Goal: Task Accomplishment & Management: Manage account settings

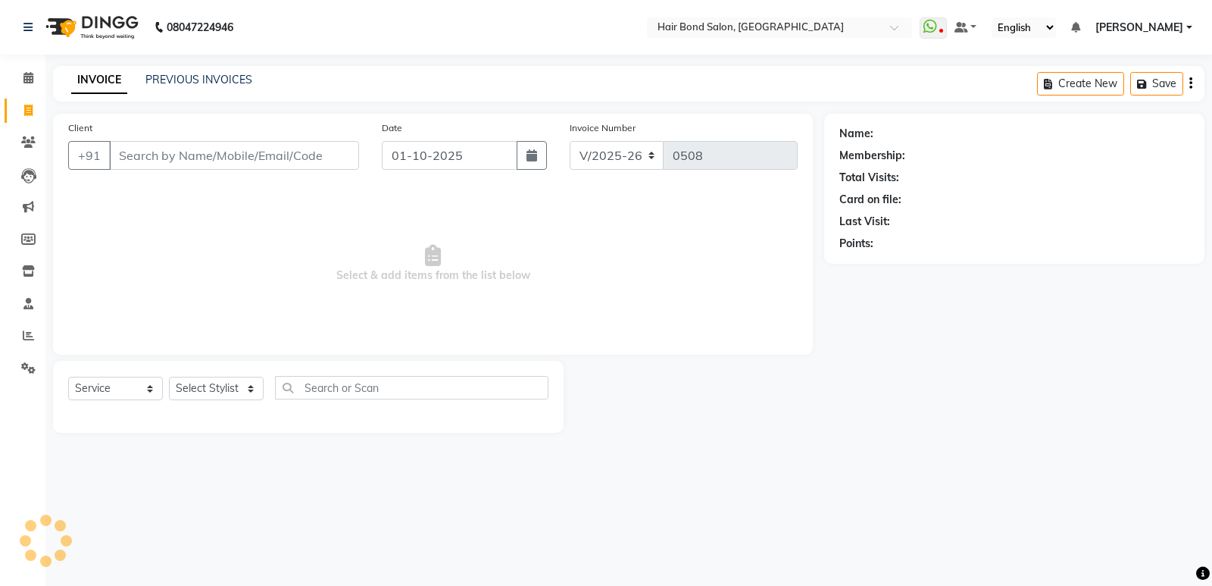
select select "8721"
select select "service"
click at [345, 160] on input "Client" at bounding box center [234, 155] width 250 height 29
click at [431, 373] on div "Select Service Product Membership Package Voucher Prepaid Gift Card Select Styl…" at bounding box center [308, 397] width 511 height 72
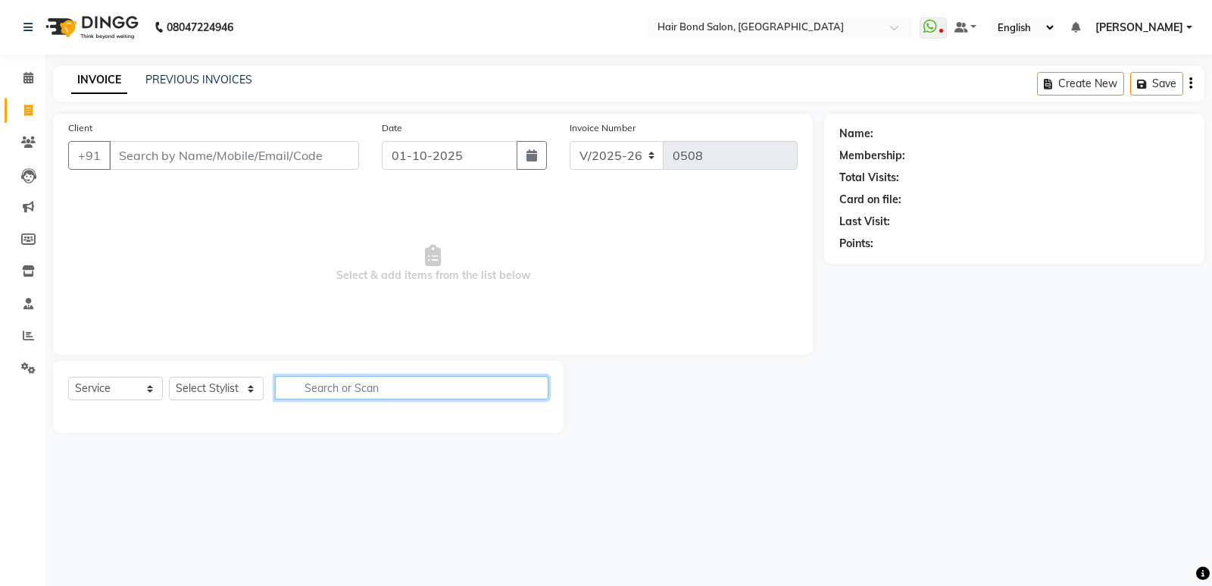
click at [418, 392] on input "text" at bounding box center [411, 387] width 273 height 23
type input "h"
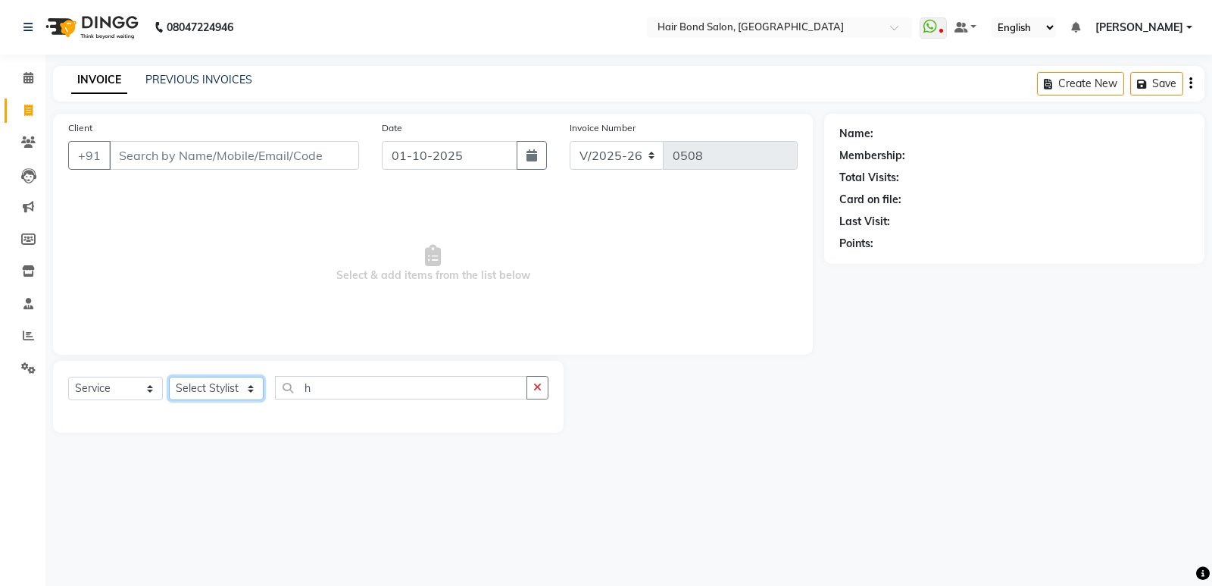
click at [230, 385] on select "Select Stylist [PERSON_NAME] [PERSON_NAME] [PERSON_NAME] [PERSON_NAME] [PERSON_…" at bounding box center [216, 387] width 95 height 23
click at [245, 395] on select "Select Stylist [PERSON_NAME] [PERSON_NAME] [PERSON_NAME] [PERSON_NAME] [PERSON_…" at bounding box center [216, 387] width 95 height 23
click at [255, 389] on select "Select Stylist [PERSON_NAME] [PERSON_NAME] [PERSON_NAME] [PERSON_NAME] [PERSON_…" at bounding box center [216, 387] width 95 height 23
select select "92019"
click at [169, 376] on select "Select Stylist [PERSON_NAME] [PERSON_NAME] [PERSON_NAME] [PERSON_NAME] [PERSON_…" at bounding box center [216, 387] width 95 height 23
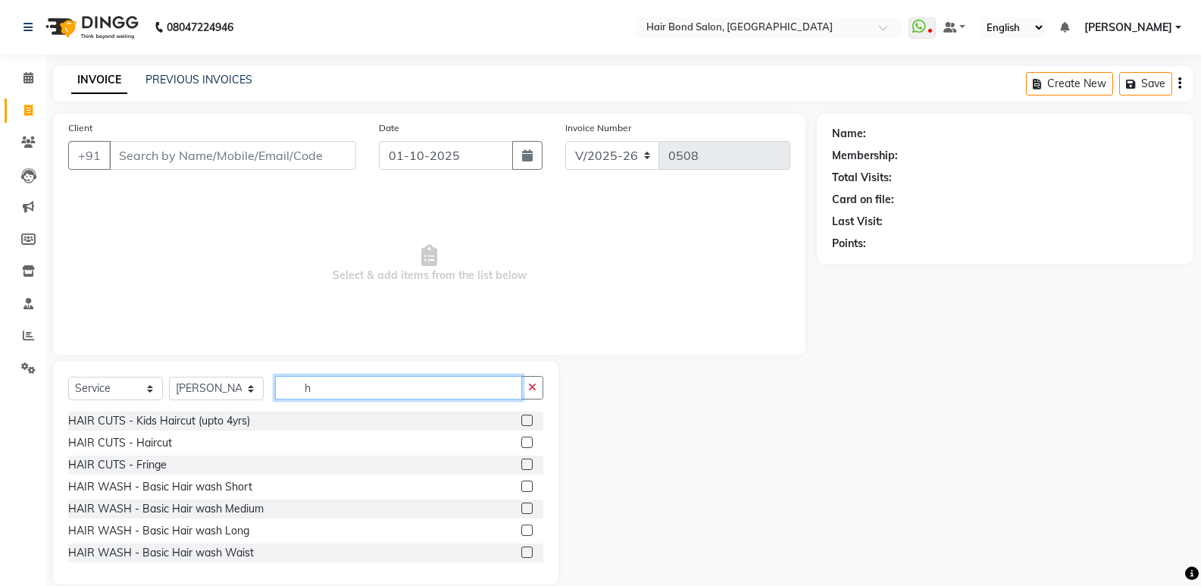
click at [331, 387] on input "h" at bounding box center [398, 387] width 247 height 23
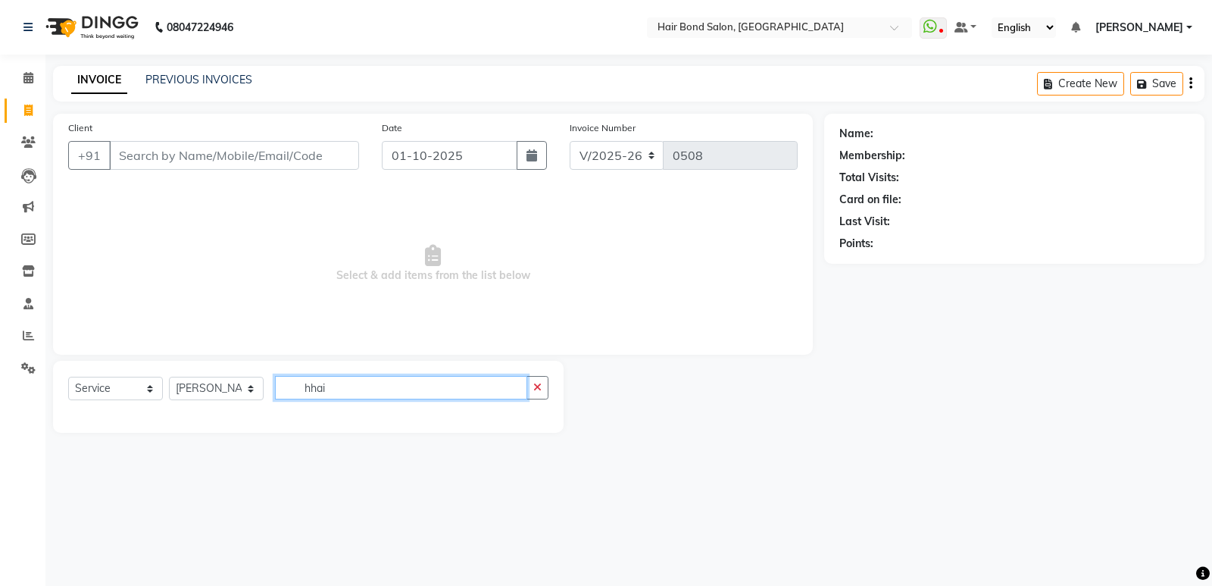
click at [331, 389] on input "hhai" at bounding box center [401, 387] width 252 height 23
type input "h"
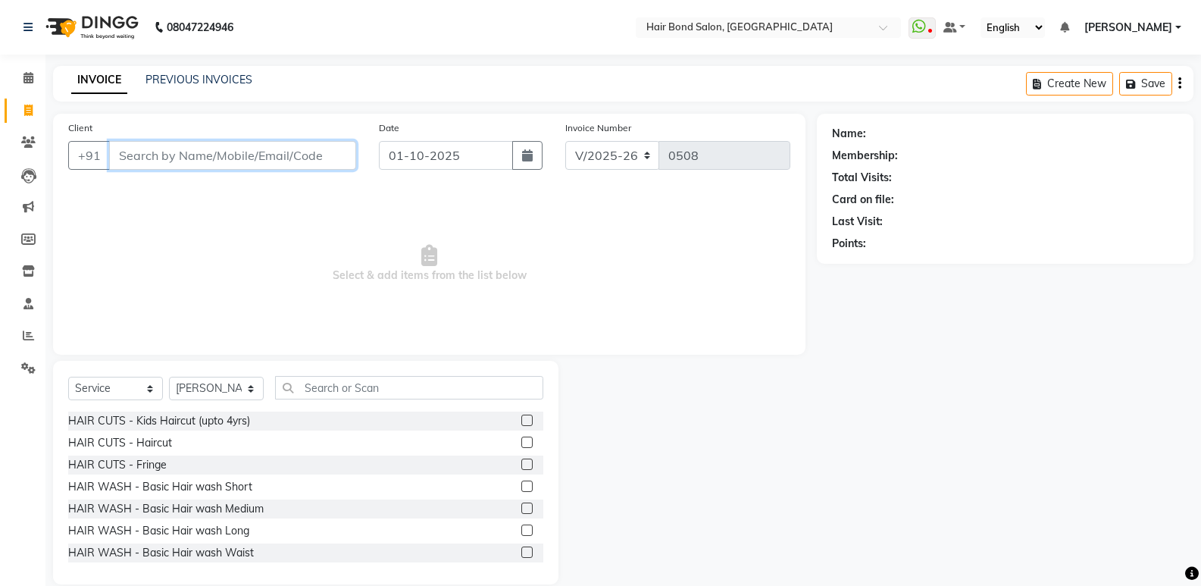
click at [170, 143] on input "Client" at bounding box center [232, 155] width 247 height 29
click at [252, 437] on div "HAIR CUTS - Haircut" at bounding box center [305, 442] width 475 height 19
click at [521, 445] on div at bounding box center [532, 442] width 22 height 19
click at [521, 445] on label at bounding box center [526, 441] width 11 height 11
click at [521, 445] on input "checkbox" at bounding box center [526, 443] width 10 height 10
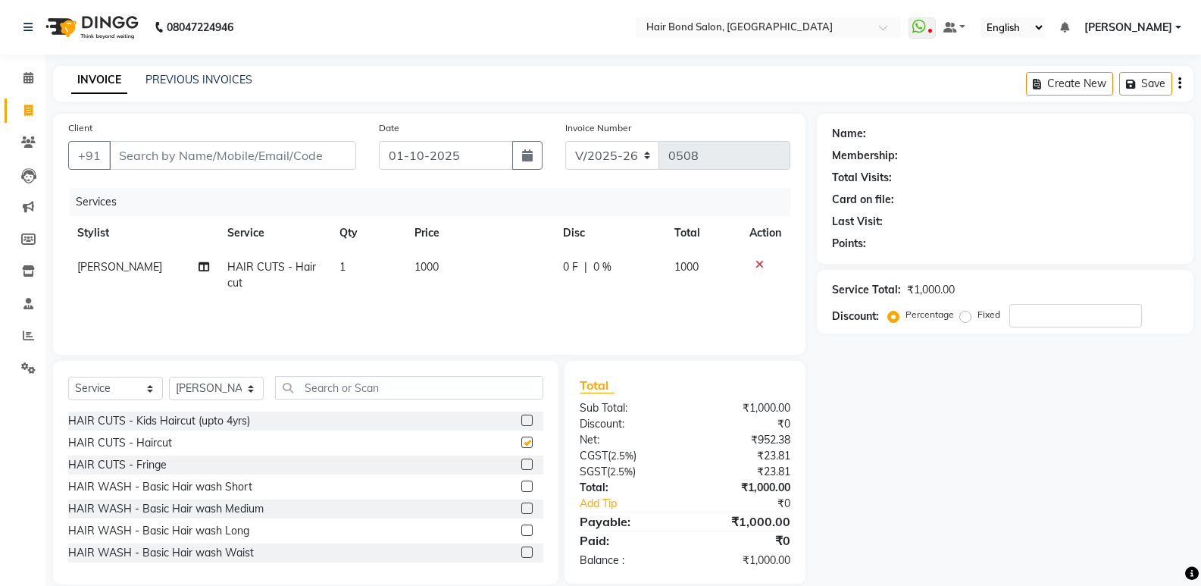
checkbox input "false"
click at [433, 273] on span "1000" at bounding box center [426, 267] width 24 height 14
select select "92019"
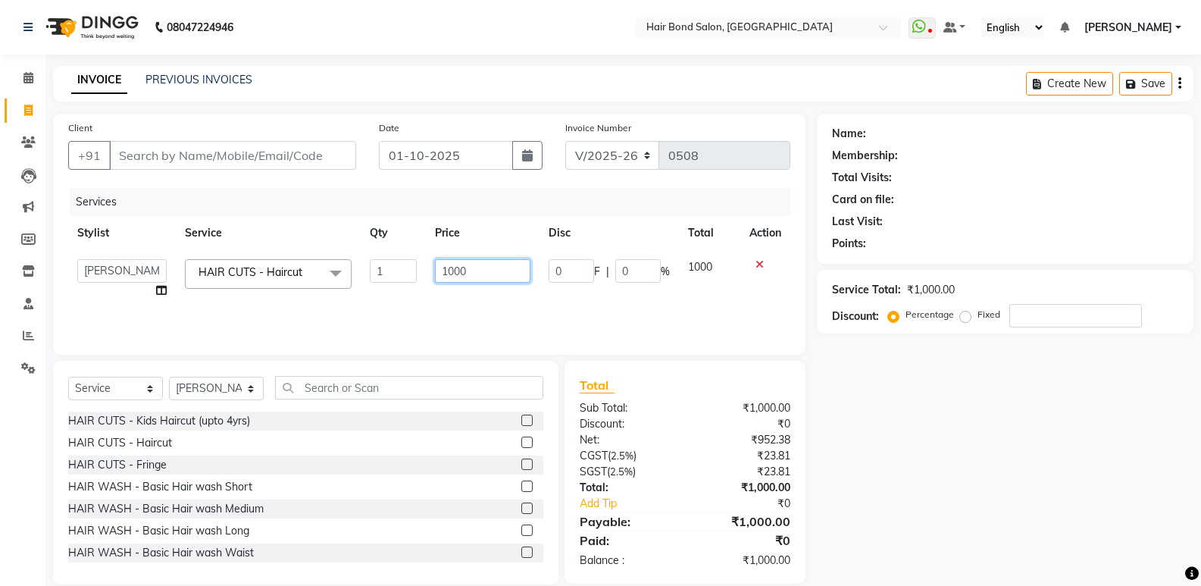
click at [478, 271] on input "1000" at bounding box center [482, 270] width 95 height 23
type input "1"
type input "700"
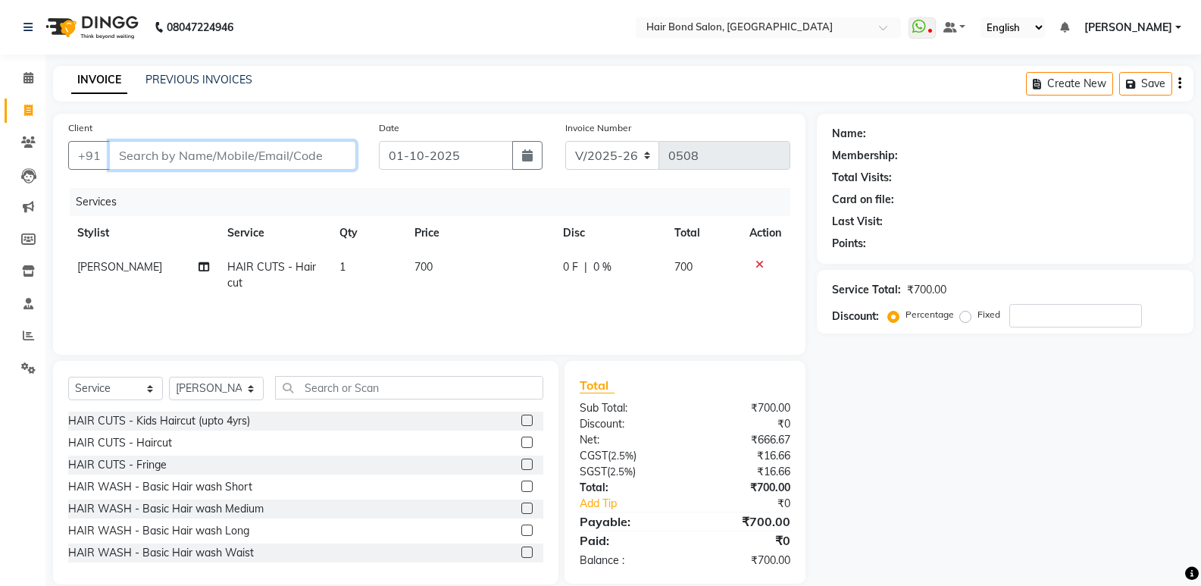
click at [228, 148] on input "Client" at bounding box center [232, 155] width 247 height 29
type input "9"
type input "0"
type input "9320075978"
click at [294, 151] on span "Add Client" at bounding box center [317, 155] width 60 height 15
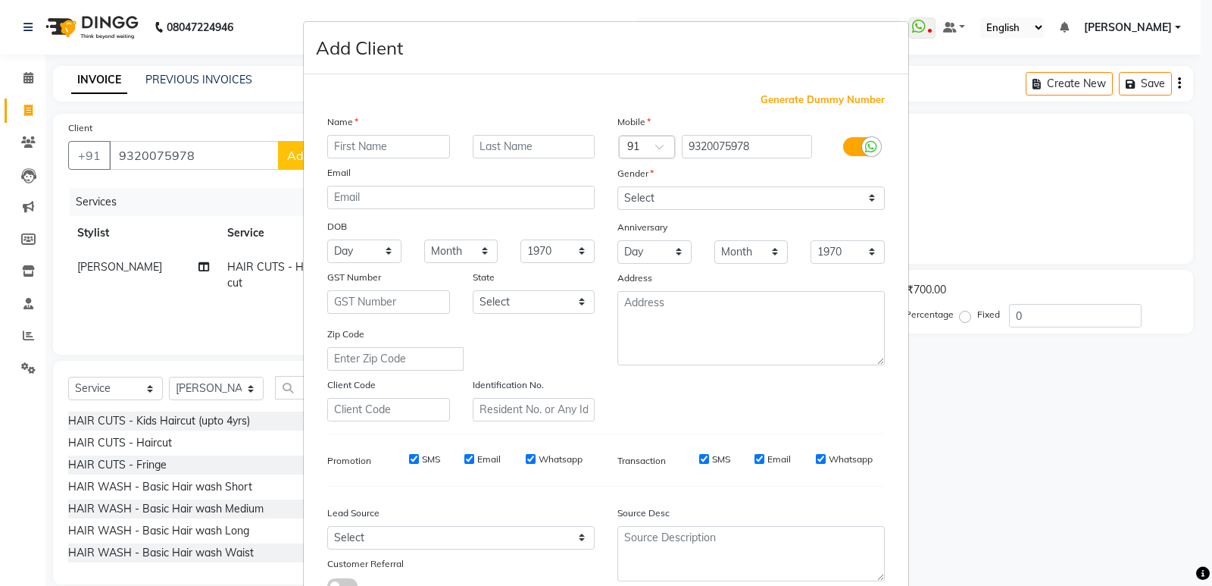
click at [361, 155] on input "text" at bounding box center [388, 146] width 123 height 23
type input "dhuvin"
click at [874, 191] on select "Select [DEMOGRAPHIC_DATA] [DEMOGRAPHIC_DATA] Other Prefer Not To Say" at bounding box center [750, 197] width 267 height 23
select select "[DEMOGRAPHIC_DATA]"
click at [617, 186] on select "Select [DEMOGRAPHIC_DATA] [DEMOGRAPHIC_DATA] Other Prefer Not To Say" at bounding box center [750, 197] width 267 height 23
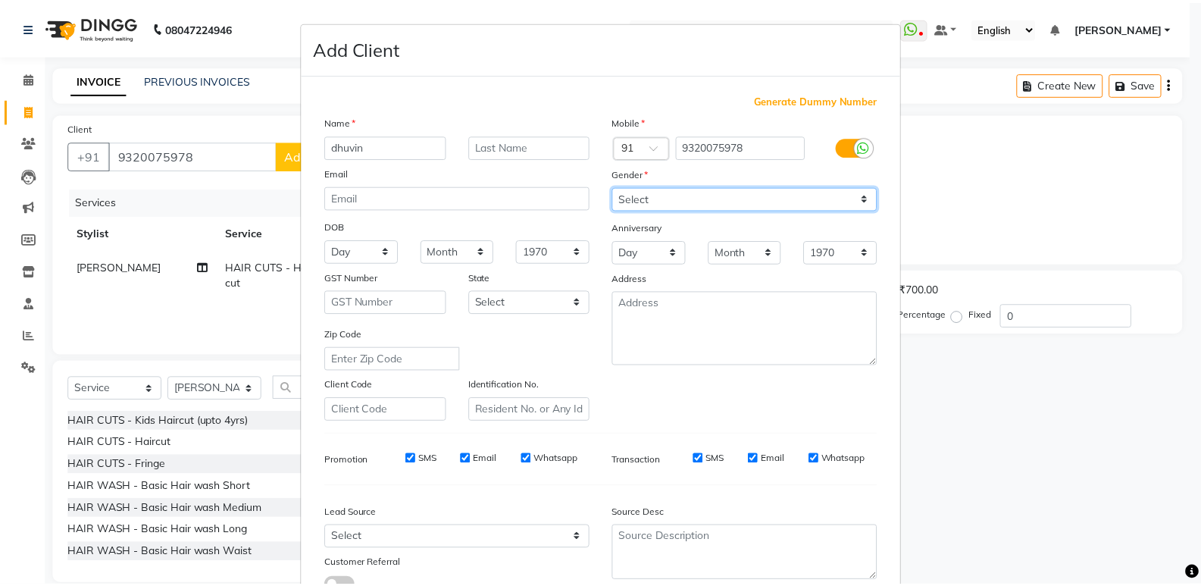
scroll to position [114, 0]
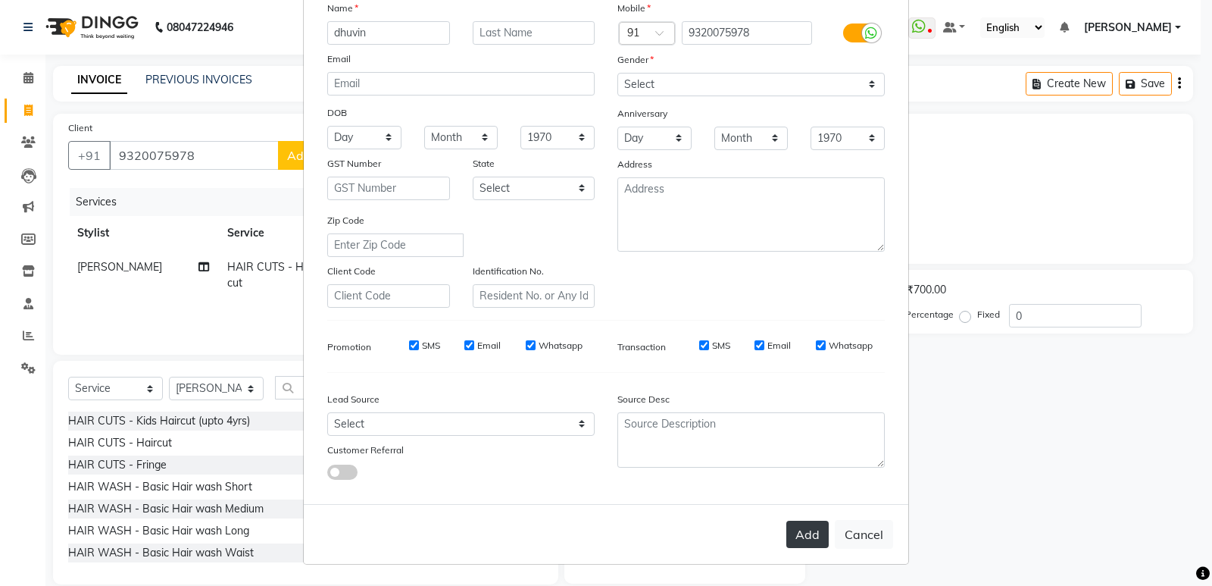
click at [796, 542] on button "Add" at bounding box center [807, 533] width 42 height 27
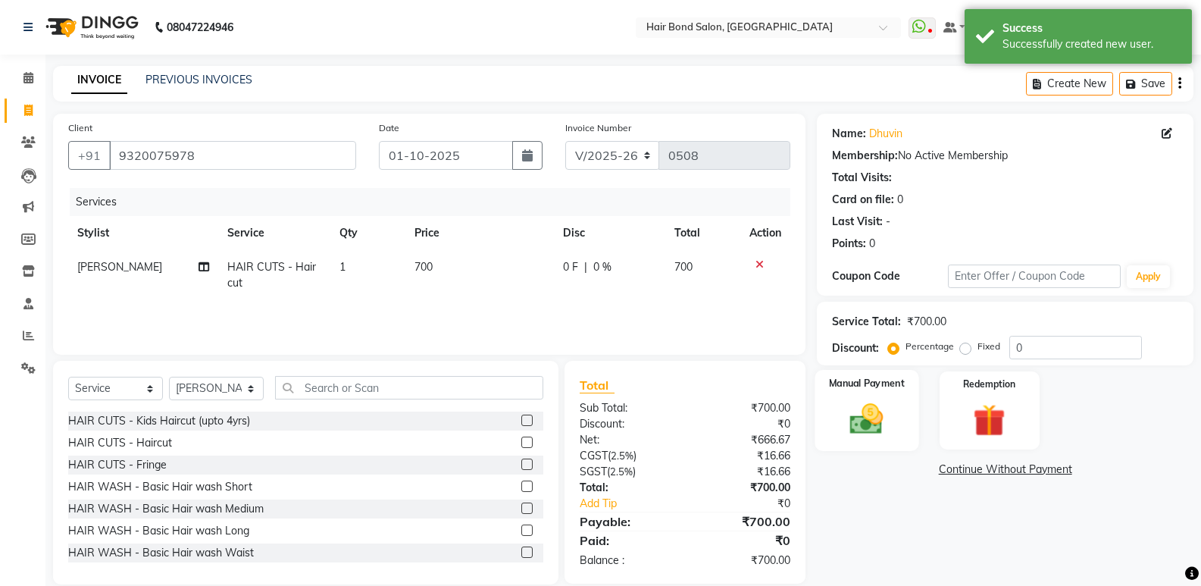
click at [864, 433] on img at bounding box center [866, 418] width 54 height 39
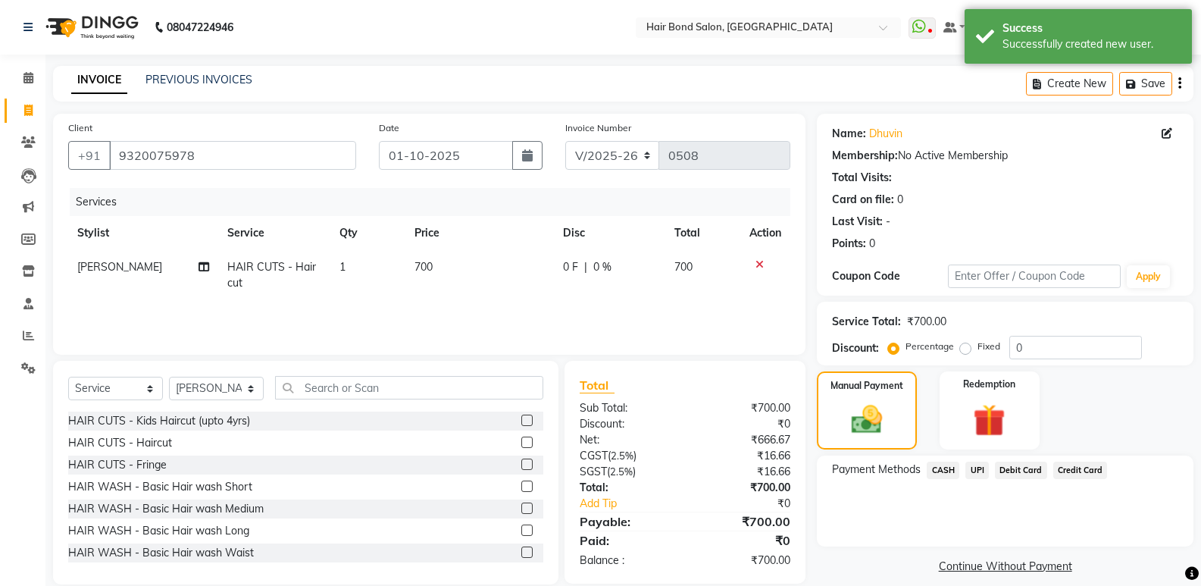
click at [936, 472] on span "CASH" at bounding box center [942, 469] width 33 height 17
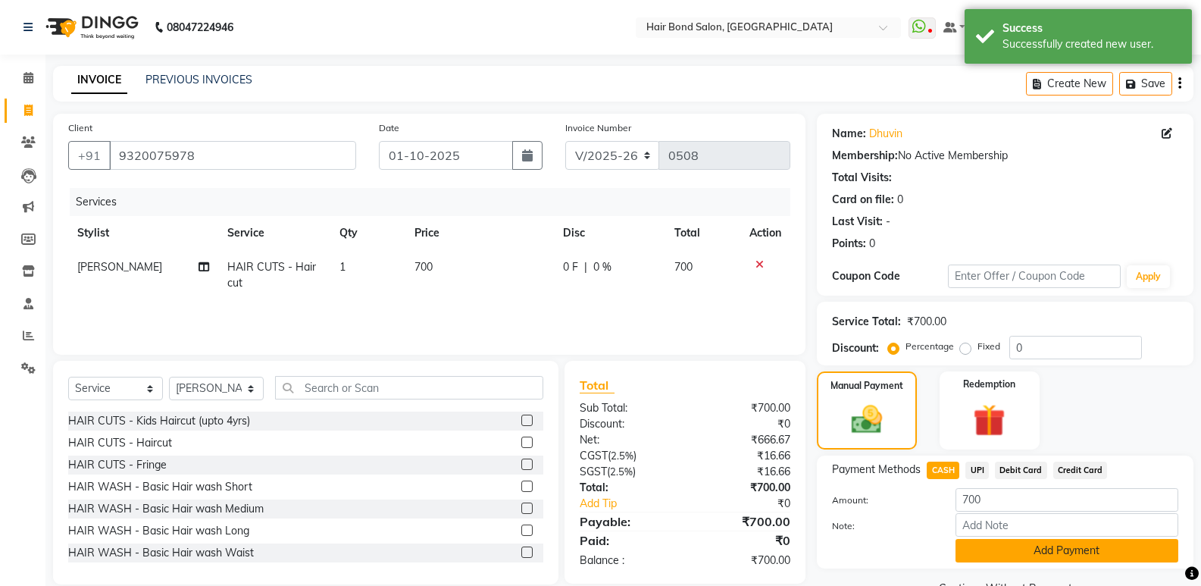
click at [1057, 554] on button "Add Payment" at bounding box center [1066, 550] width 223 height 23
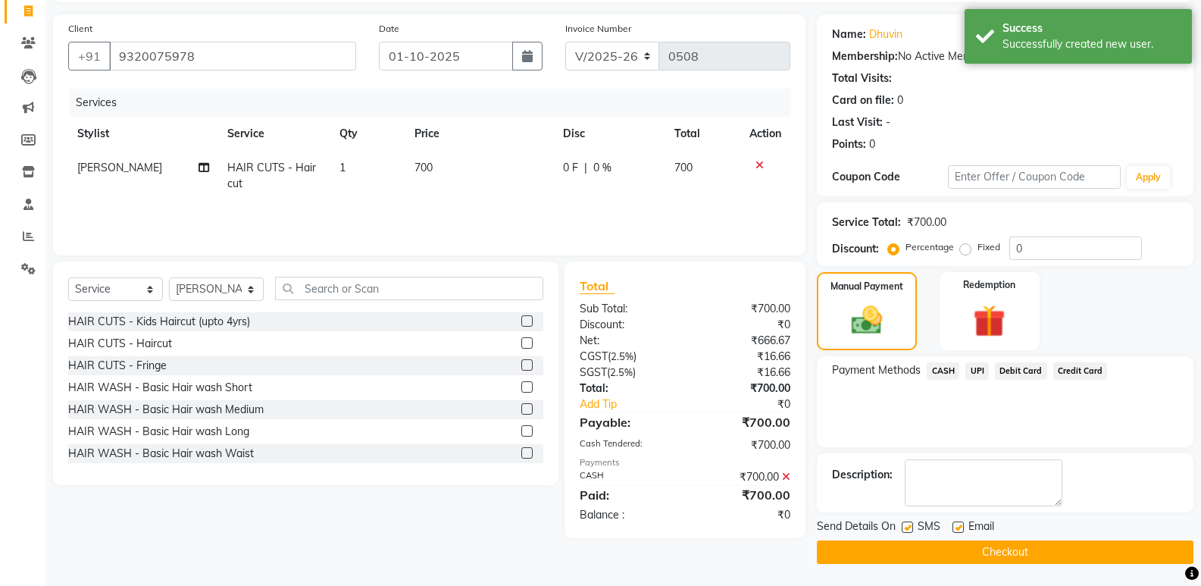
scroll to position [100, 0]
click at [947, 550] on button "Checkout" at bounding box center [1005, 550] width 376 height 23
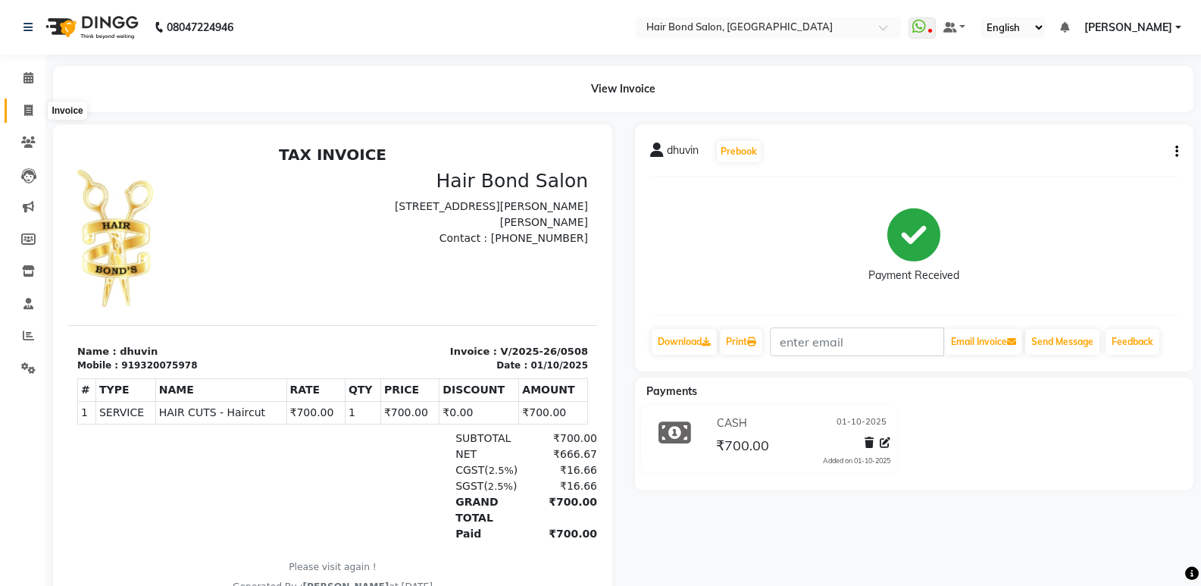
click at [24, 105] on icon at bounding box center [28, 110] width 8 height 11
select select "8721"
select select "service"
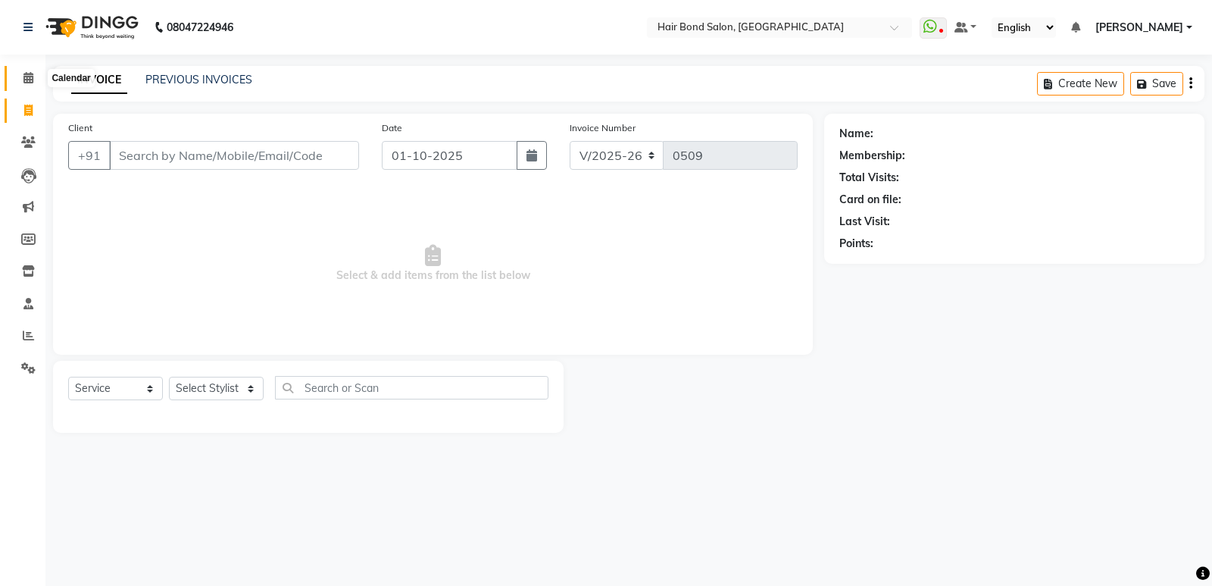
click at [33, 70] on span at bounding box center [28, 78] width 27 height 17
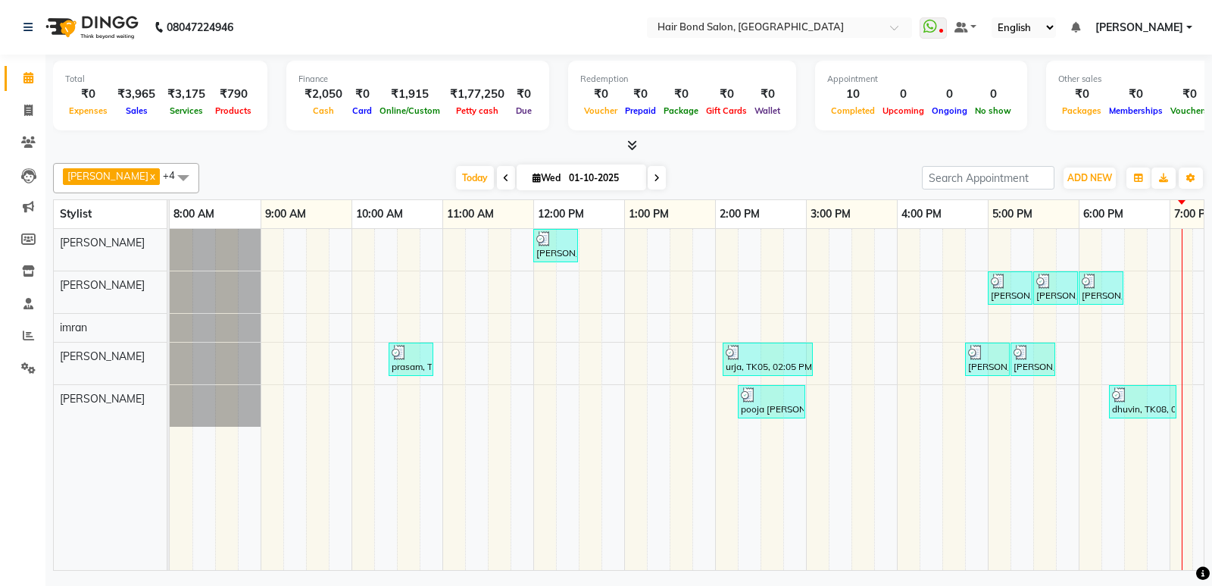
click at [1084, 570] on div "Total ₹0 Expenses ₹3,965 Sales ₹3,175 Services ₹790 Products Finance ₹2,050 Cas…" at bounding box center [628, 315] width 1166 height 520
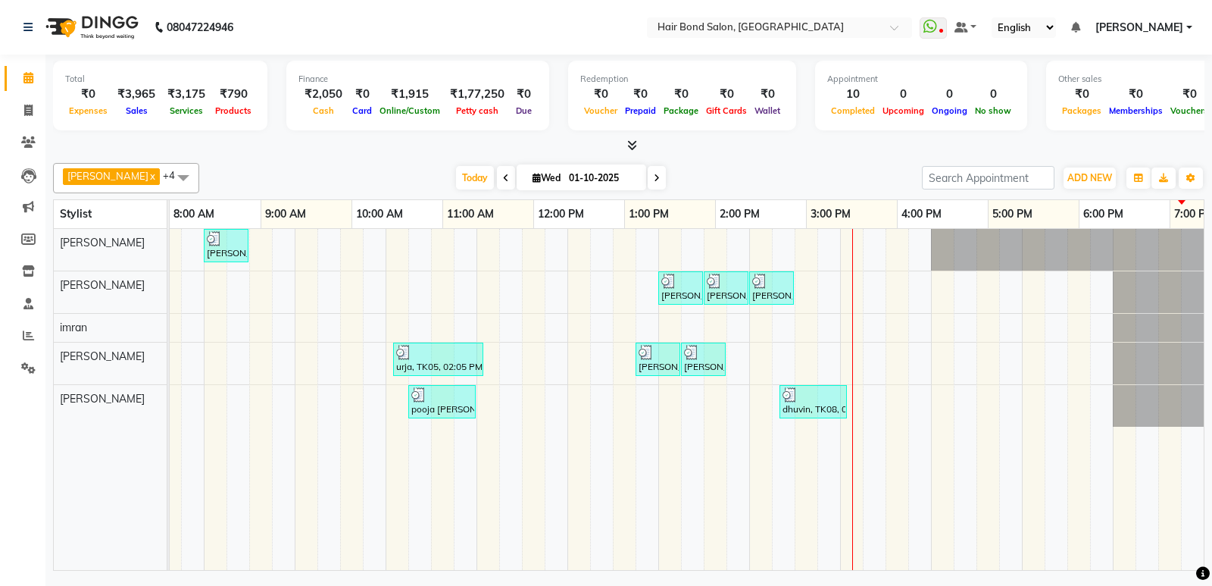
scroll to position [0, 329]
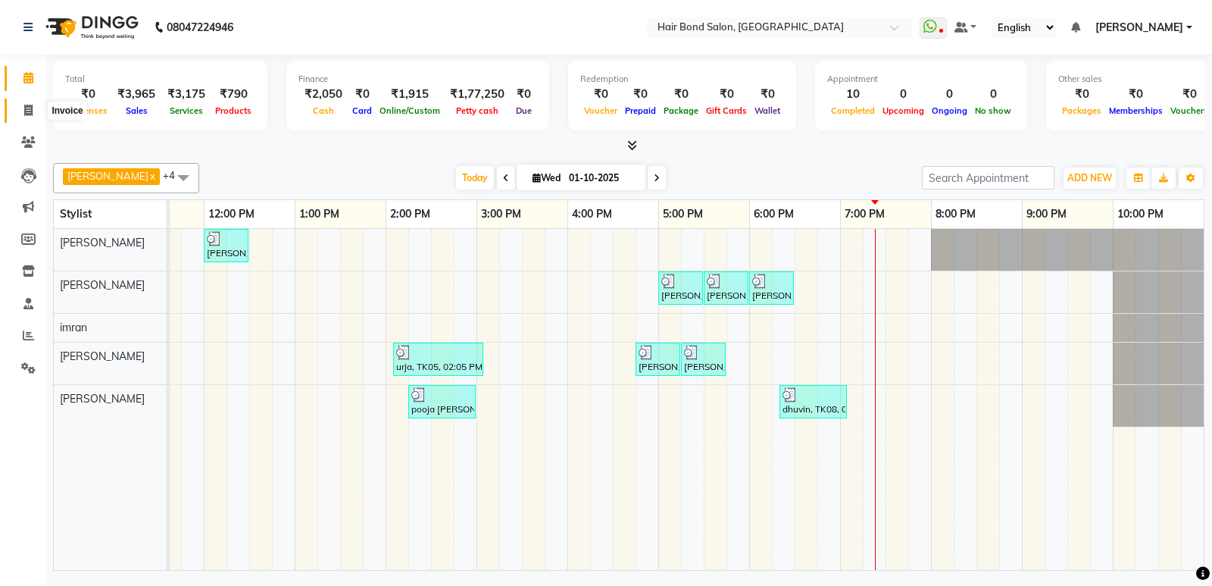
click at [27, 102] on span at bounding box center [28, 110] width 27 height 17
select select "8721"
select select "service"
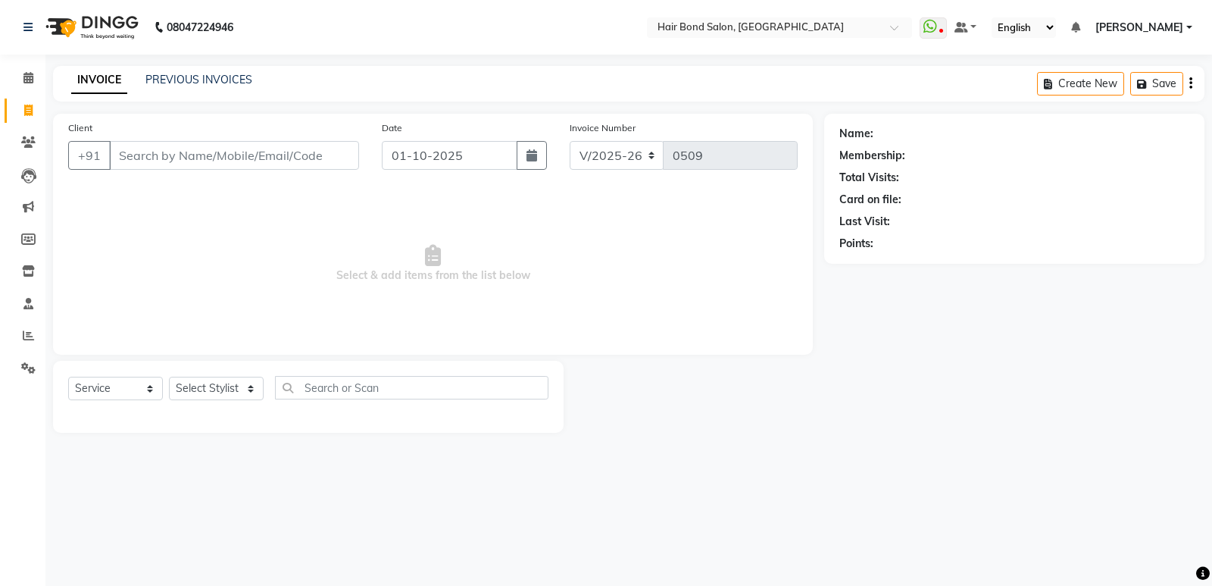
click at [197, 161] on input "Client" at bounding box center [234, 155] width 250 height 29
click at [289, 150] on input "Client" at bounding box center [234, 155] width 250 height 29
click at [287, 153] on input "Client" at bounding box center [234, 155] width 250 height 29
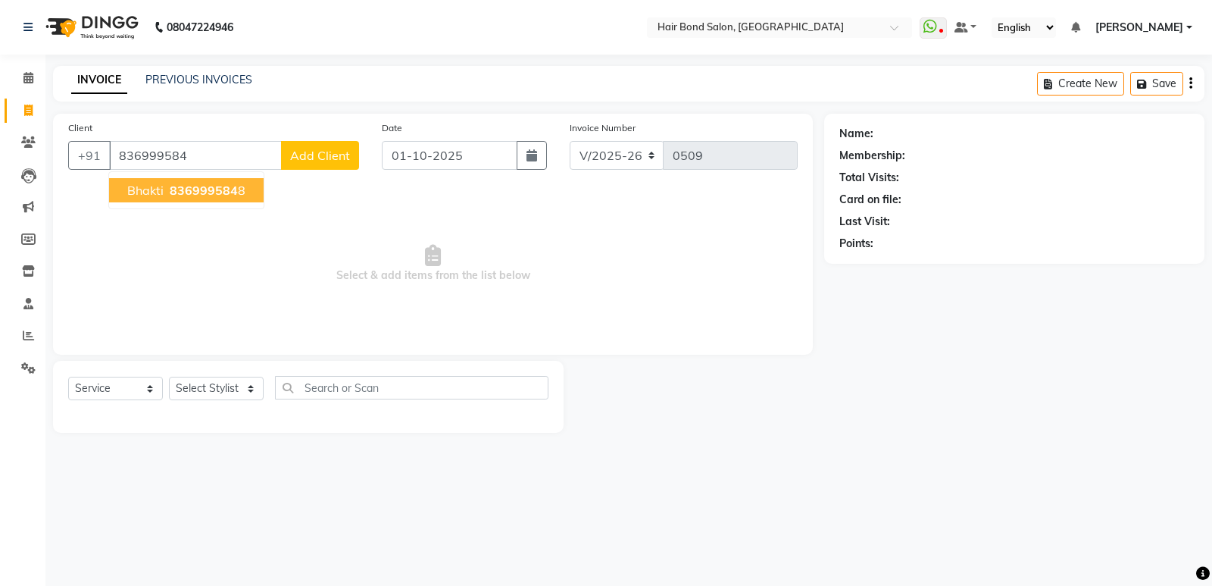
type input "836999584"
click at [304, 161] on span "Add Client" at bounding box center [320, 155] width 60 height 15
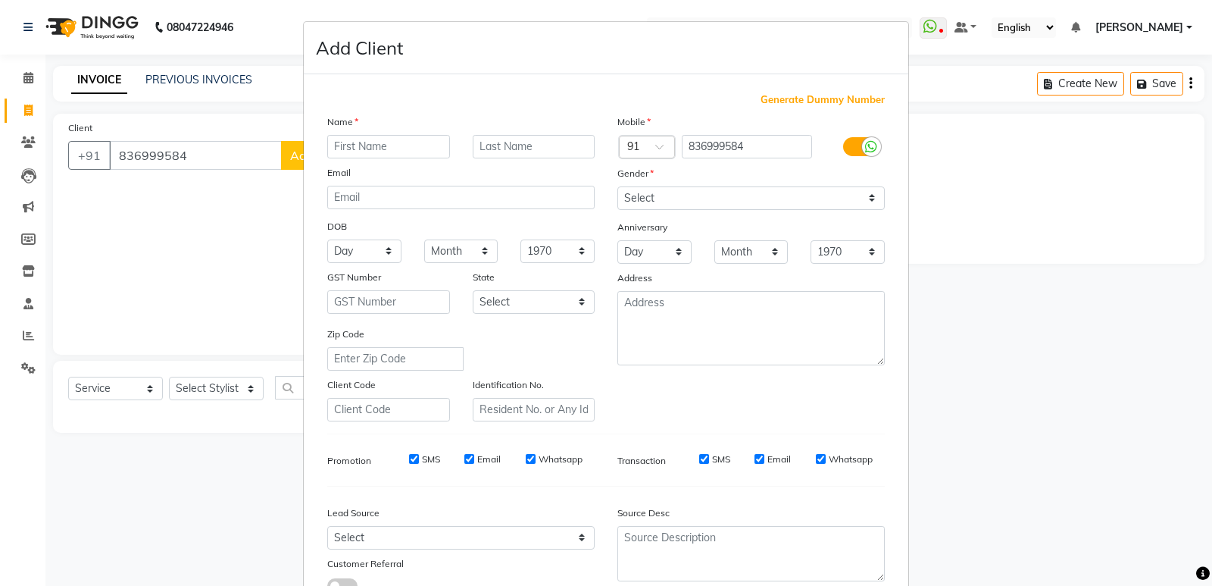
click at [350, 151] on input "text" at bounding box center [388, 146] width 123 height 23
type input "bhakti"
click at [584, 295] on select "Select [GEOGRAPHIC_DATA] [GEOGRAPHIC_DATA] [GEOGRAPHIC_DATA] [GEOGRAPHIC_DATA] …" at bounding box center [534, 301] width 123 height 23
click at [875, 194] on select "Select [DEMOGRAPHIC_DATA] [DEMOGRAPHIC_DATA] Other Prefer Not To Say" at bounding box center [750, 197] width 267 height 23
select select "[DEMOGRAPHIC_DATA]"
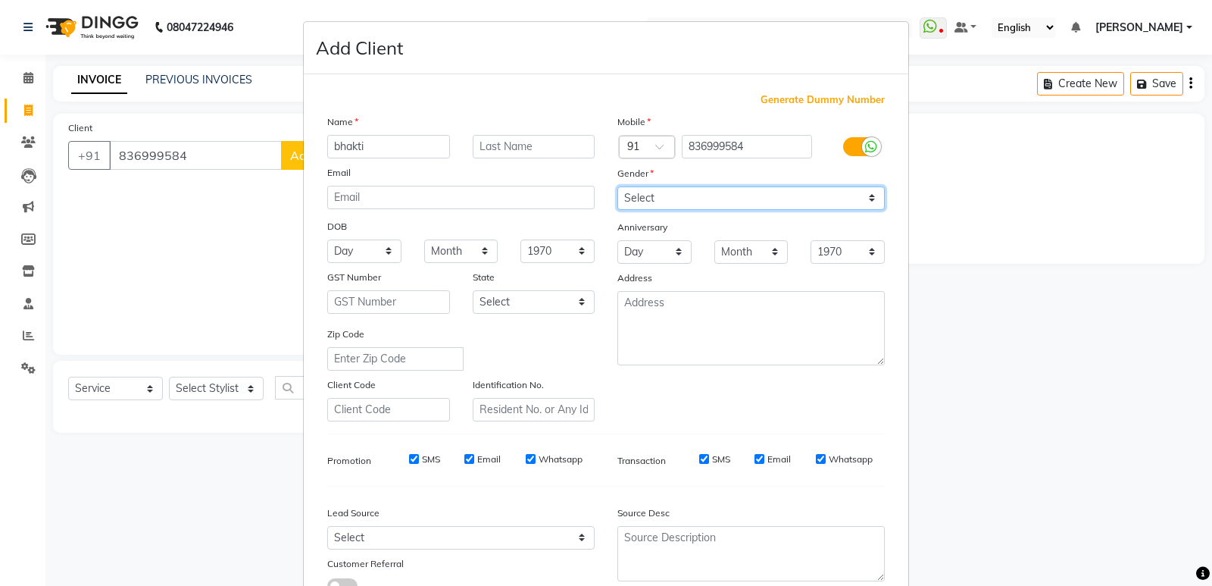
click at [617, 186] on select "Select [DEMOGRAPHIC_DATA] [DEMOGRAPHIC_DATA] Other Prefer Not To Say" at bounding box center [750, 197] width 267 height 23
click at [242, 390] on ngb-modal-window "Add Client Generate Dummy Number Name bhakti Email DOB Day 01 02 03 04 05 06 07…" at bounding box center [606, 293] width 1212 height 586
click at [261, 388] on ngb-modal-window "Add Client Generate Dummy Number Name bhakti Email DOB Day 01 02 03 04 05 06 07…" at bounding box center [606, 293] width 1212 height 586
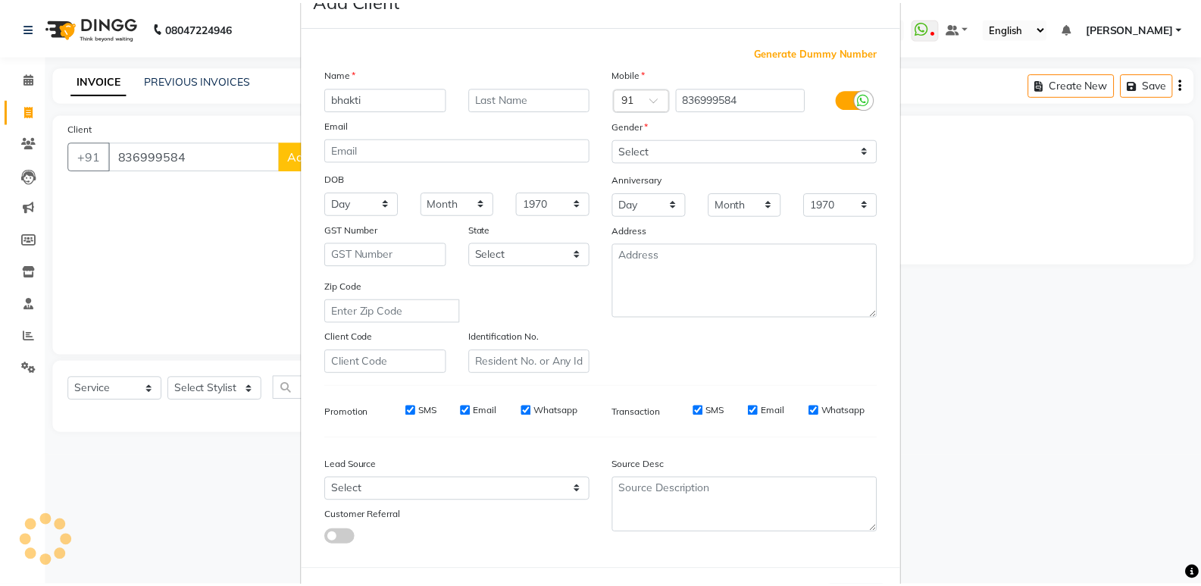
scroll to position [114, 0]
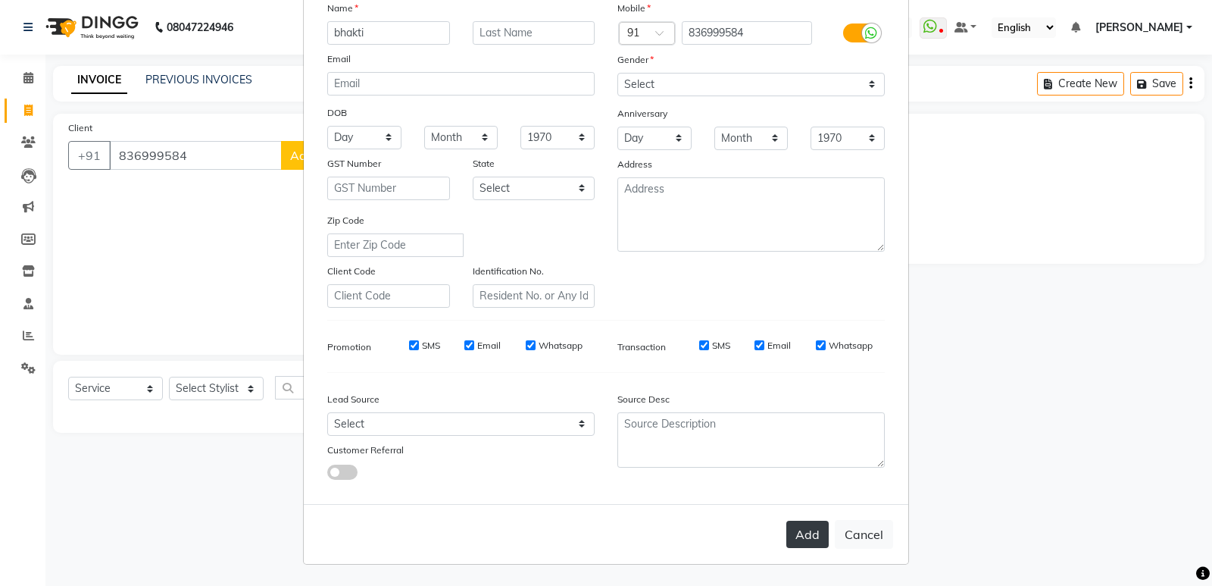
click at [792, 522] on button "Add" at bounding box center [807, 533] width 42 height 27
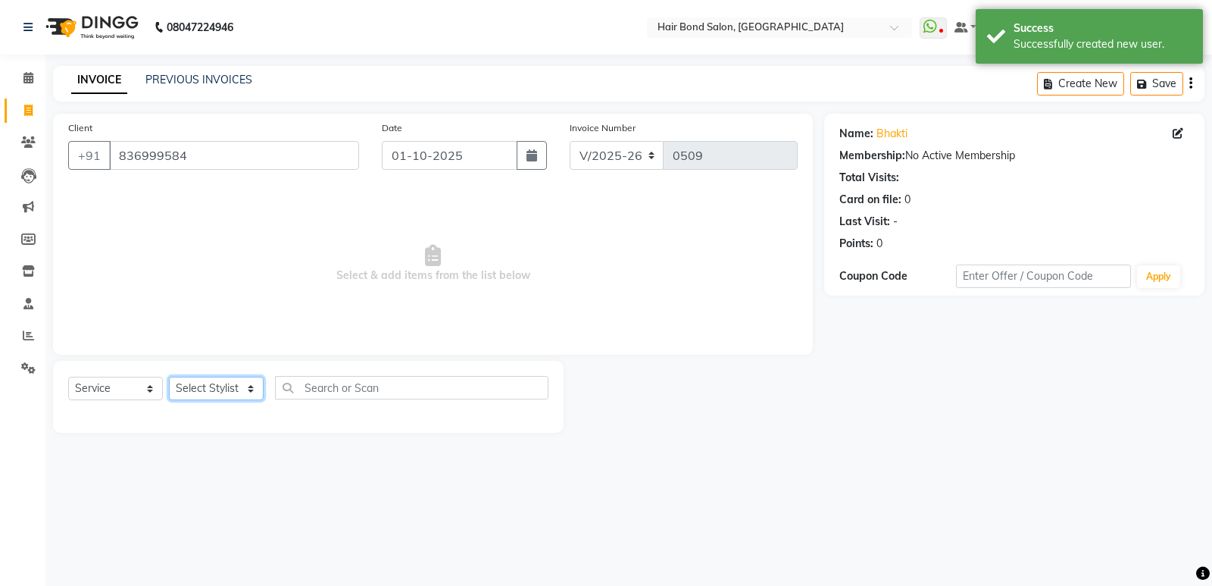
click at [257, 387] on select "Select Stylist [PERSON_NAME] [PERSON_NAME] [PERSON_NAME] [PERSON_NAME] [PERSON_…" at bounding box center [216, 387] width 95 height 23
select select "90700"
click at [169, 376] on select "Select Stylist [PERSON_NAME] [PERSON_NAME] [PERSON_NAME] [PERSON_NAME] [PERSON_…" at bounding box center [216, 387] width 95 height 23
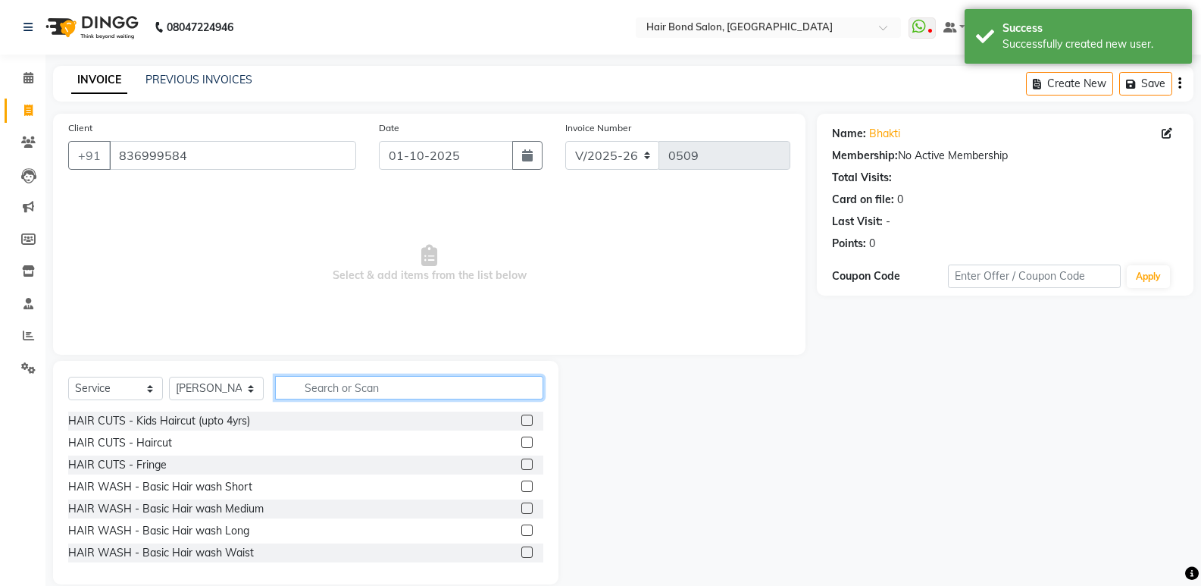
click at [325, 387] on input "text" at bounding box center [409, 387] width 268 height 23
click at [521, 440] on label at bounding box center [526, 441] width 11 height 11
click at [521, 440] on input "checkbox" at bounding box center [526, 443] width 10 height 10
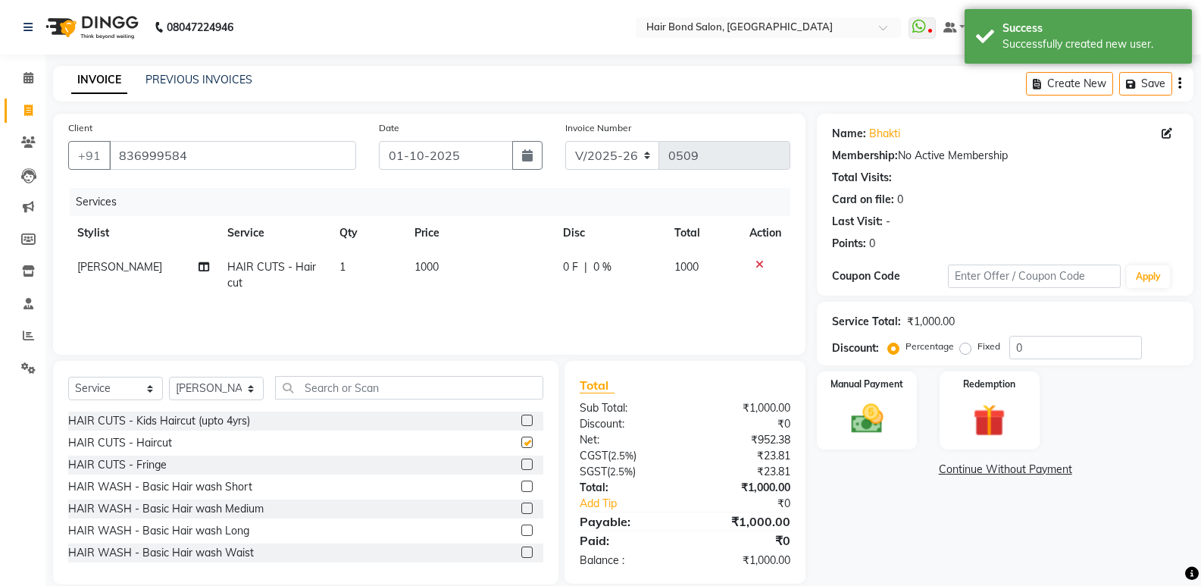
checkbox input "false"
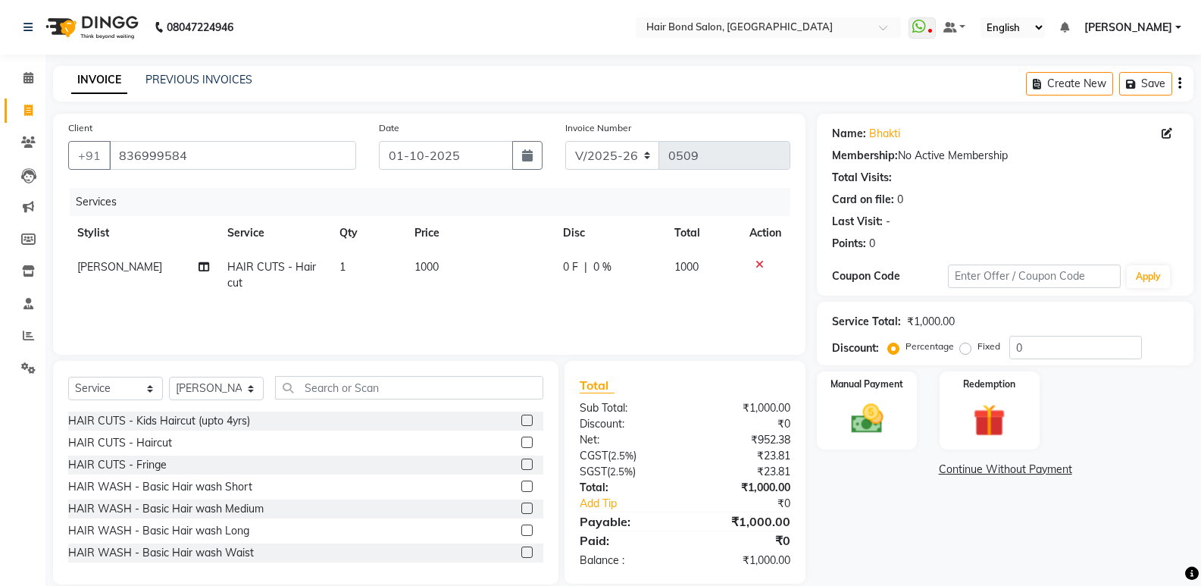
click at [418, 270] on span "1000" at bounding box center [426, 267] width 24 height 14
select select "90700"
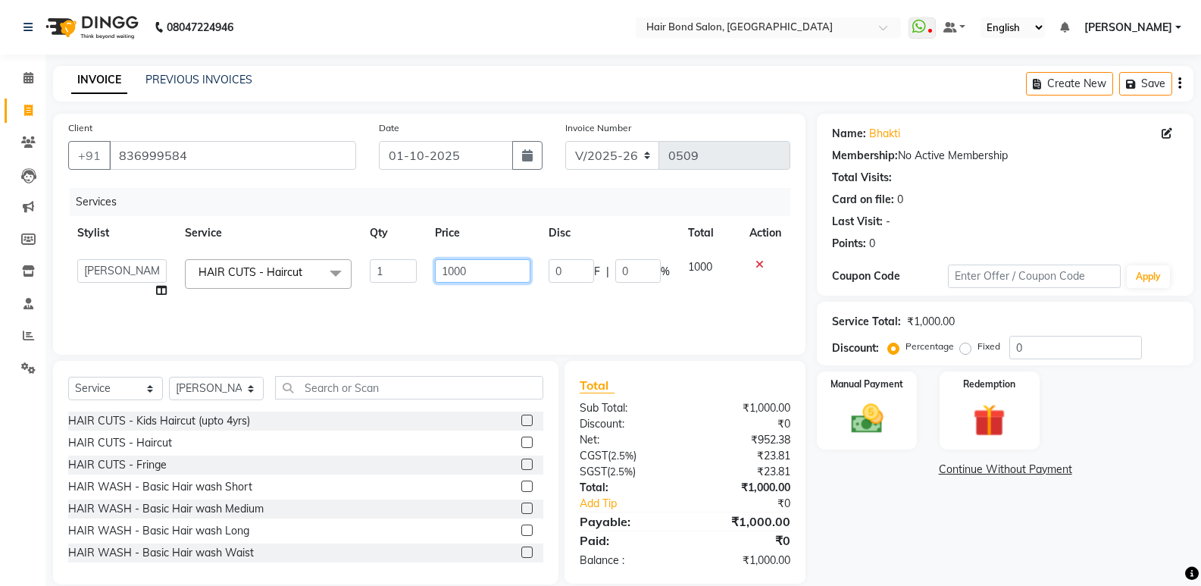
click at [469, 274] on input "1000" at bounding box center [482, 270] width 95 height 23
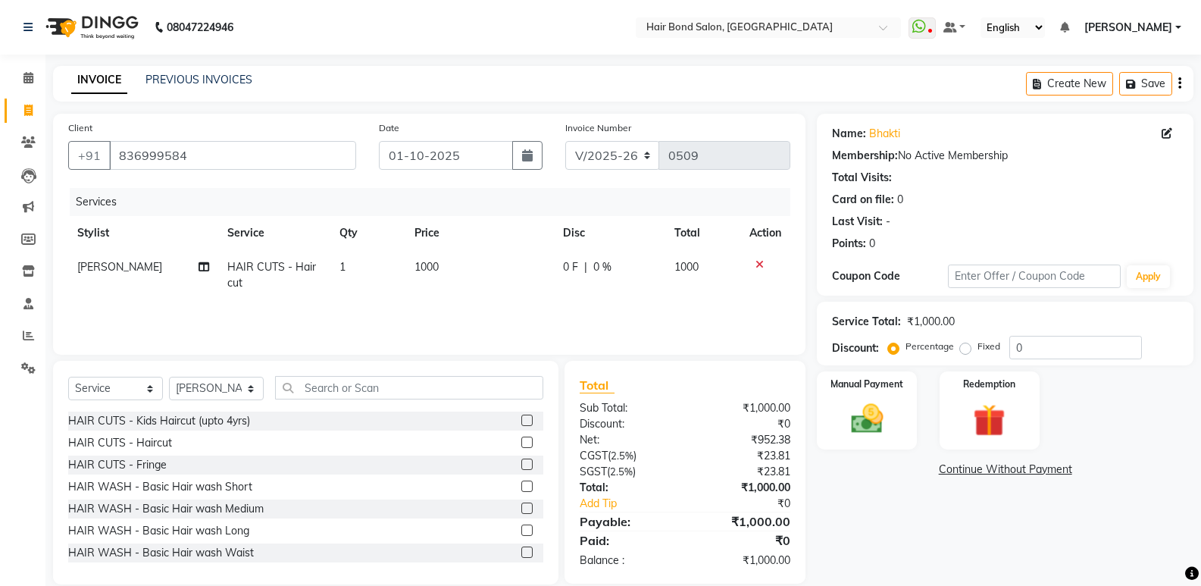
click at [757, 261] on div at bounding box center [765, 264] width 32 height 11
click at [415, 395] on input "text" at bounding box center [409, 387] width 268 height 23
click at [760, 260] on icon at bounding box center [759, 264] width 8 height 11
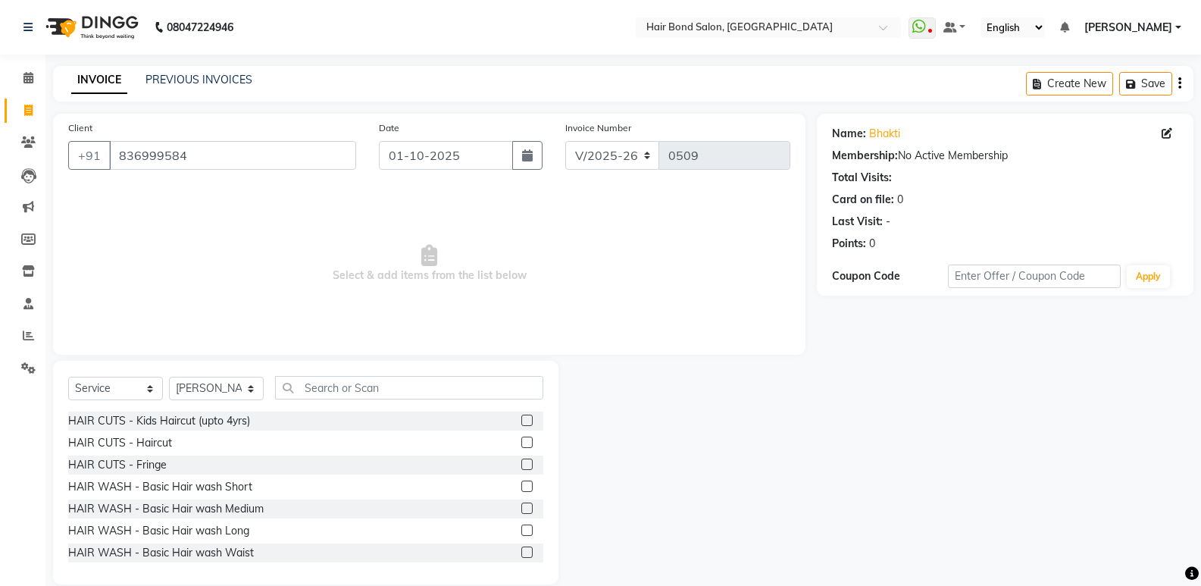
click at [521, 482] on label at bounding box center [526, 485] width 11 height 11
click at [521, 482] on input "checkbox" at bounding box center [526, 487] width 10 height 10
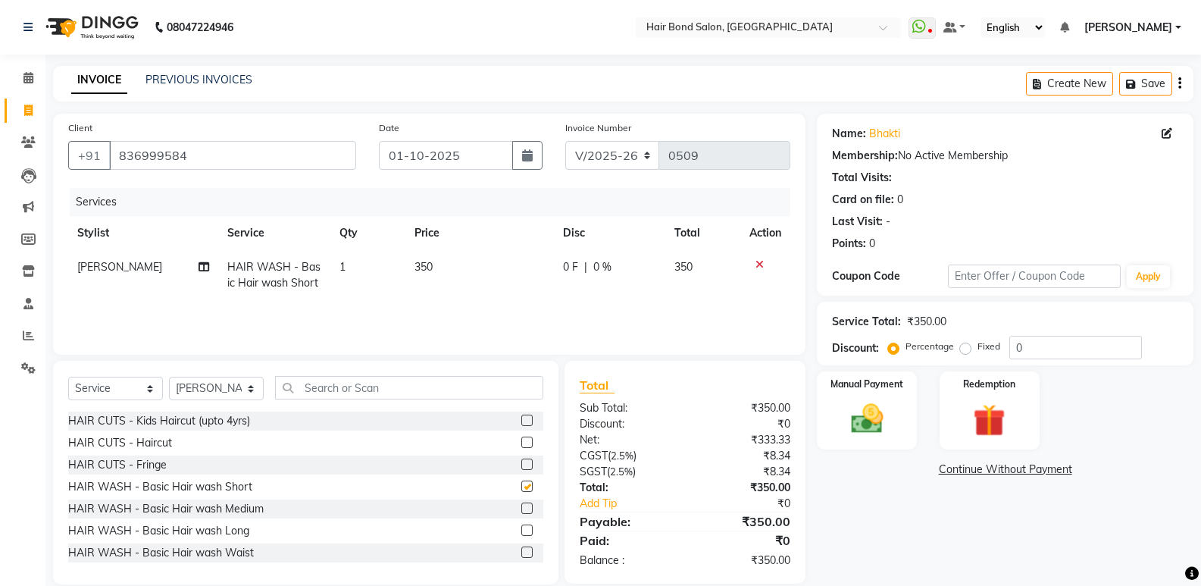
checkbox input "false"
click at [430, 261] on span "350" at bounding box center [423, 267] width 18 height 14
select select "90700"
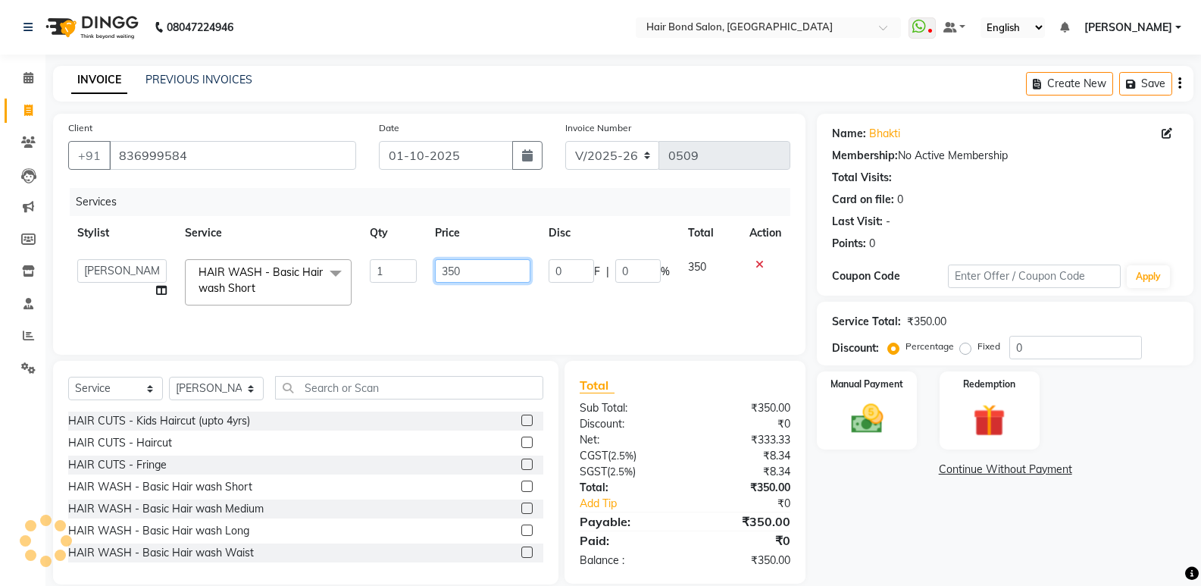
click at [488, 276] on input "350" at bounding box center [482, 270] width 95 height 23
type input "300"
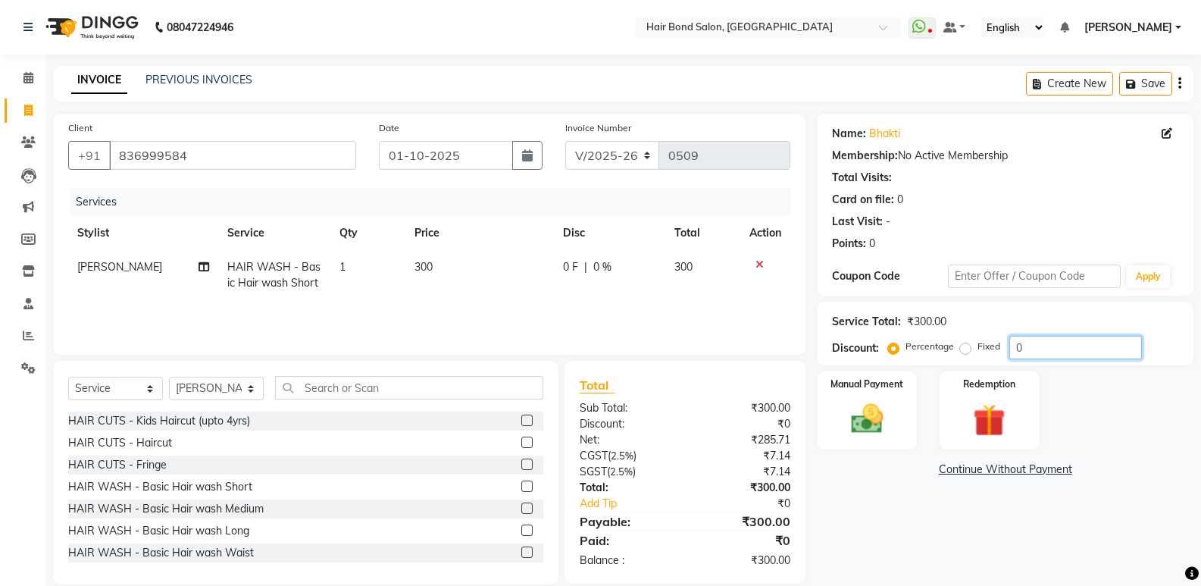
click at [1030, 345] on input "0" at bounding box center [1075, 347] width 133 height 23
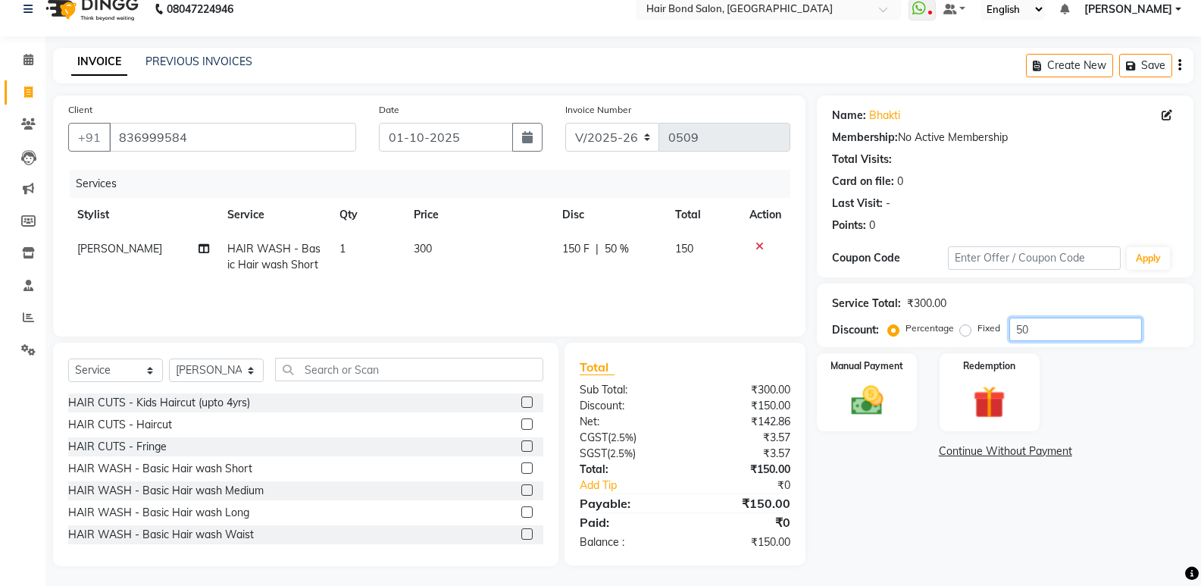
scroll to position [21, 0]
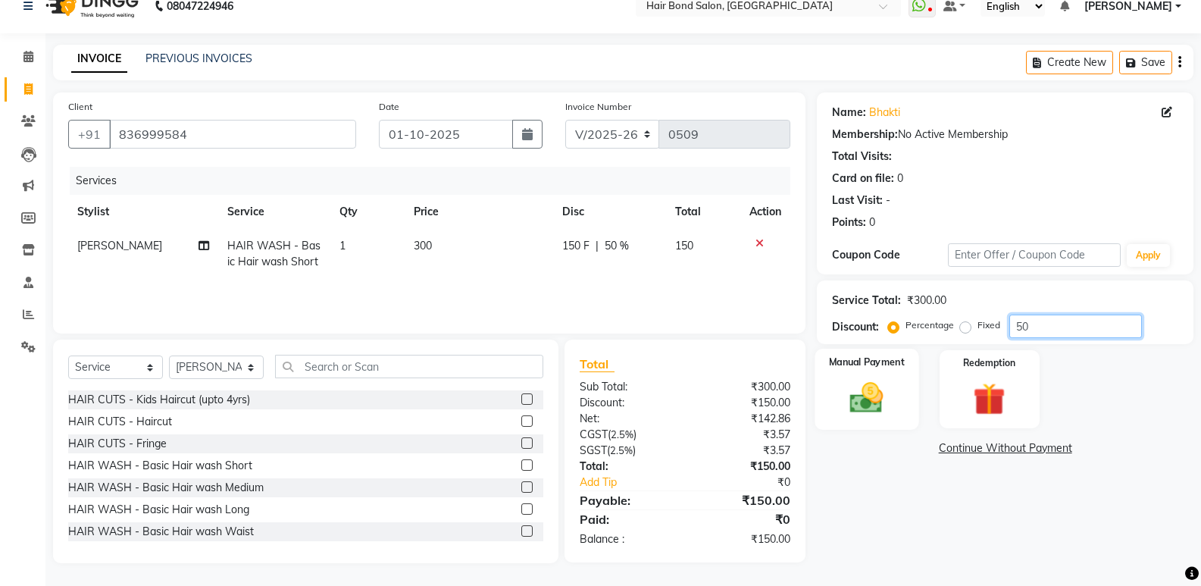
type input "50"
click at [857, 386] on img at bounding box center [866, 397] width 54 height 39
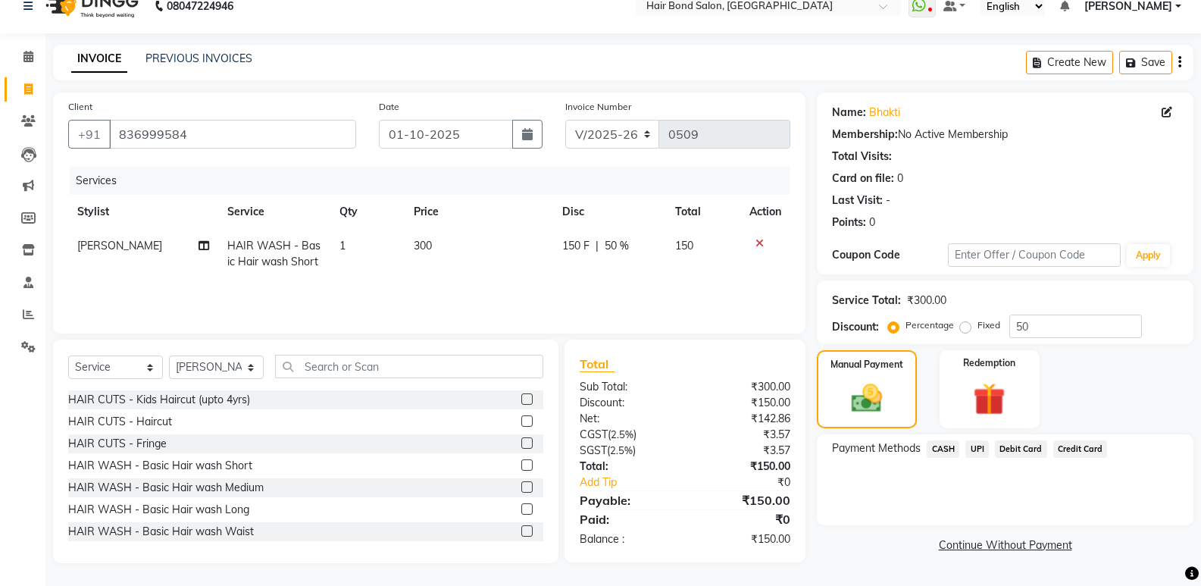
click at [982, 446] on span "UPI" at bounding box center [976, 448] width 23 height 17
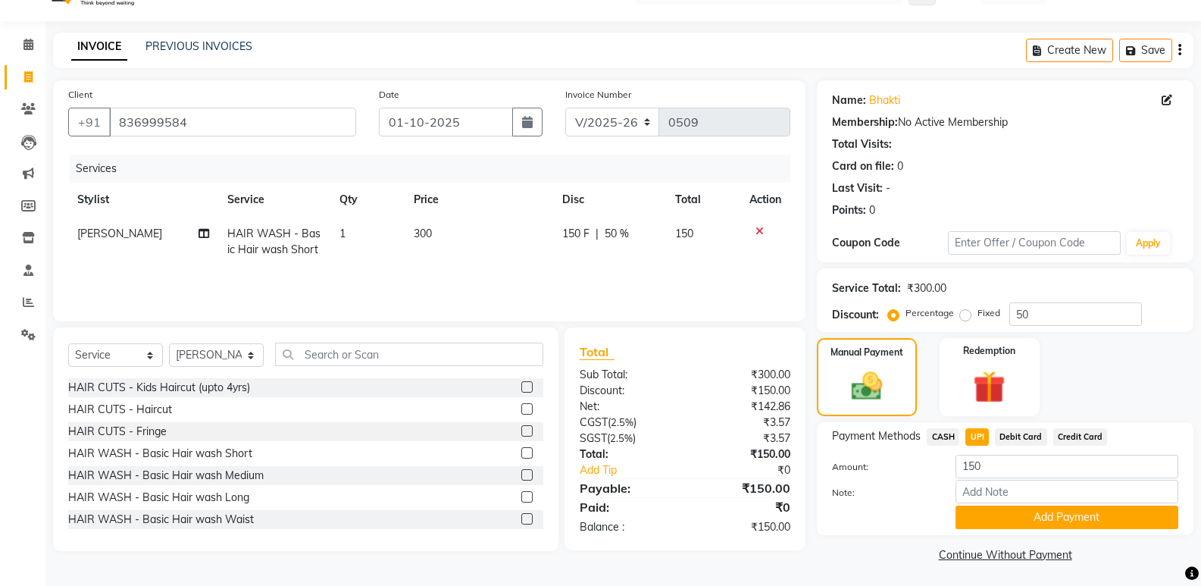
scroll to position [36, 0]
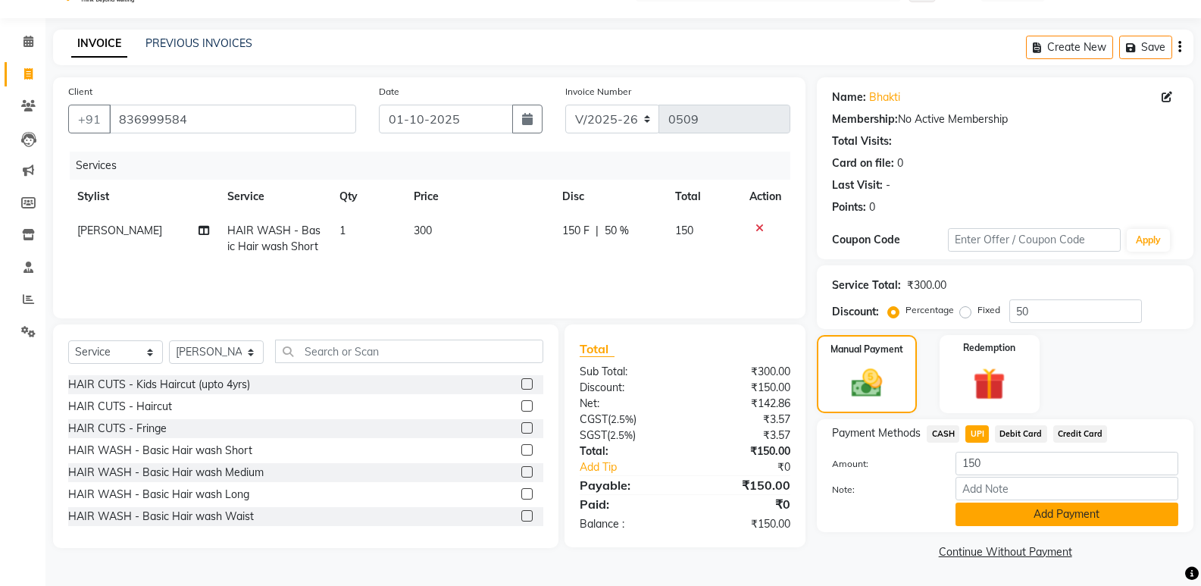
click at [1079, 509] on button "Add Payment" at bounding box center [1066, 513] width 223 height 23
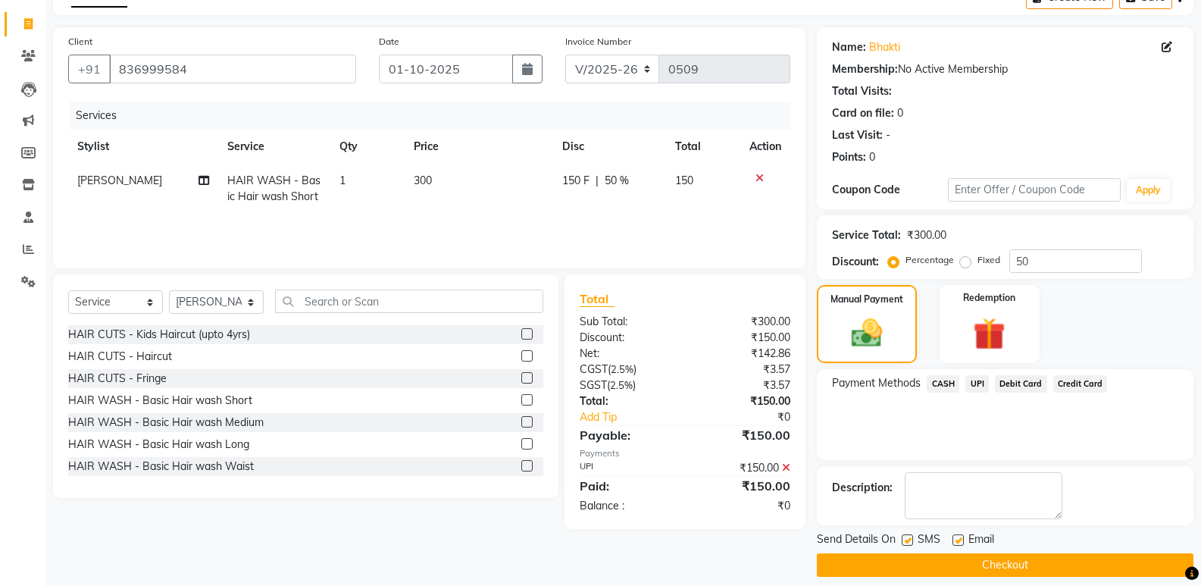
scroll to position [100, 0]
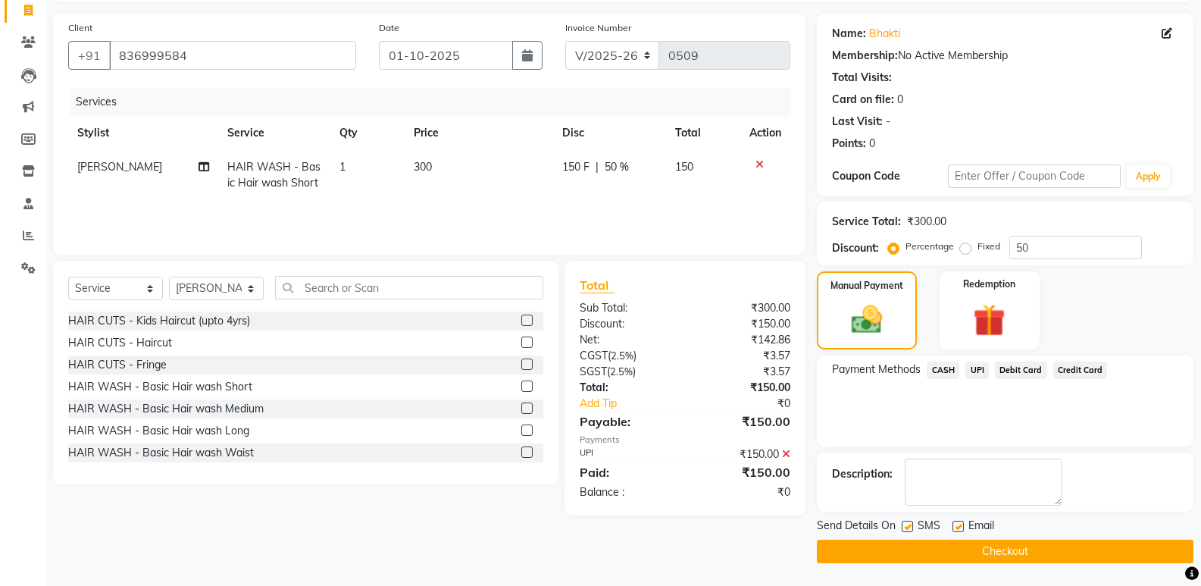
click at [1076, 543] on button "Checkout" at bounding box center [1005, 550] width 376 height 23
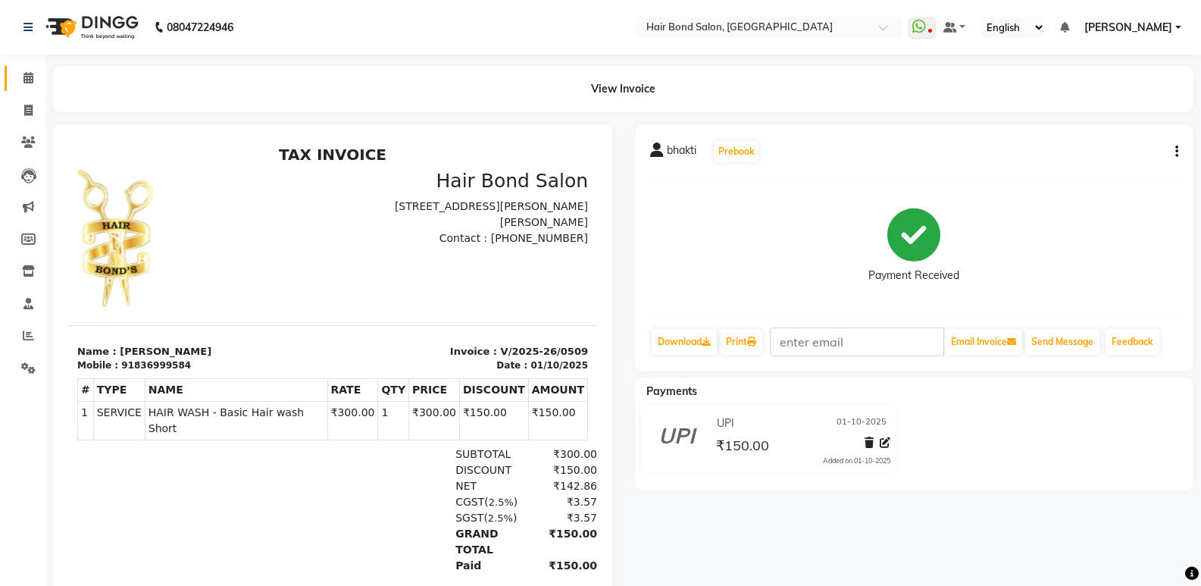
click at [14, 78] on link "Calendar" at bounding box center [23, 78] width 36 height 25
click at [20, 73] on span at bounding box center [28, 78] width 27 height 17
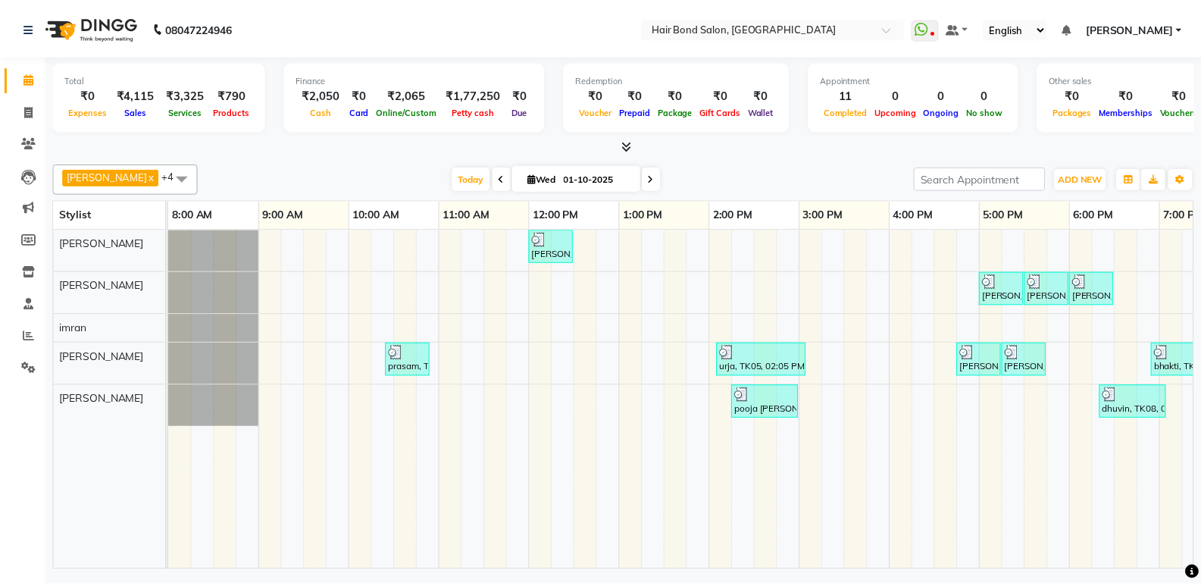
scroll to position [0, 329]
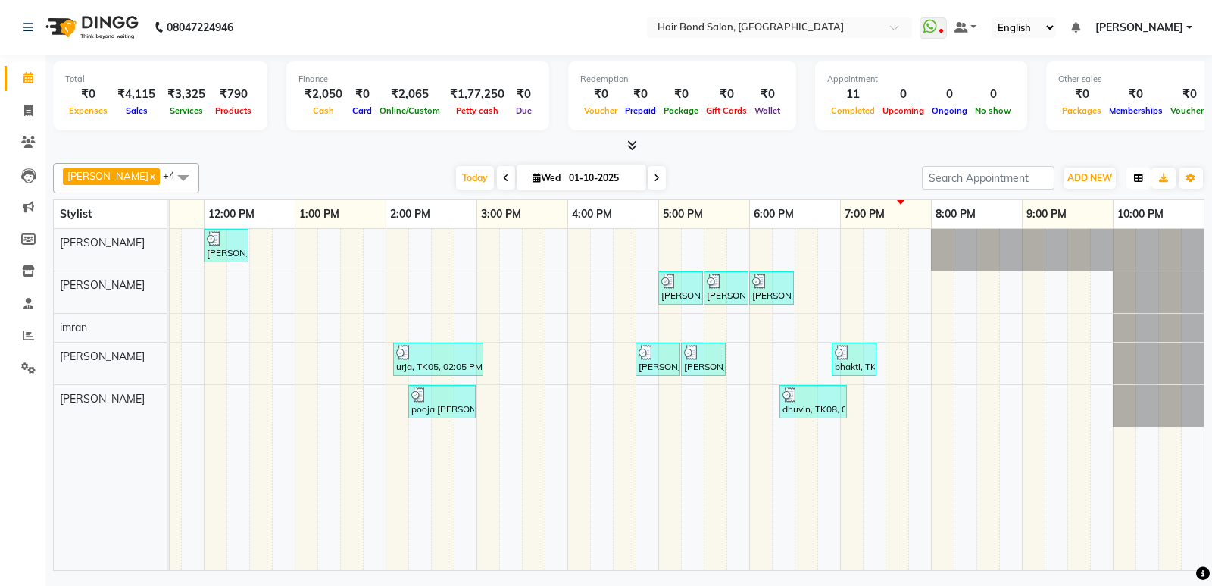
click at [1135, 176] on icon "button" at bounding box center [1138, 177] width 9 height 9
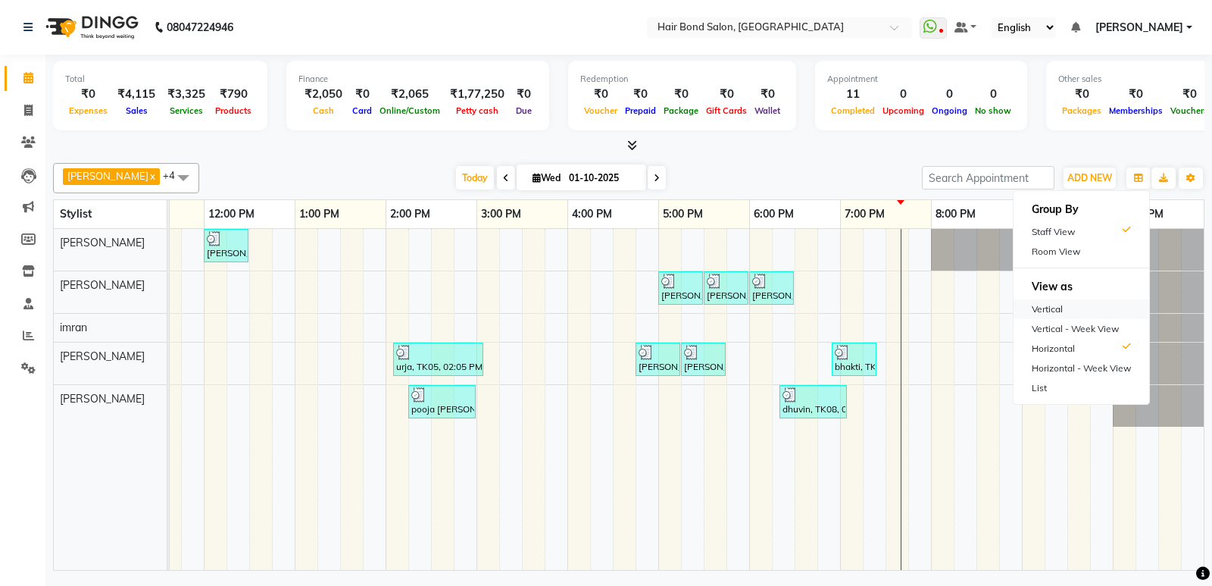
click at [1057, 306] on div "Vertical" at bounding box center [1081, 309] width 136 height 20
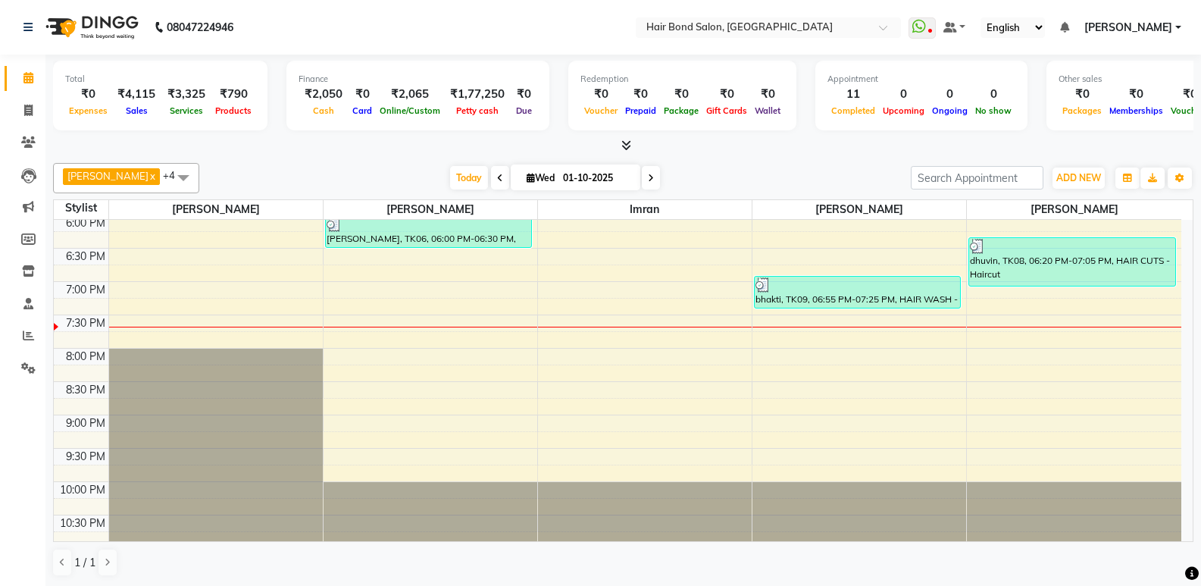
scroll to position [678, 0]
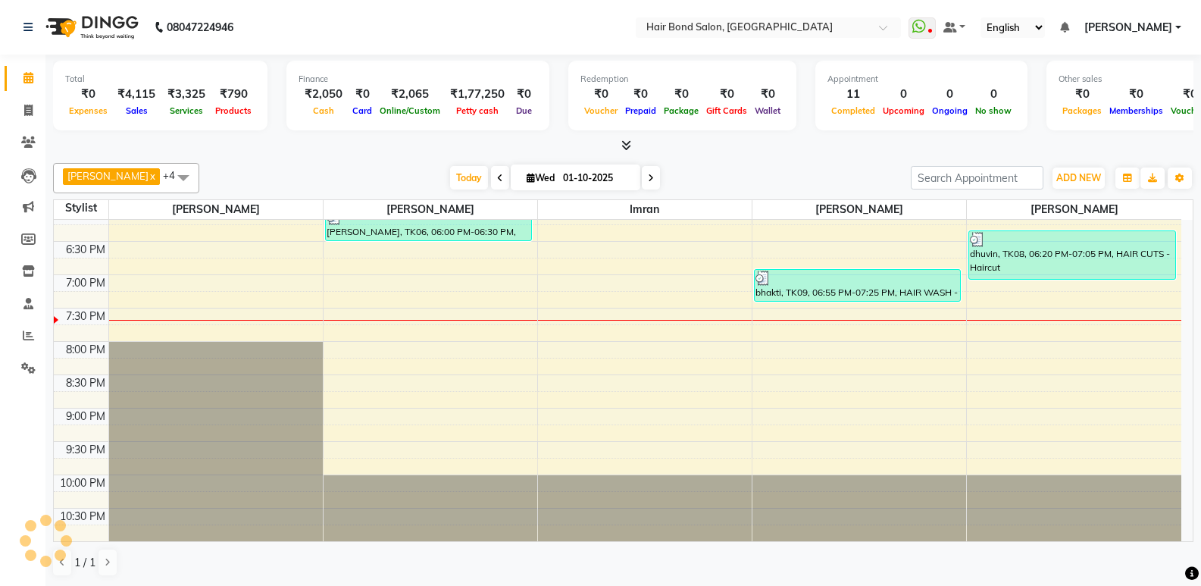
click at [55, 320] on div at bounding box center [56, 320] width 5 height 8
click at [55, 317] on div at bounding box center [56, 320] width 5 height 8
click at [220, 318] on div "8:00 AM 8:30 AM 9:00 AM 9:30 AM 10:00 AM 10:30 AM 11:00 AM 11:30 AM 12:00 PM 12…" at bounding box center [617, 41] width 1127 height 999
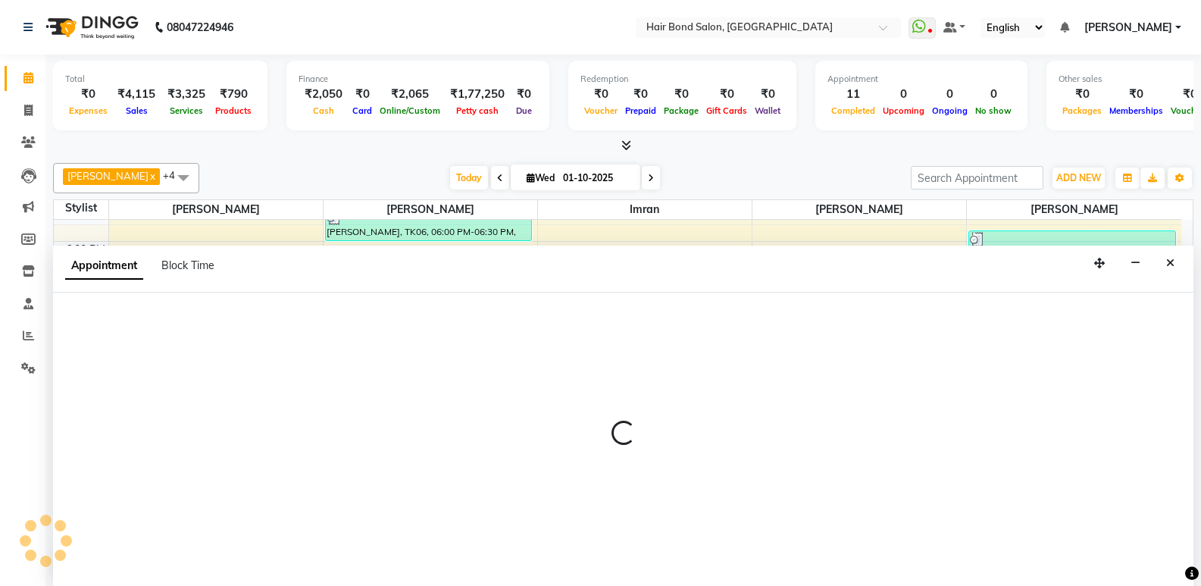
scroll to position [1, 0]
select select "88188"
select select "1170"
select select "tentative"
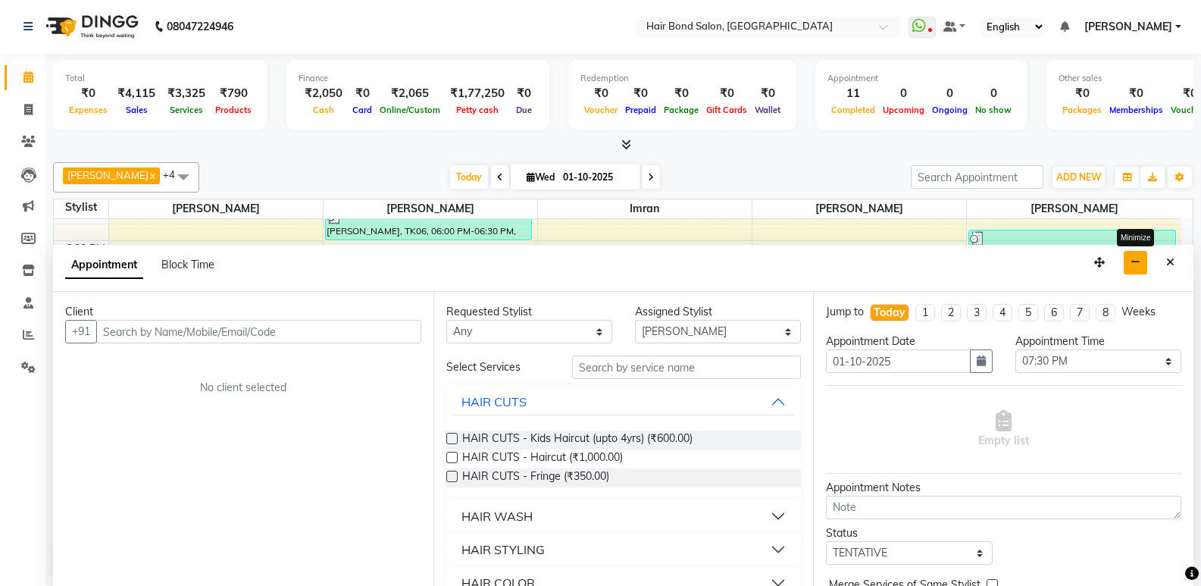
click at [1130, 266] on button "button" at bounding box center [1134, 262] width 23 height 23
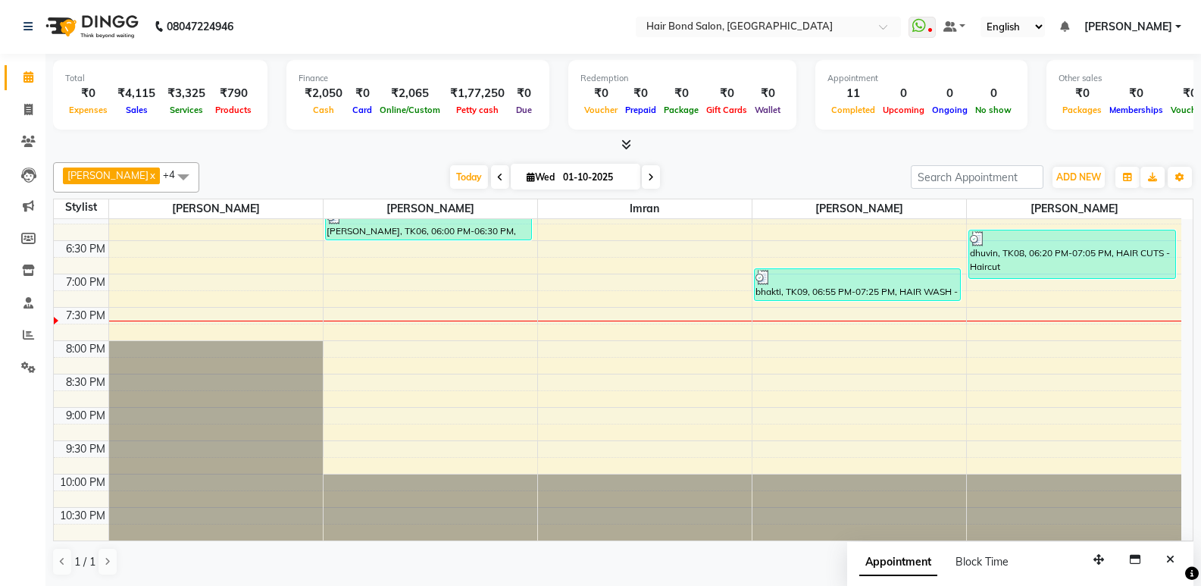
click at [1005, 364] on div "8:00 AM 8:30 AM 9:00 AM 9:30 AM 10:00 AM 10:30 AM 11:00 AM 11:30 AM 12:00 PM 12…" at bounding box center [617, 40] width 1127 height 999
select select "92019"
select select "1215"
select select "tentative"
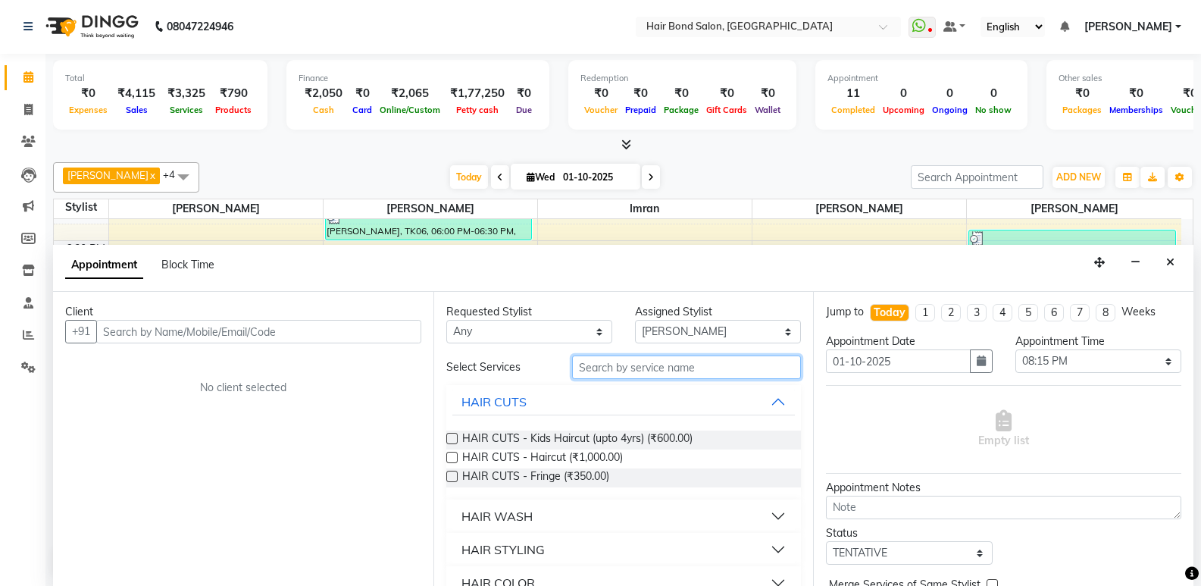
click at [604, 367] on input "text" at bounding box center [686, 366] width 229 height 23
click at [483, 517] on div "HAIR WASH" at bounding box center [496, 516] width 71 height 18
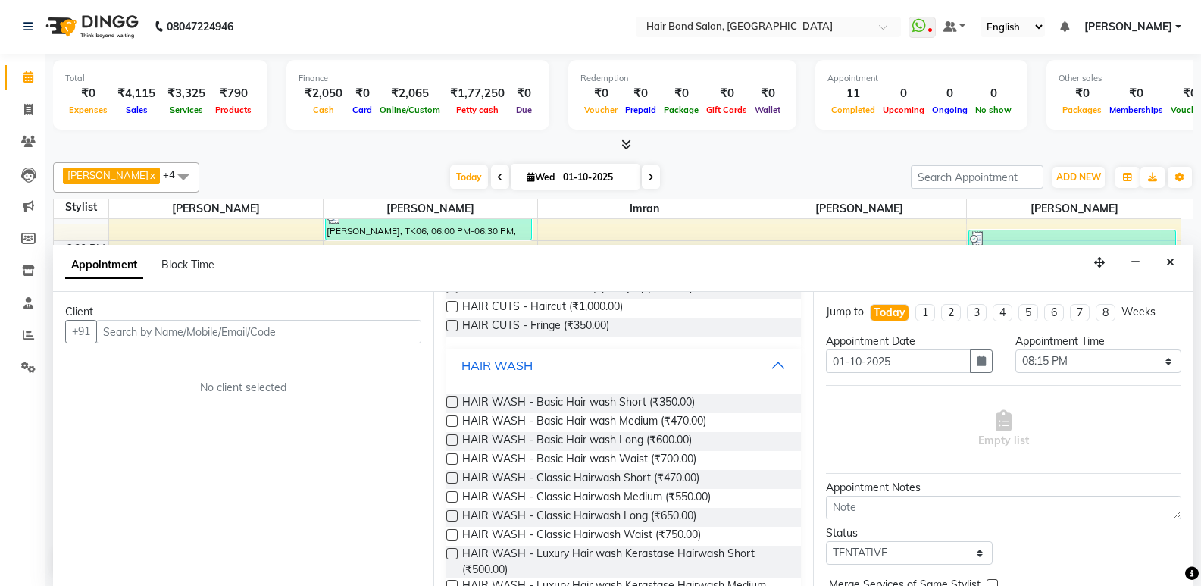
scroll to position [151, 0]
click at [452, 399] on label at bounding box center [451, 400] width 11 height 11
click at [452, 399] on input "checkbox" at bounding box center [451, 403] width 10 height 10
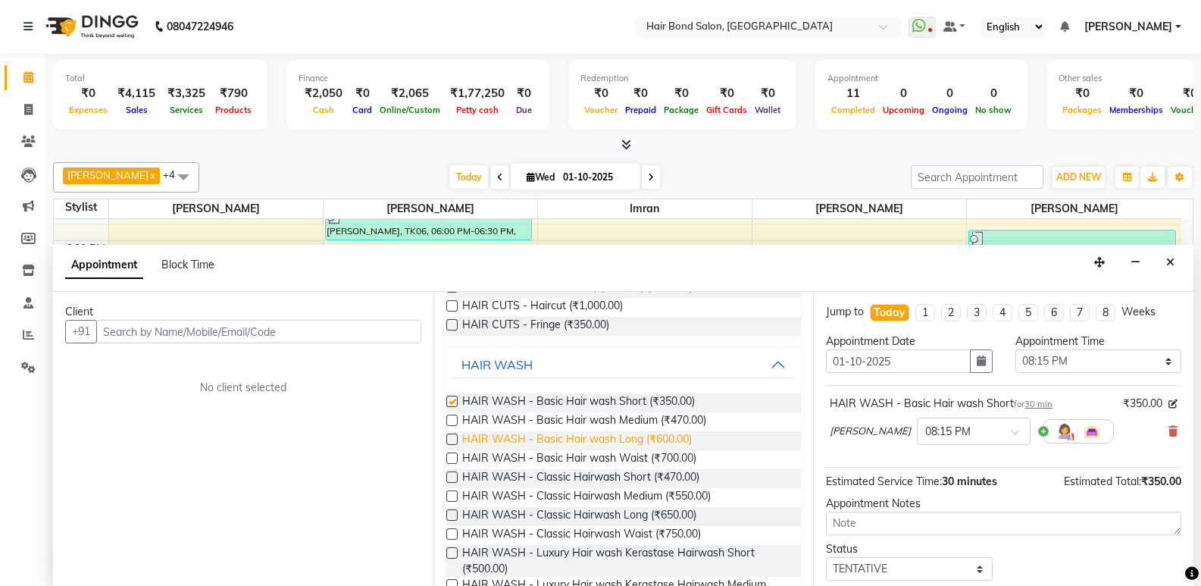
checkbox input "false"
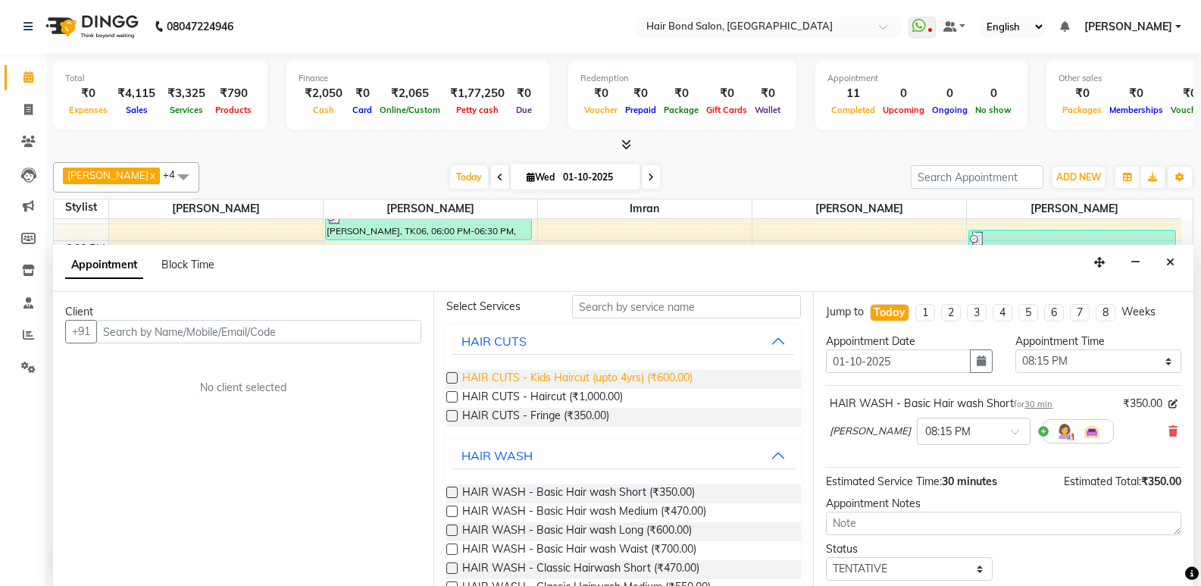
scroll to position [0, 0]
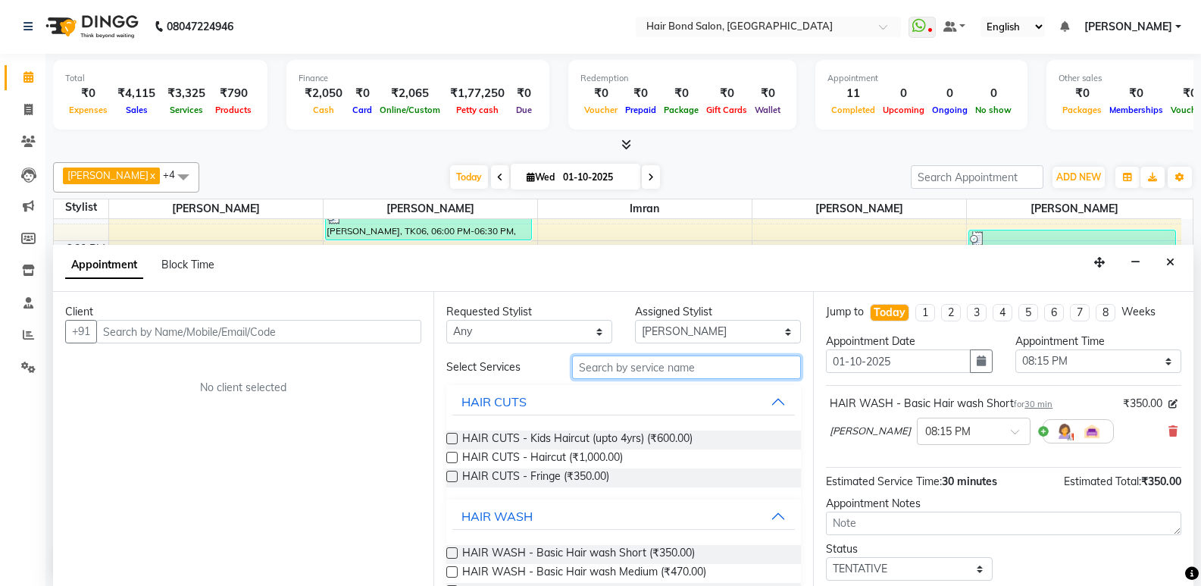
click at [656, 373] on input "text" at bounding box center [686, 366] width 229 height 23
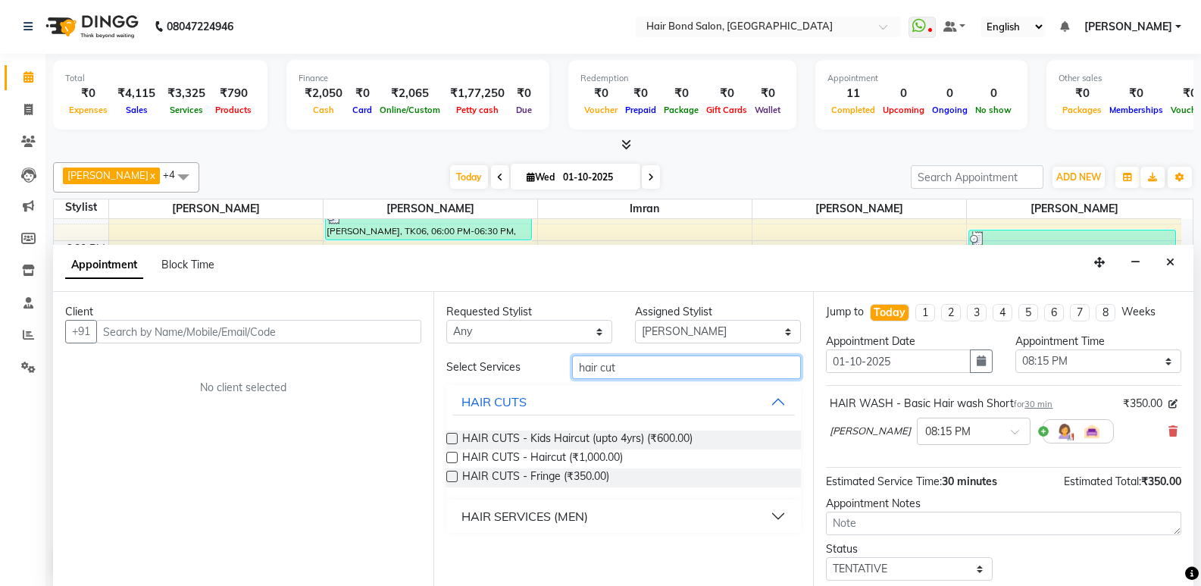
type input "hair cut"
click at [579, 515] on div "HAIR SERVICES (MEN)" at bounding box center [524, 516] width 126 height 18
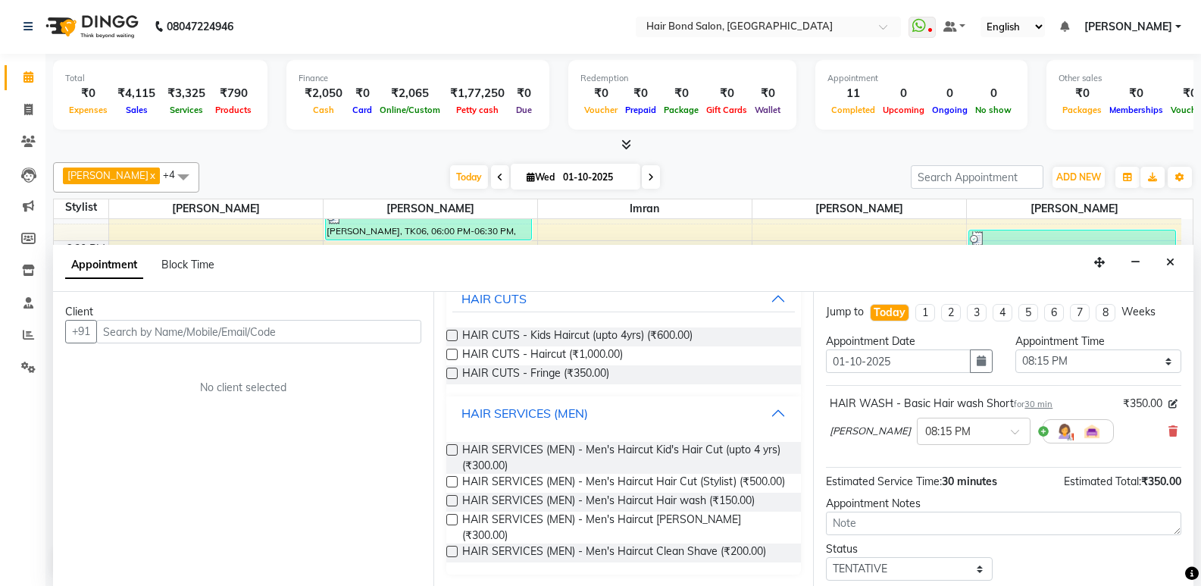
scroll to position [104, 0]
click at [448, 482] on label at bounding box center [451, 480] width 11 height 11
click at [448, 482] on input "checkbox" at bounding box center [451, 482] width 10 height 10
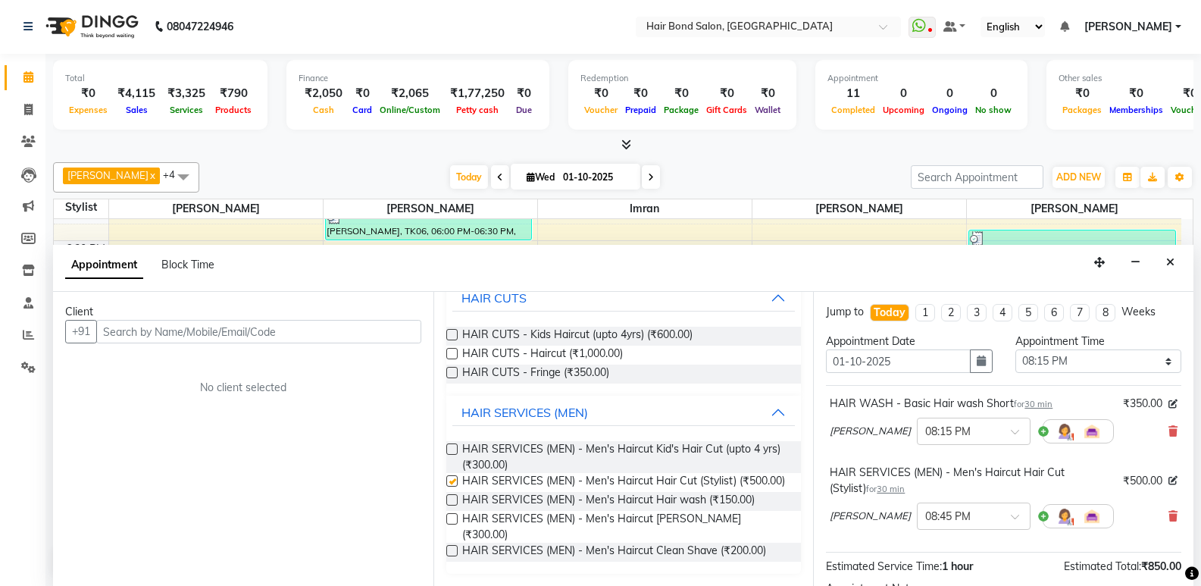
checkbox input "false"
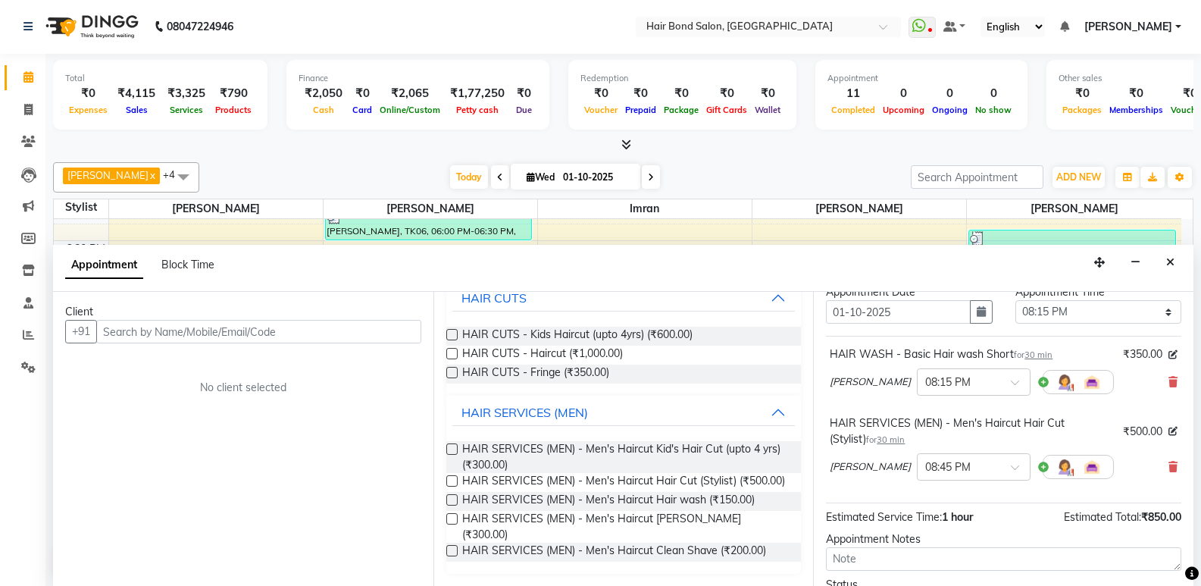
scroll to position [76, 0]
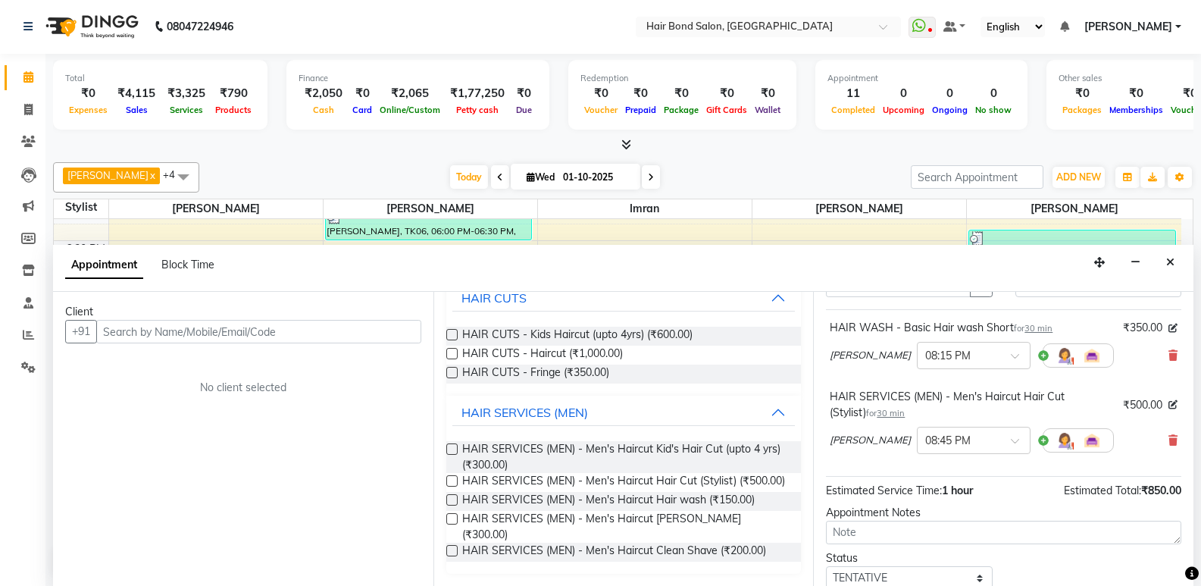
click at [1168, 352] on icon at bounding box center [1172, 355] width 9 height 11
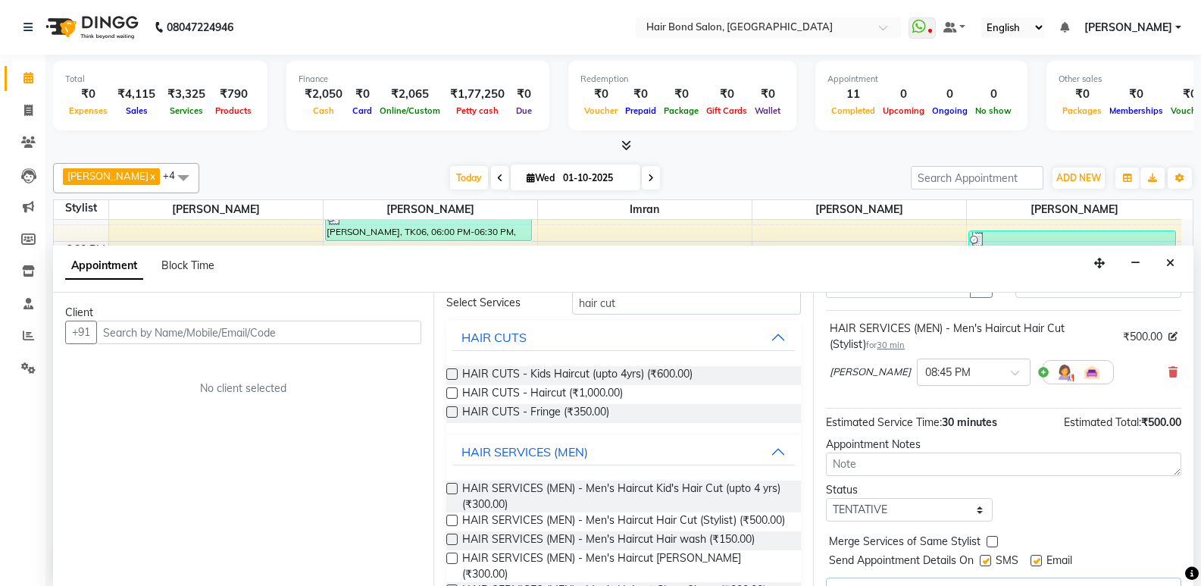
scroll to position [104, 0]
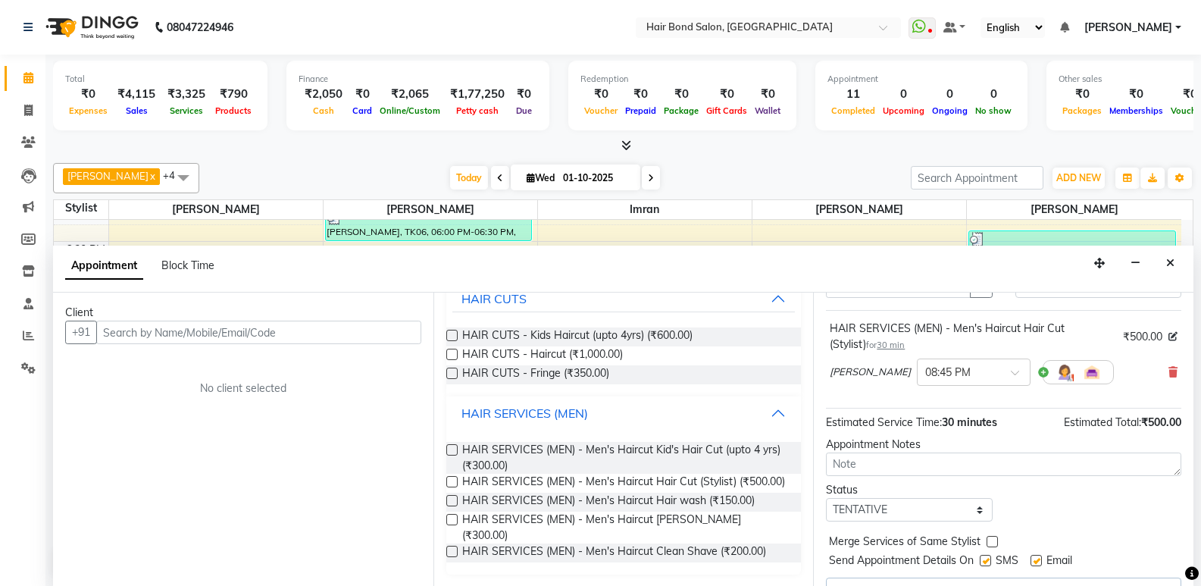
click at [769, 409] on button "HAIR SERVICES (MEN)" at bounding box center [623, 412] width 343 height 27
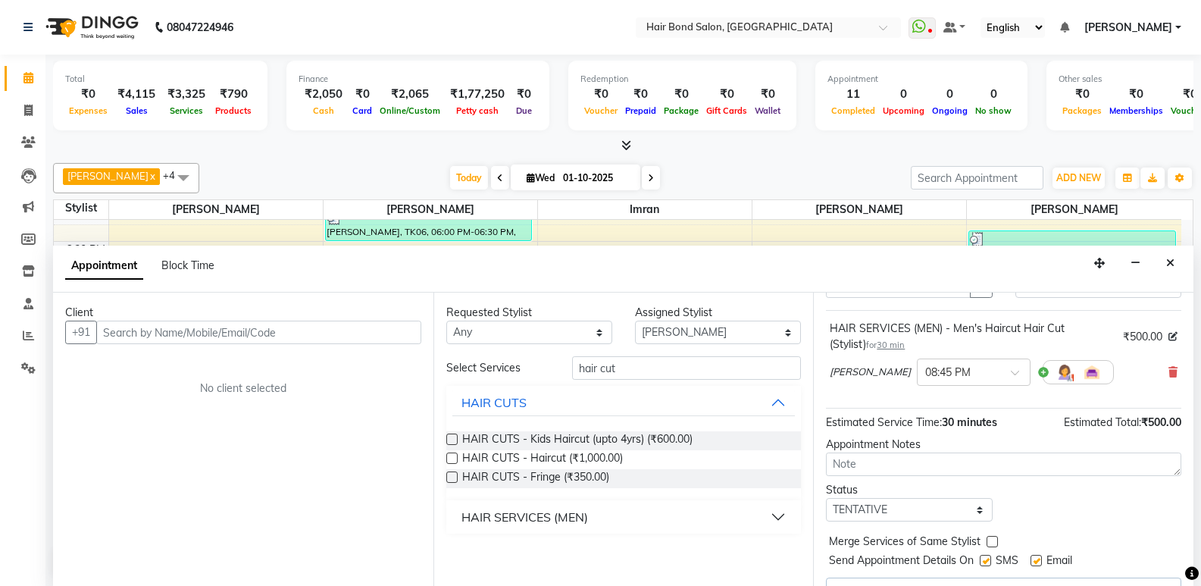
scroll to position [0, 0]
click at [685, 378] on input "hair cut" at bounding box center [686, 367] width 229 height 23
type input "h"
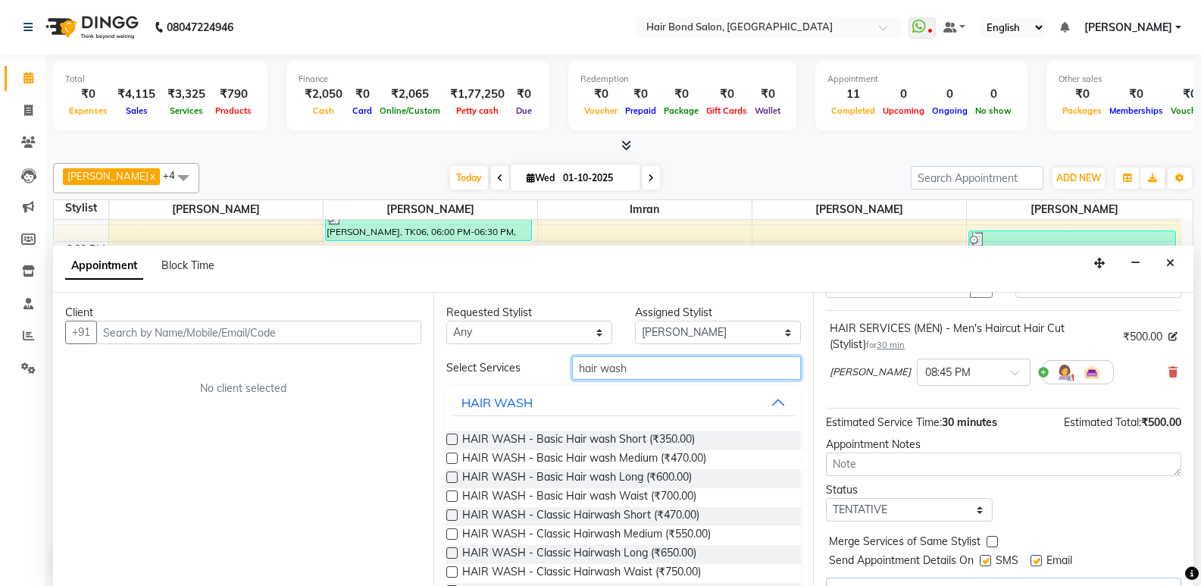
type input "hair wash"
click at [451, 439] on label at bounding box center [451, 438] width 11 height 11
click at [451, 439] on input "checkbox" at bounding box center [451, 441] width 10 height 10
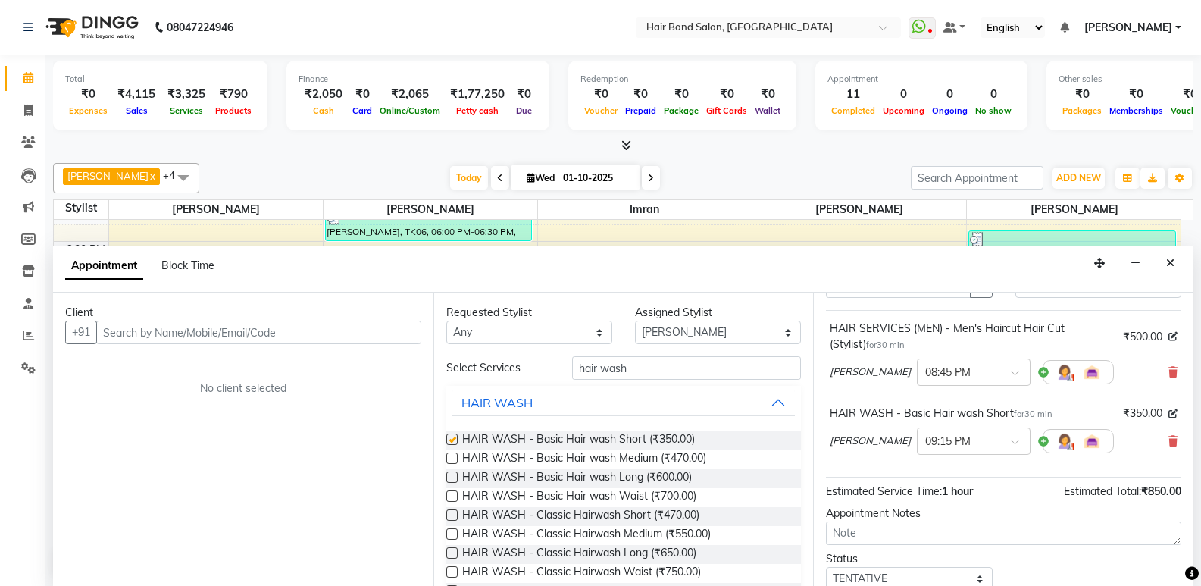
checkbox input "false"
click at [368, 330] on input "text" at bounding box center [258, 331] width 325 height 23
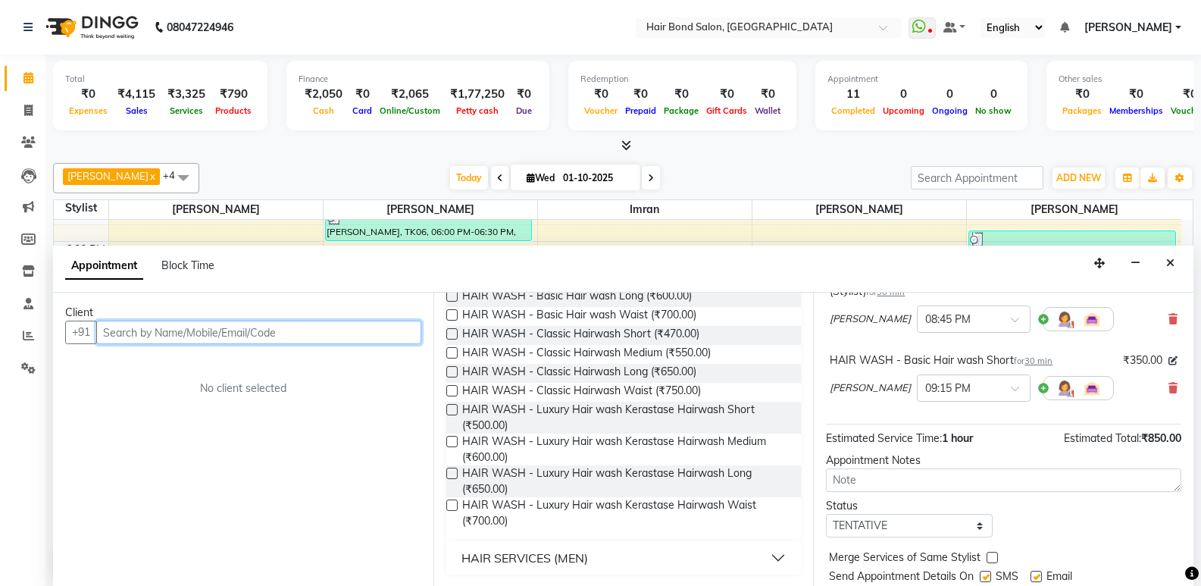
scroll to position [176, 0]
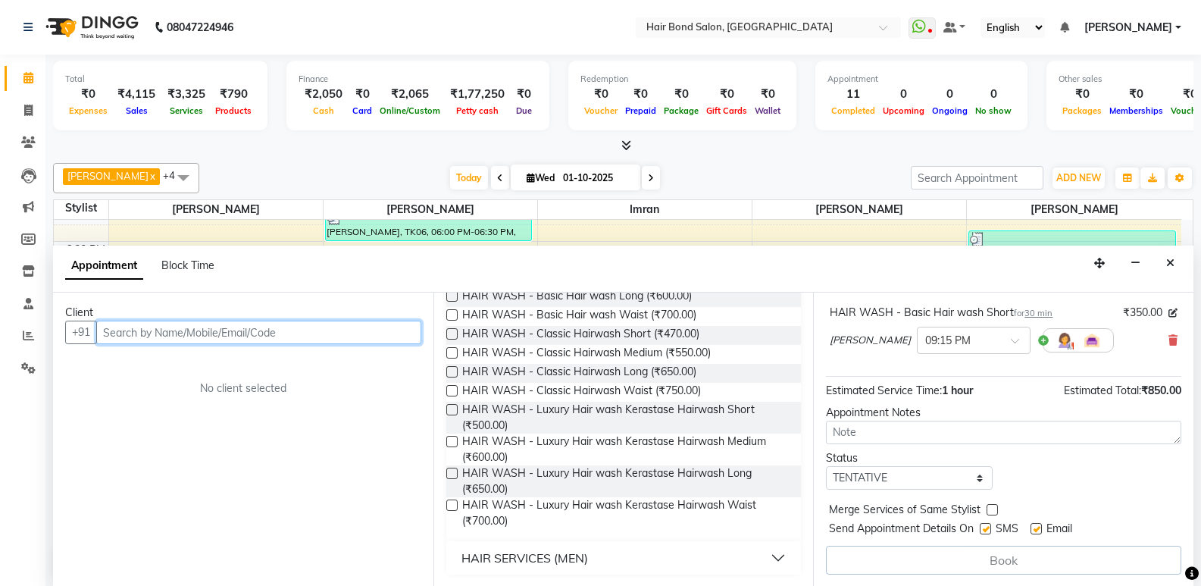
drag, startPoint x: 123, startPoint y: 328, endPoint x: 134, endPoint y: 325, distance: 11.0
click at [126, 328] on input "text" at bounding box center [258, 331] width 325 height 23
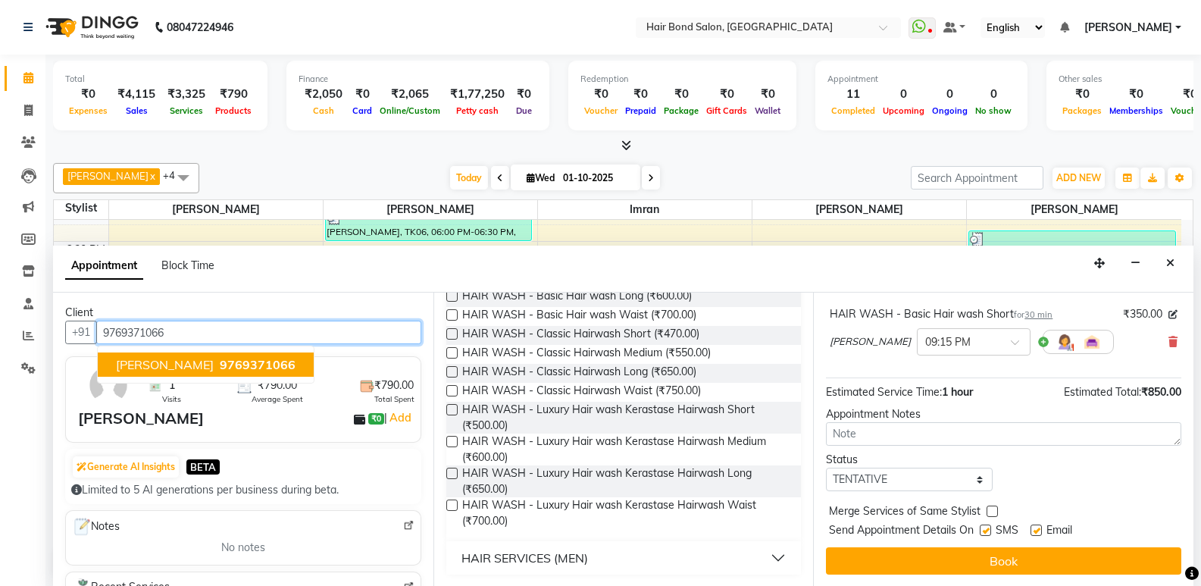
scroll to position [1, 0]
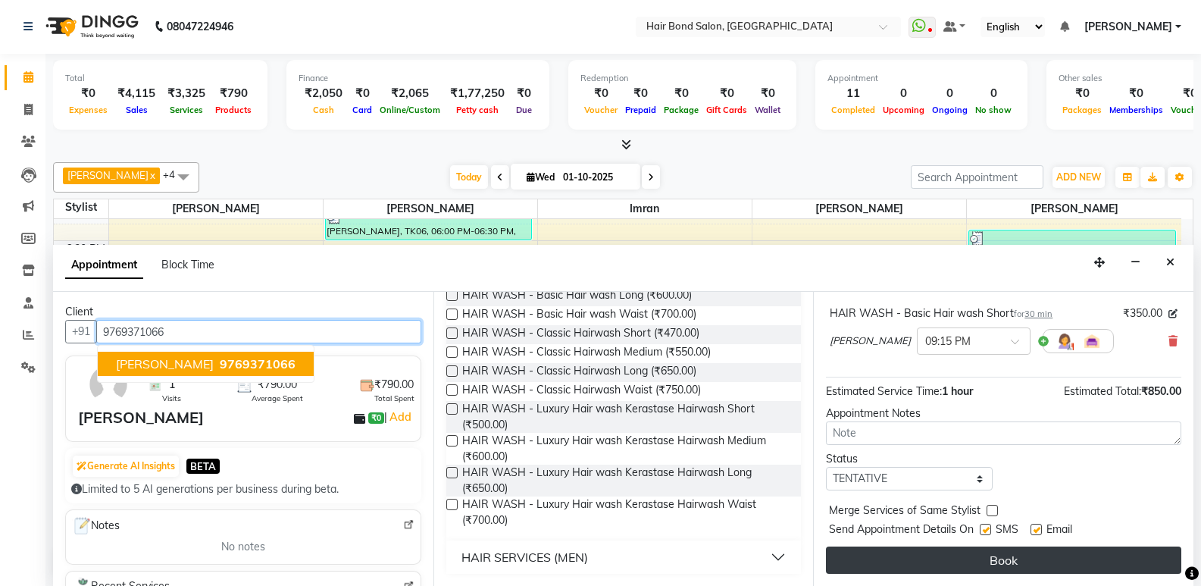
type input "9769371066"
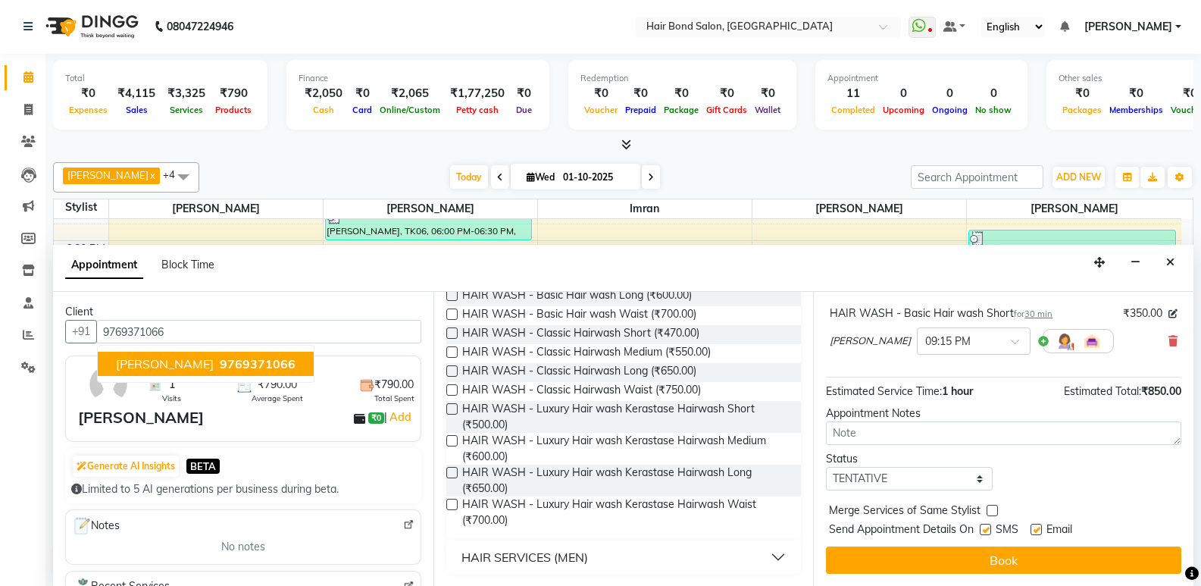
drag, startPoint x: 1009, startPoint y: 560, endPoint x: 1000, endPoint y: 557, distance: 9.4
click at [1008, 560] on button "Book" at bounding box center [1003, 559] width 355 height 27
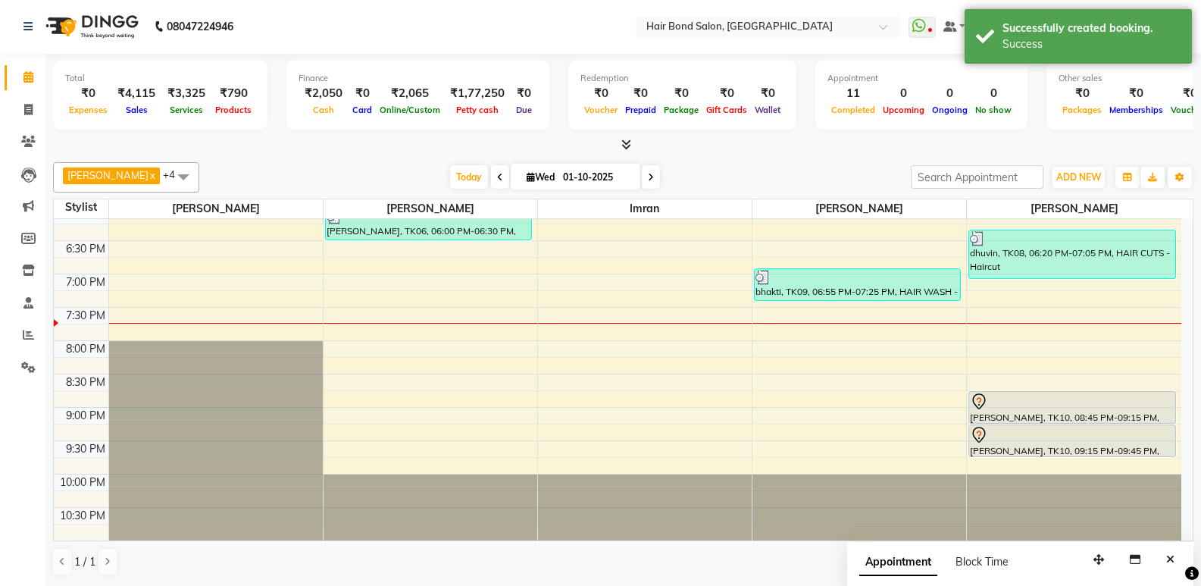
scroll to position [0, 0]
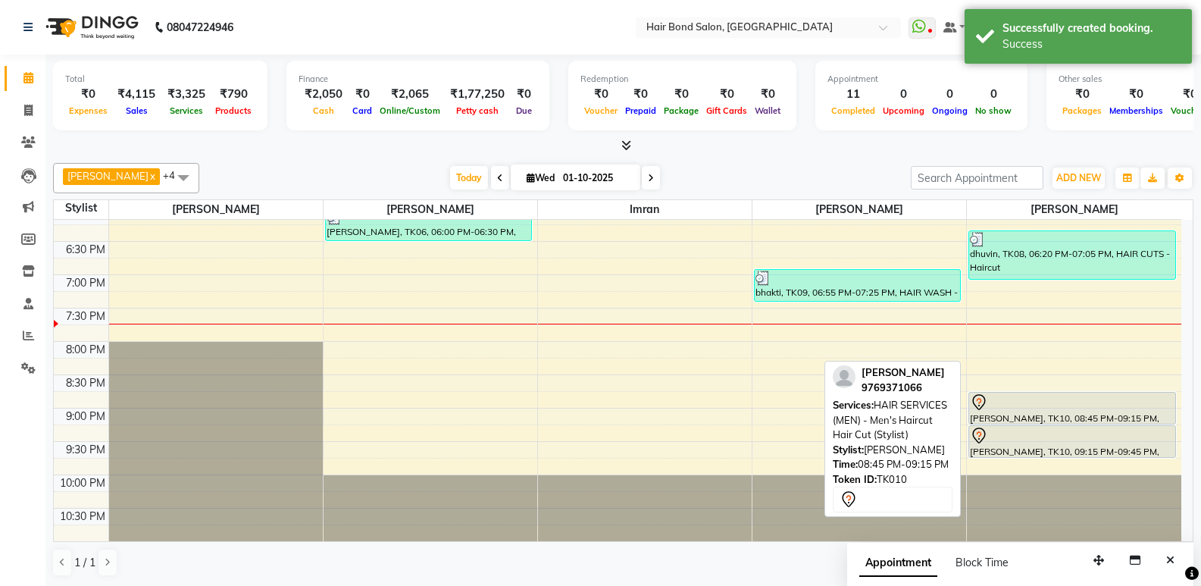
click at [1003, 414] on div "[PERSON_NAME], TK10, 08:45 PM-09:15 PM, HAIR SERVICES (MEN) - Men's Haircut Hai…" at bounding box center [1072, 407] width 206 height 31
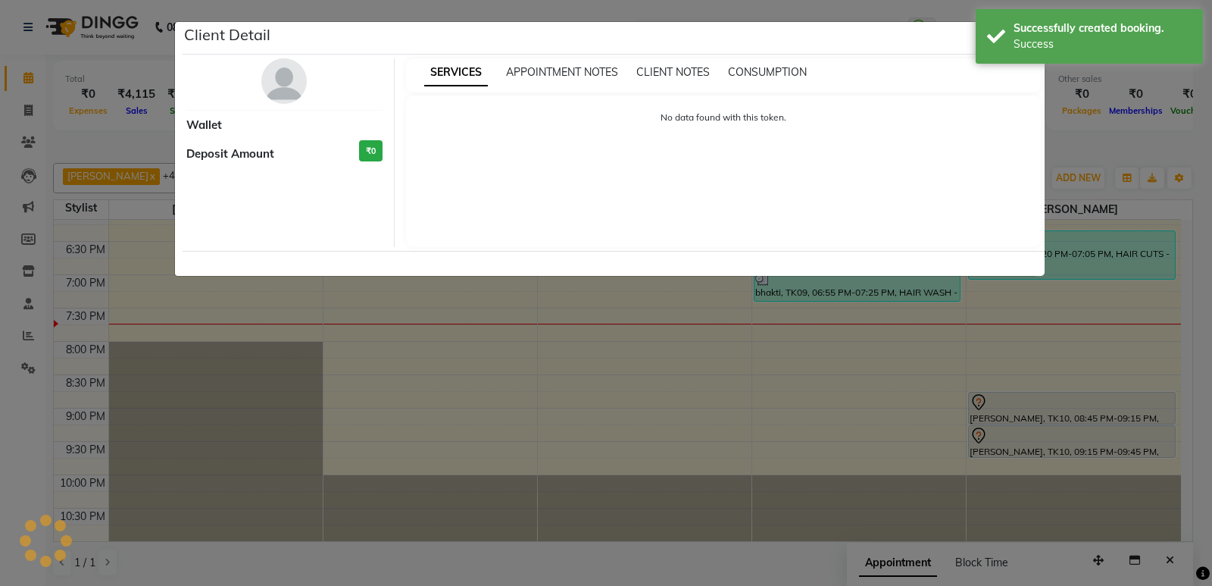
select select "7"
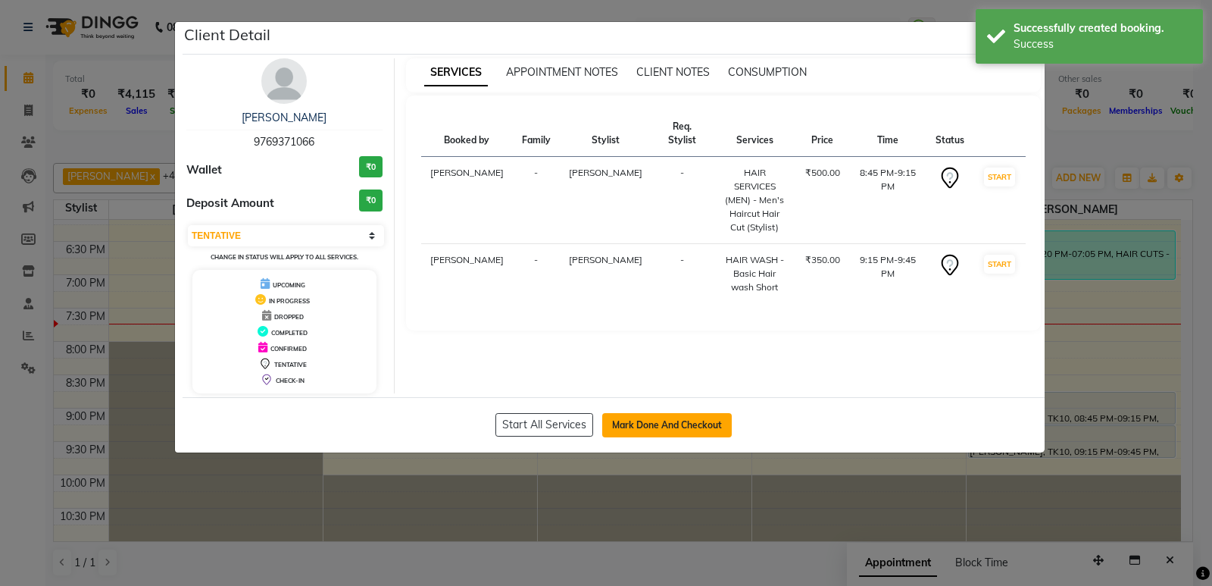
click at [650, 417] on button "Mark Done And Checkout" at bounding box center [667, 425] width 130 height 24
select select "service"
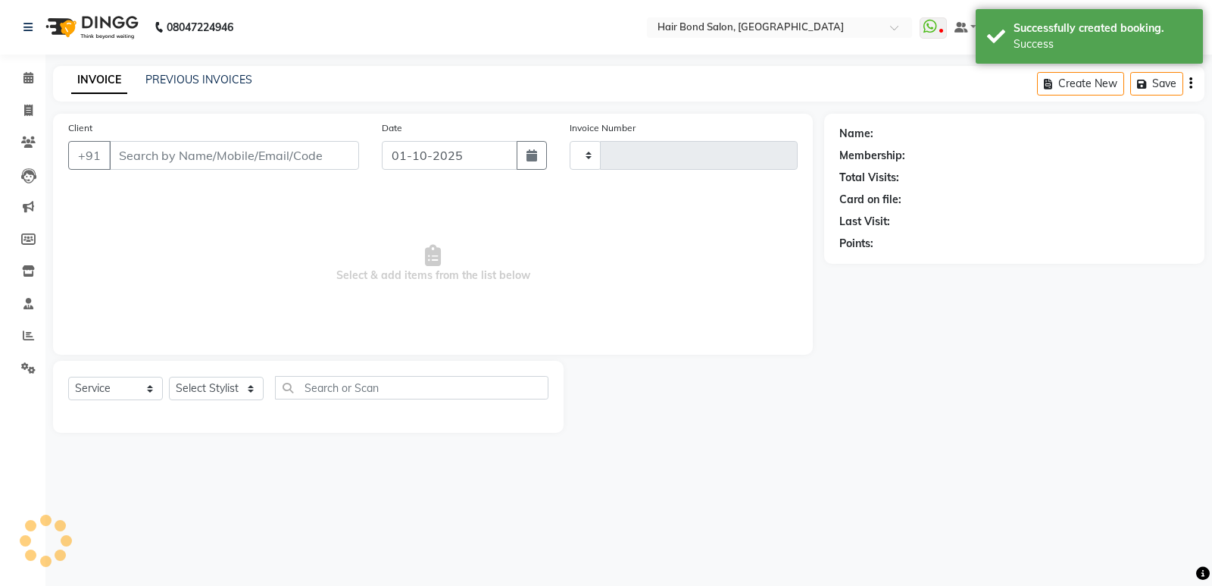
type input "0510"
select select "8721"
type input "9769371066"
select select "92019"
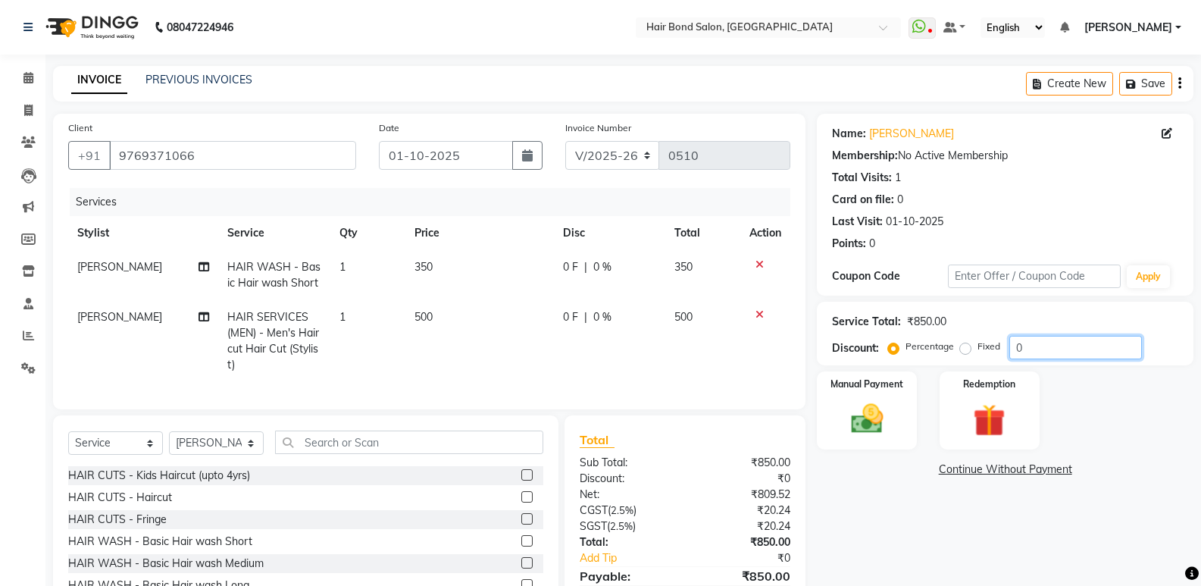
click at [1085, 341] on input "0" at bounding box center [1075, 347] width 133 height 23
type input "5"
click at [433, 314] on td "500" at bounding box center [479, 341] width 148 height 82
select select "92019"
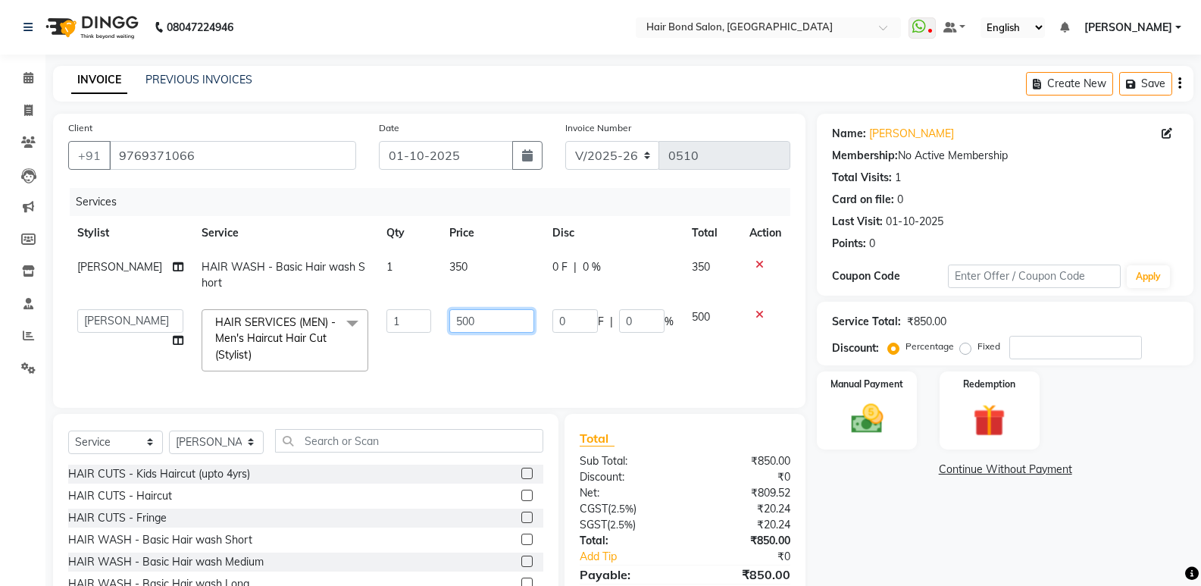
click at [476, 320] on input "500" at bounding box center [491, 320] width 85 height 23
type input "5"
type input "700"
click at [750, 364] on td at bounding box center [765, 340] width 50 height 80
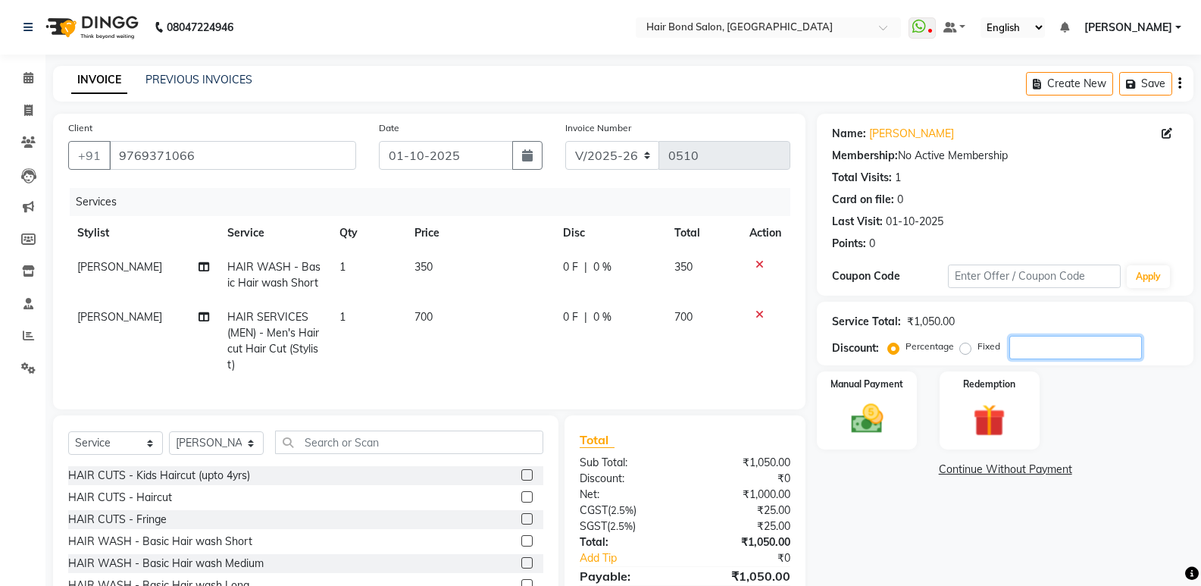
drag, startPoint x: 1075, startPoint y: 347, endPoint x: 1057, endPoint y: 333, distance: 22.6
click at [1073, 346] on input "number" at bounding box center [1075, 347] width 133 height 23
type input "50"
click at [881, 423] on img at bounding box center [866, 418] width 54 height 39
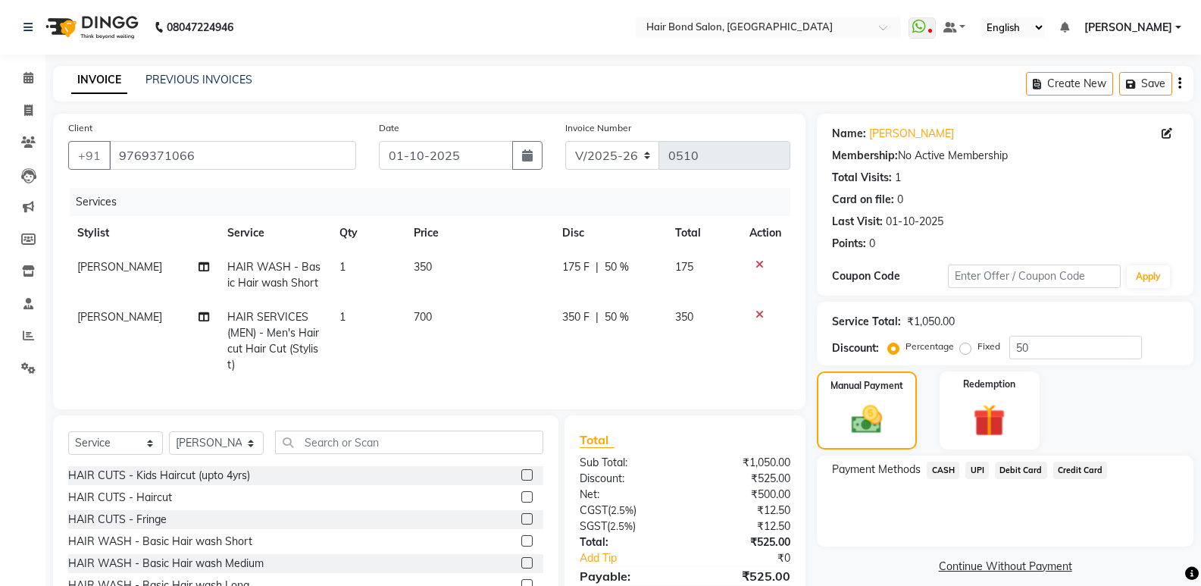
click at [937, 470] on span "CASH" at bounding box center [942, 469] width 33 height 17
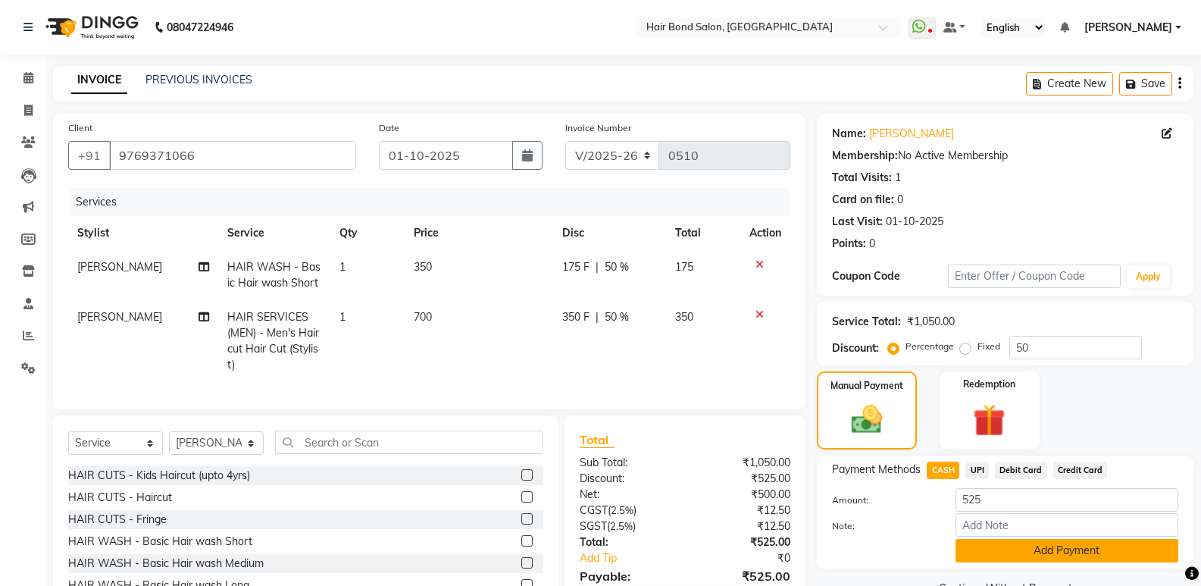
click at [1020, 550] on button "Add Payment" at bounding box center [1066, 550] width 223 height 23
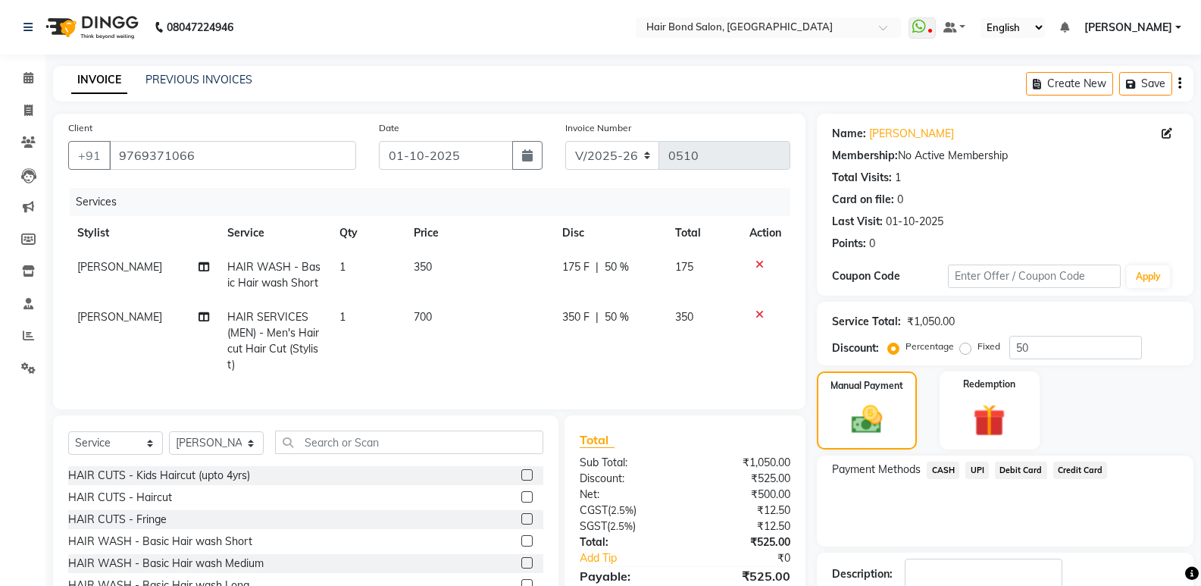
scroll to position [140, 0]
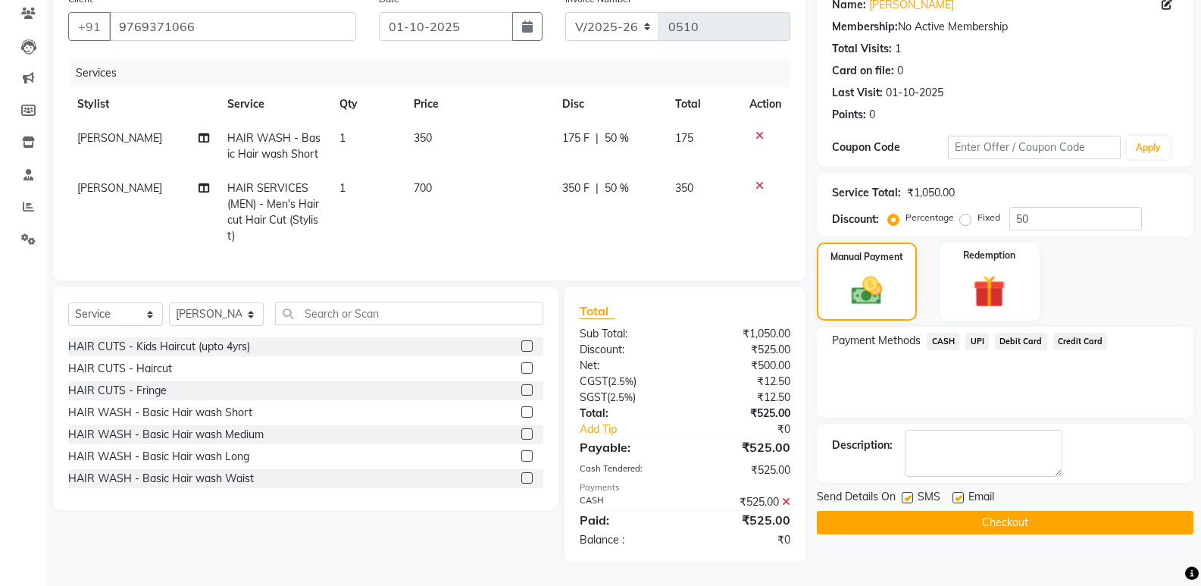
click at [1004, 511] on button "Checkout" at bounding box center [1005, 522] width 376 height 23
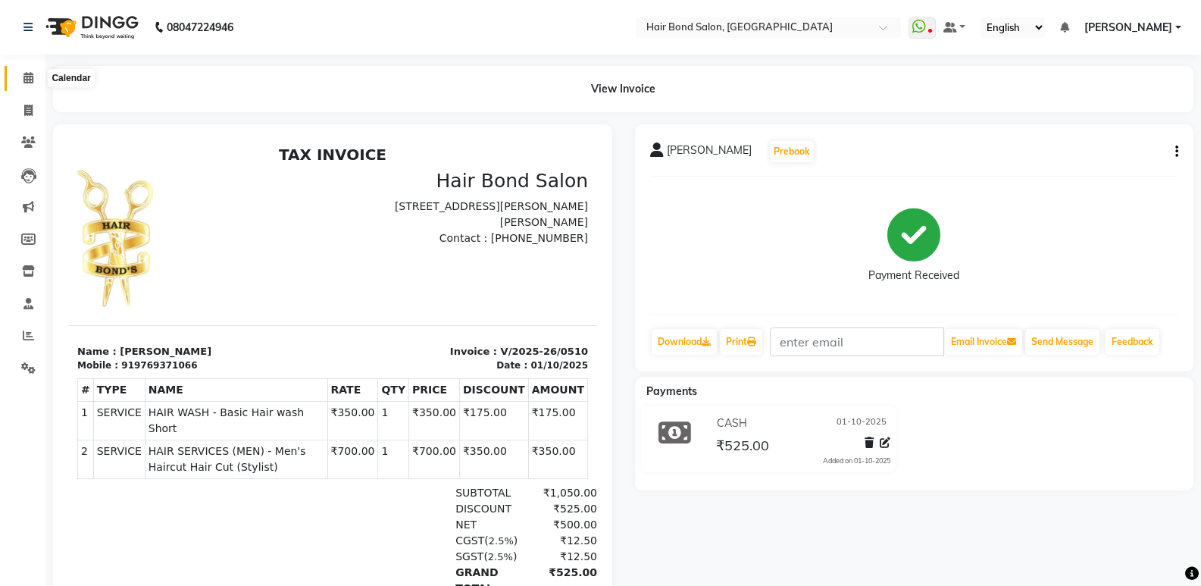
click at [28, 77] on icon at bounding box center [28, 77] width 10 height 11
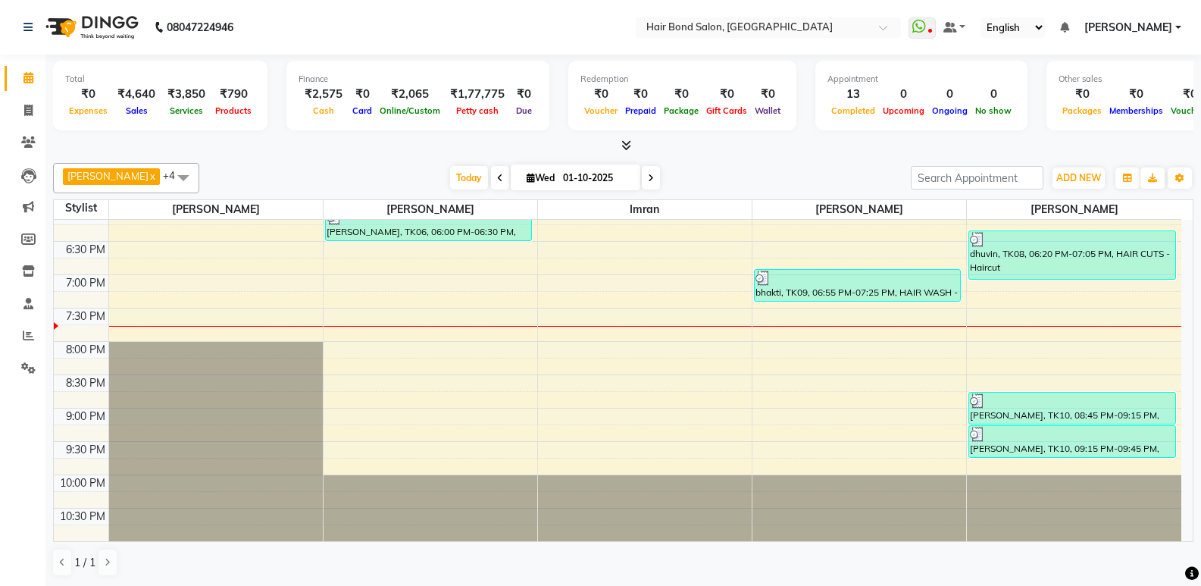
scroll to position [1, 0]
drag, startPoint x: 1001, startPoint y: 315, endPoint x: 993, endPoint y: 309, distance: 9.7
click at [993, 309] on div "8:00 AM 8:30 AM 9:00 AM 9:30 AM 10:00 AM 10:30 AM 11:00 AM 11:30 AM 12:00 PM 12…" at bounding box center [617, 40] width 1127 height 999
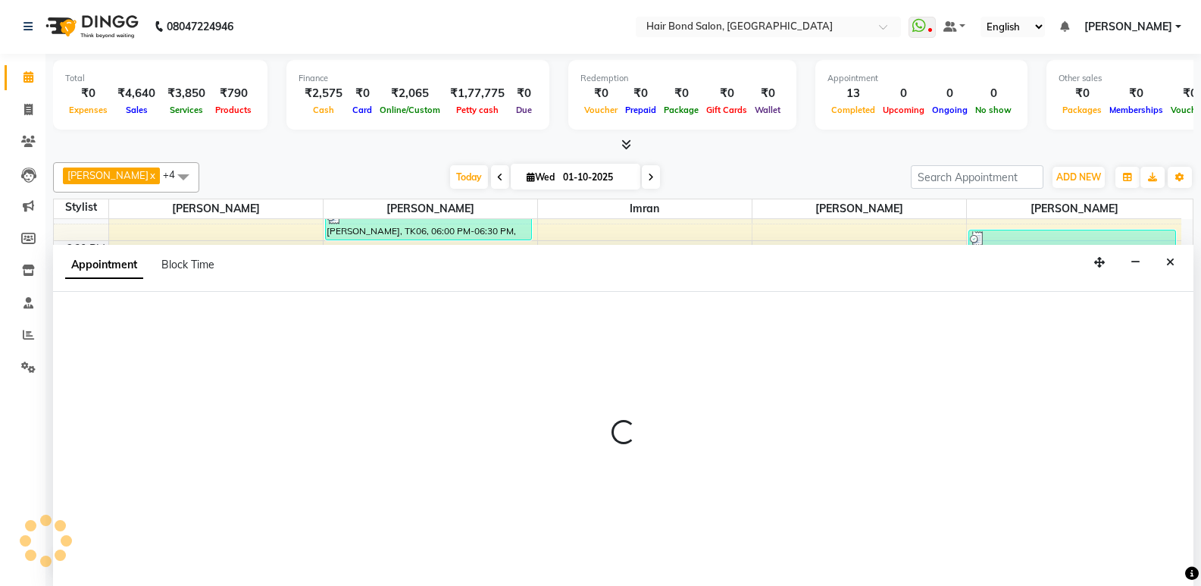
select select "92019"
select select "tentative"
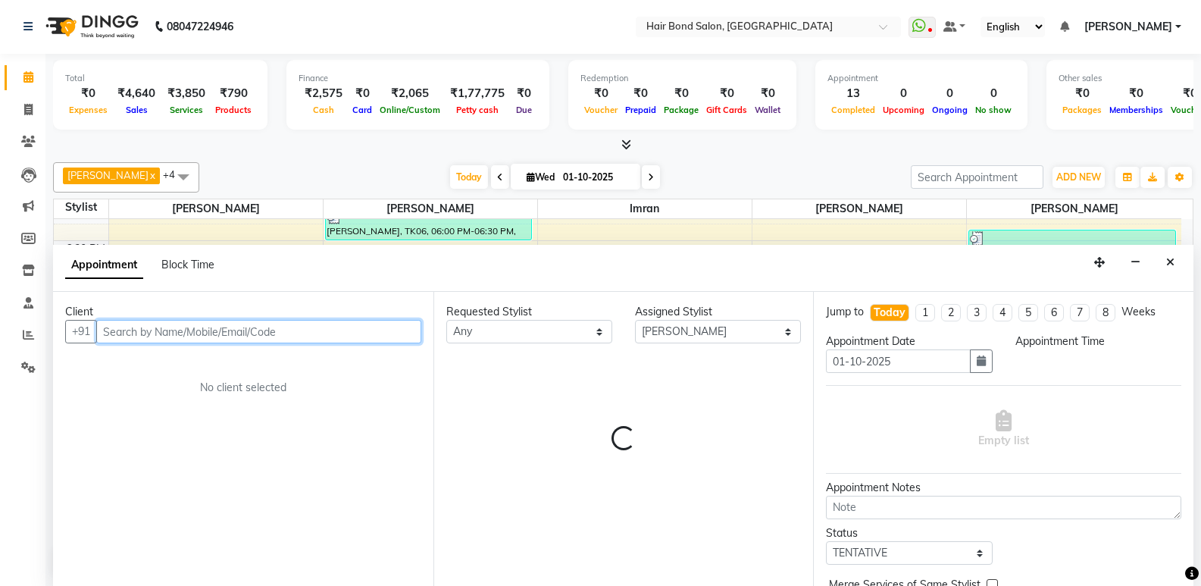
select select "1170"
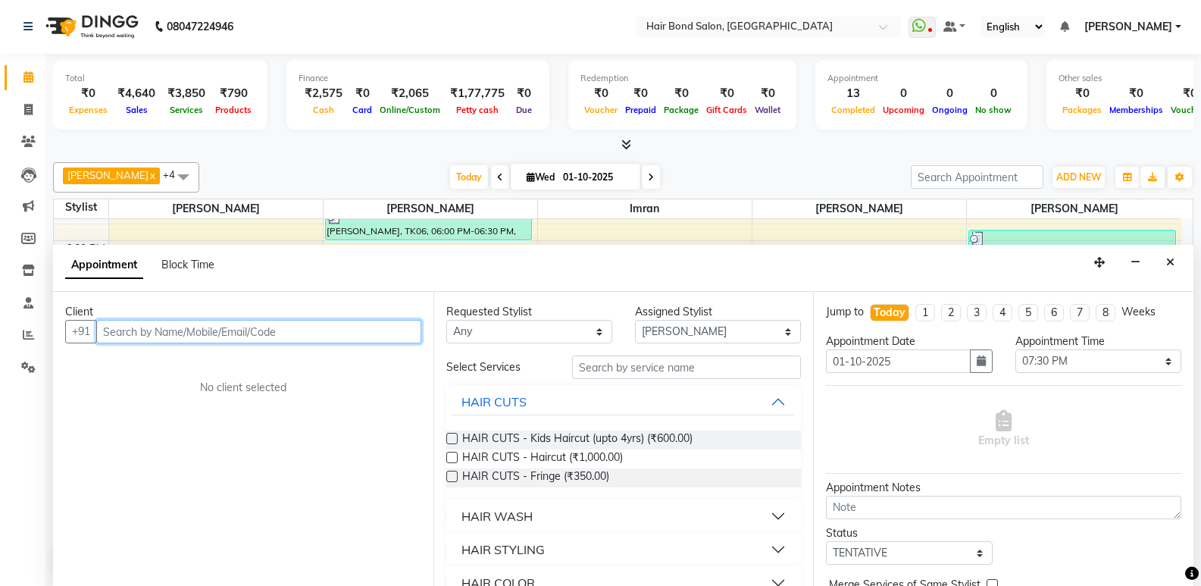
click at [209, 334] on input "text" at bounding box center [258, 331] width 325 height 23
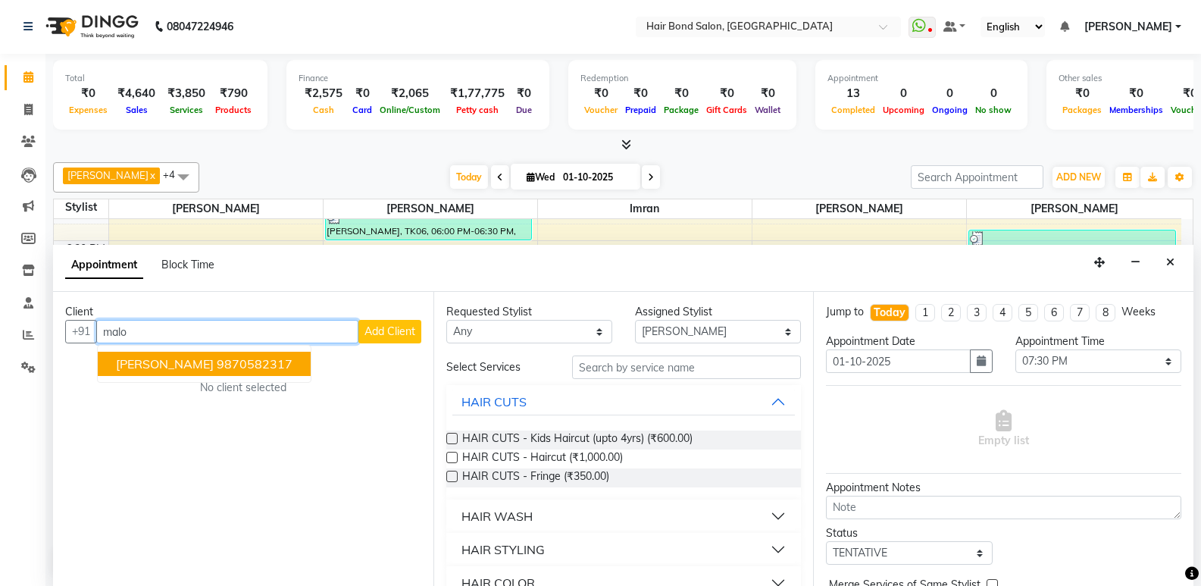
click at [145, 361] on span "[PERSON_NAME]" at bounding box center [165, 363] width 98 height 15
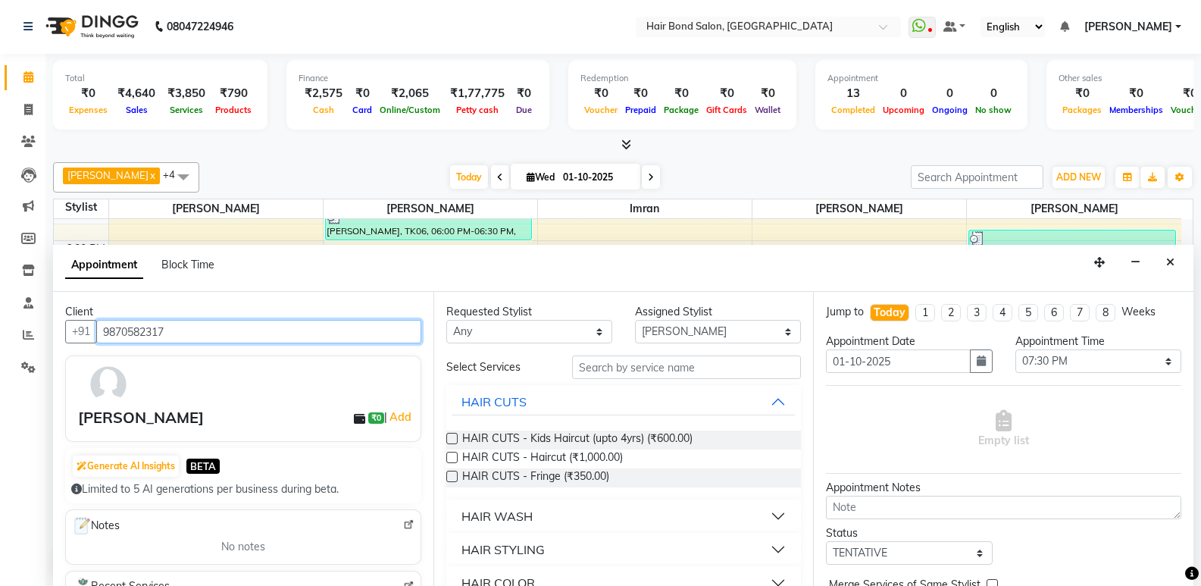
type input "9870582317"
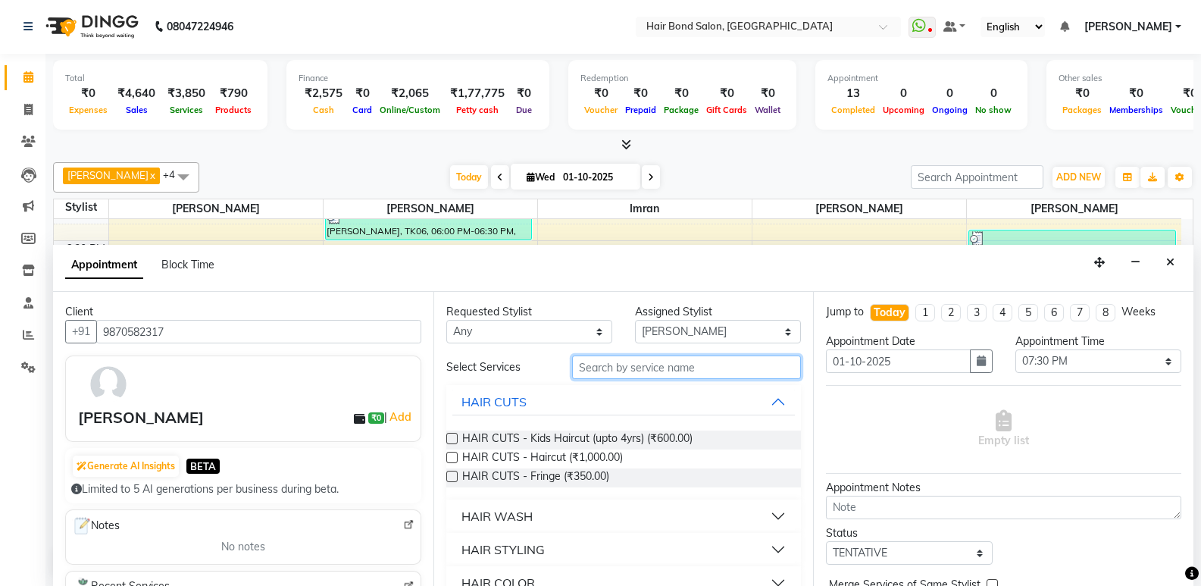
click at [679, 366] on input "text" at bounding box center [686, 366] width 229 height 23
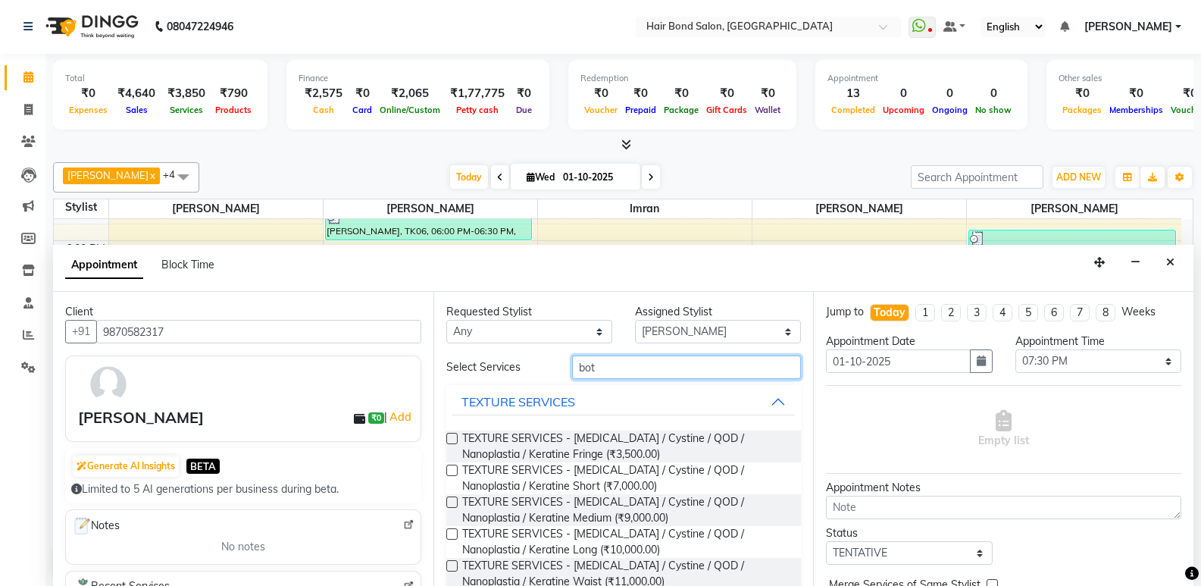
type input "bot"
click at [449, 534] on label at bounding box center [451, 533] width 11 height 11
click at [449, 534] on input "checkbox" at bounding box center [451, 535] width 10 height 10
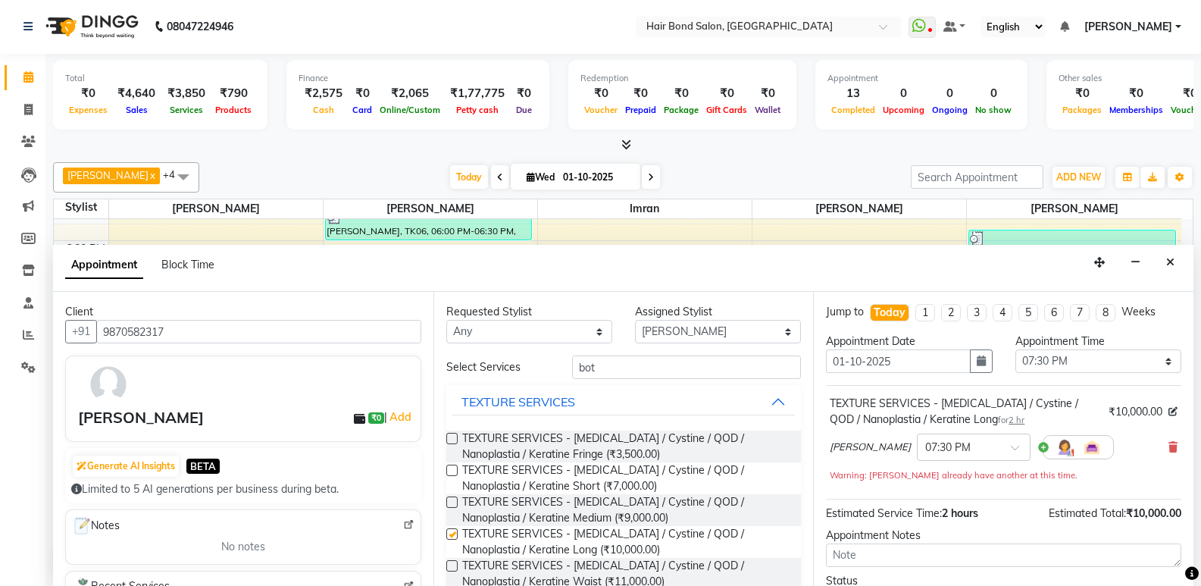
checkbox input "false"
click at [671, 359] on input "bot" at bounding box center [686, 366] width 229 height 23
type input "b"
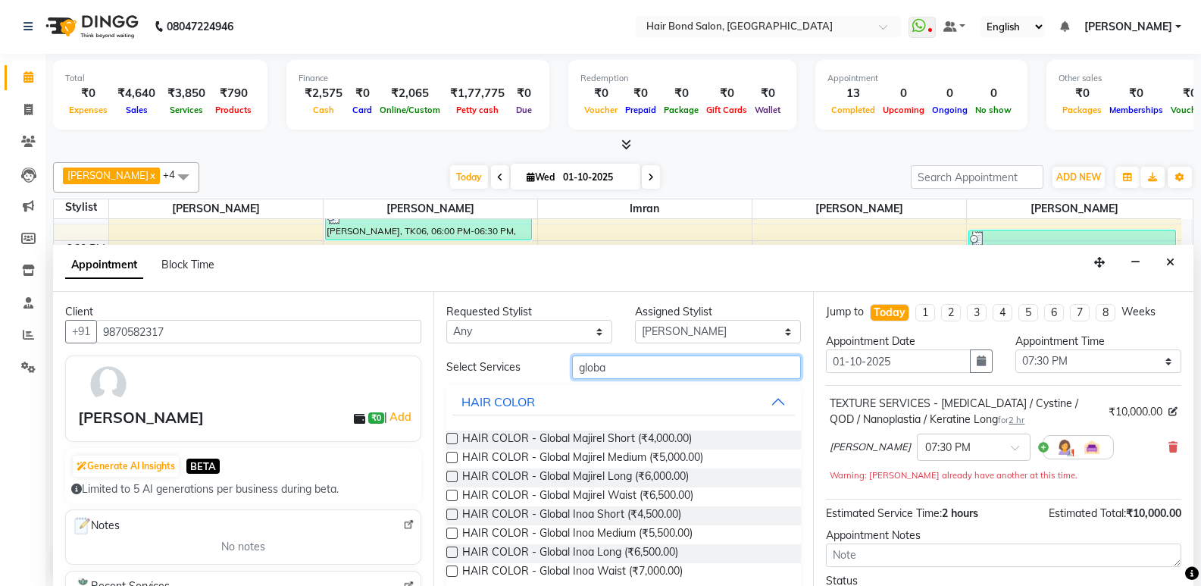
type input "globa"
click at [452, 478] on label at bounding box center [451, 475] width 11 height 11
click at [452, 478] on input "checkbox" at bounding box center [451, 478] width 10 height 10
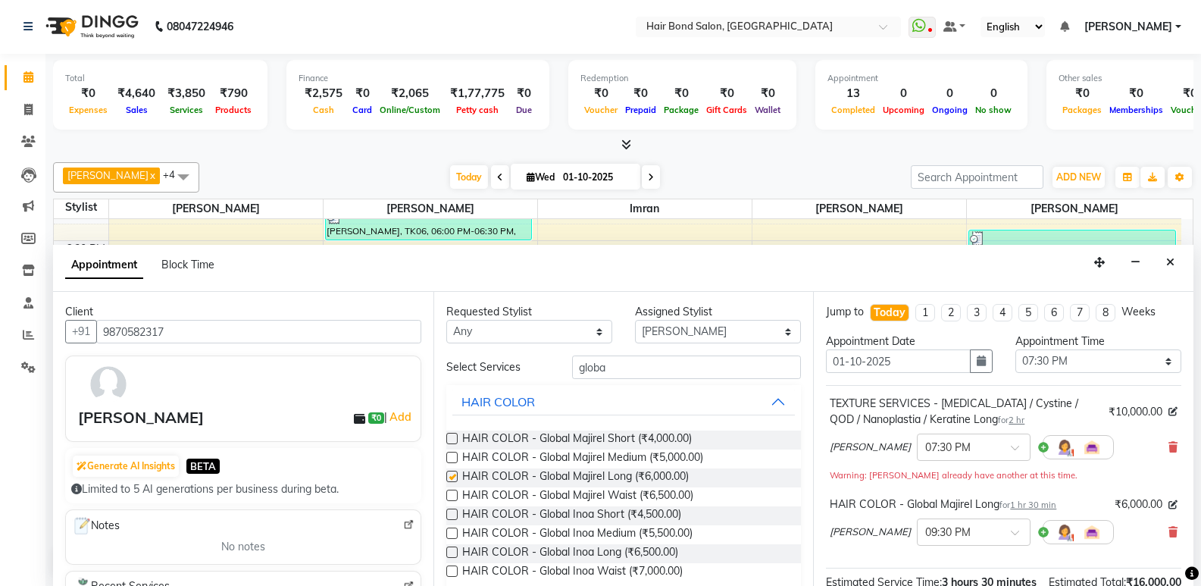
checkbox input "false"
type input "g"
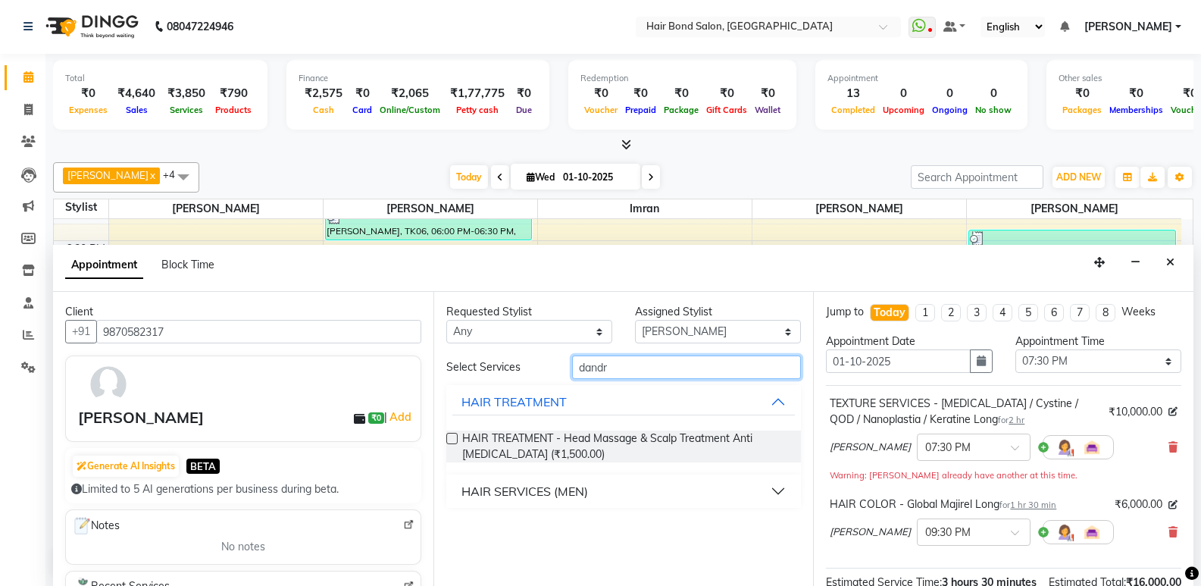
click at [683, 369] on input "dandr" at bounding box center [686, 366] width 229 height 23
type input "dandr"
drag, startPoint x: 772, startPoint y: 485, endPoint x: 754, endPoint y: 470, distance: 23.7
click at [771, 485] on button "HAIR SERVICES (MEN)" at bounding box center [623, 490] width 343 height 27
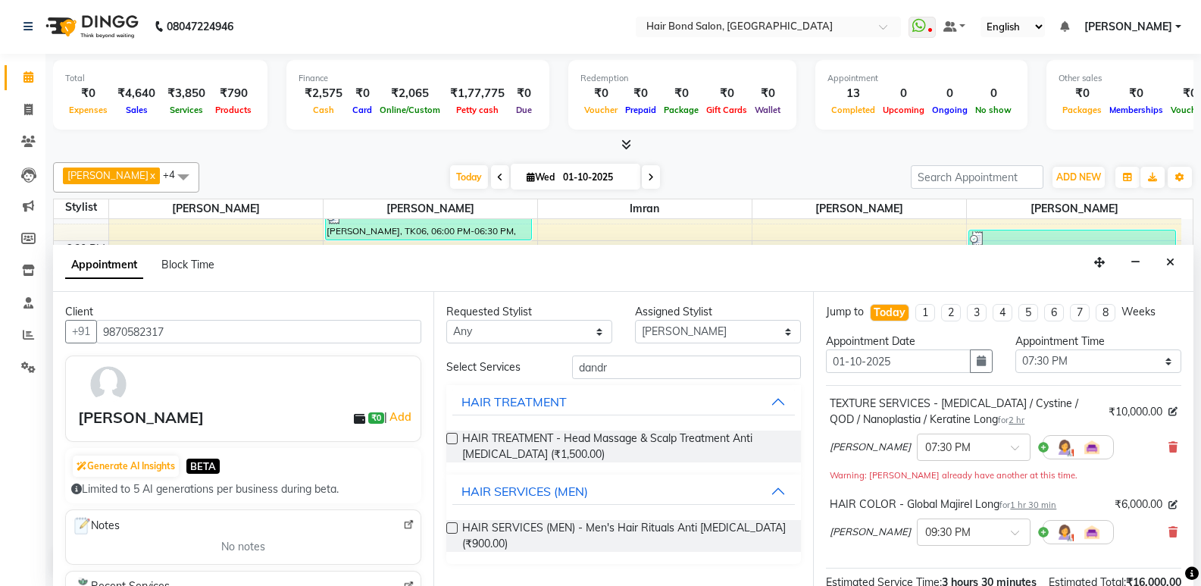
click at [453, 527] on label at bounding box center [451, 527] width 11 height 11
click at [453, 527] on input "checkbox" at bounding box center [451, 529] width 10 height 10
checkbox input "false"
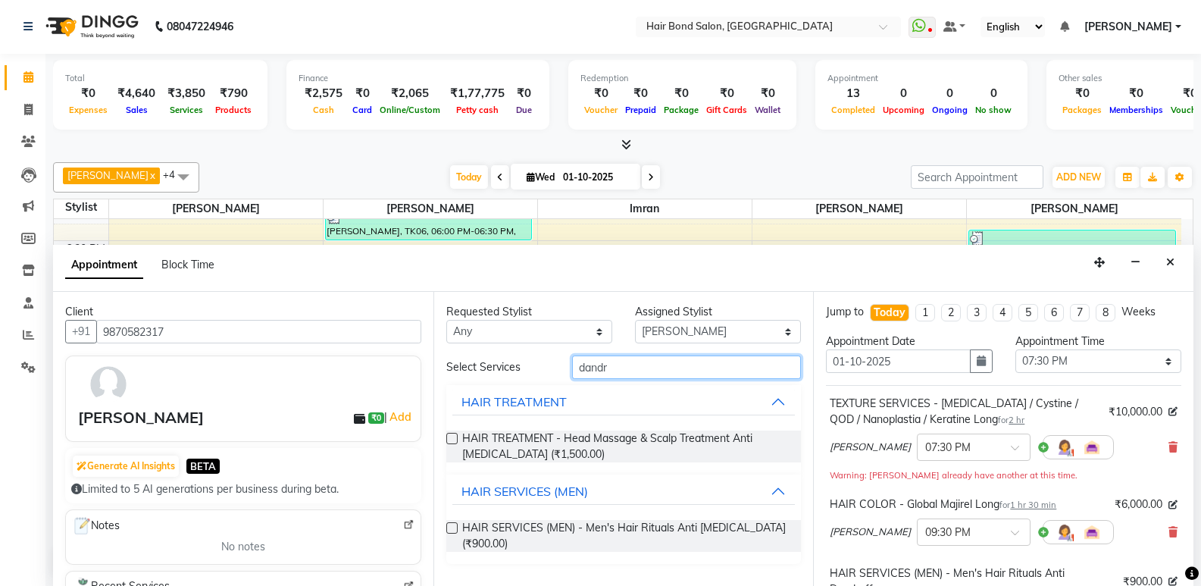
click at [701, 364] on input "dandr" at bounding box center [686, 366] width 229 height 23
type input "d"
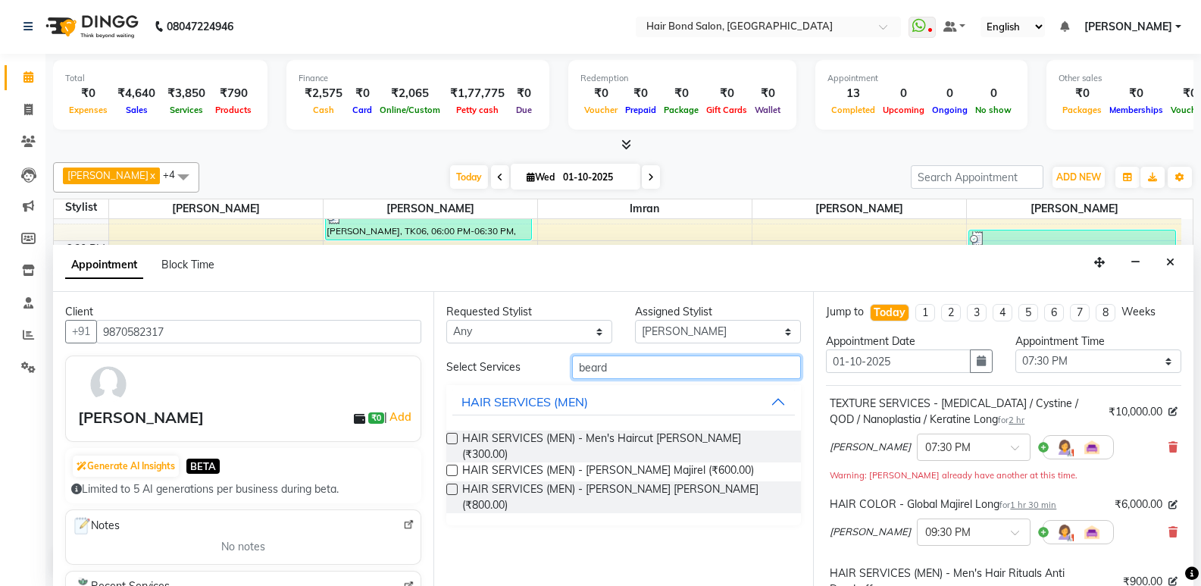
type input "beard"
click at [451, 440] on label at bounding box center [451, 438] width 11 height 11
click at [451, 440] on input "checkbox" at bounding box center [451, 440] width 10 height 10
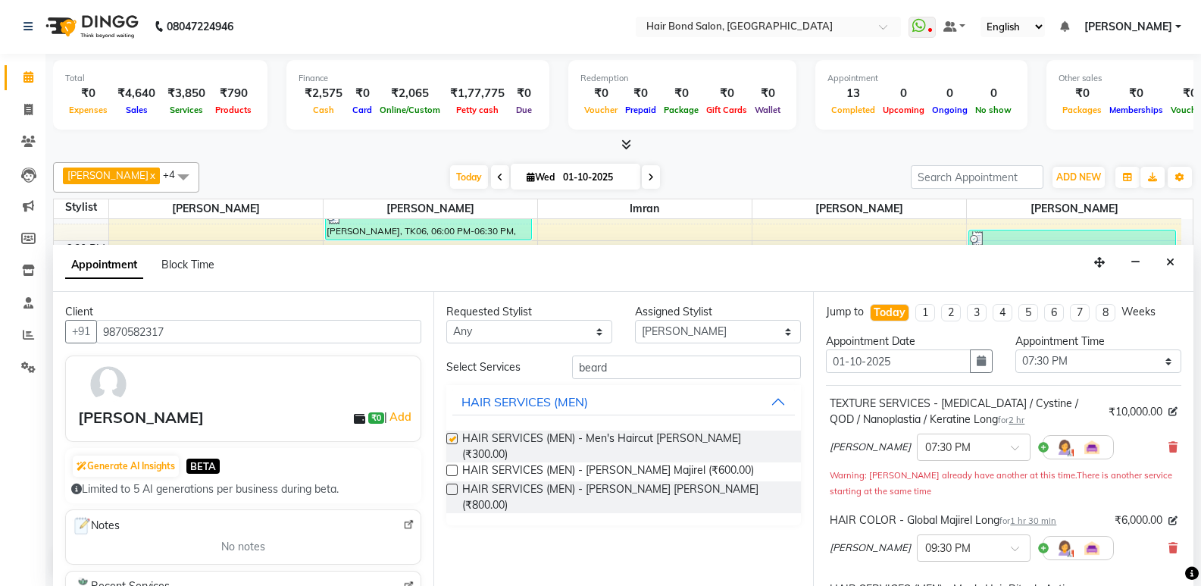
checkbox input "false"
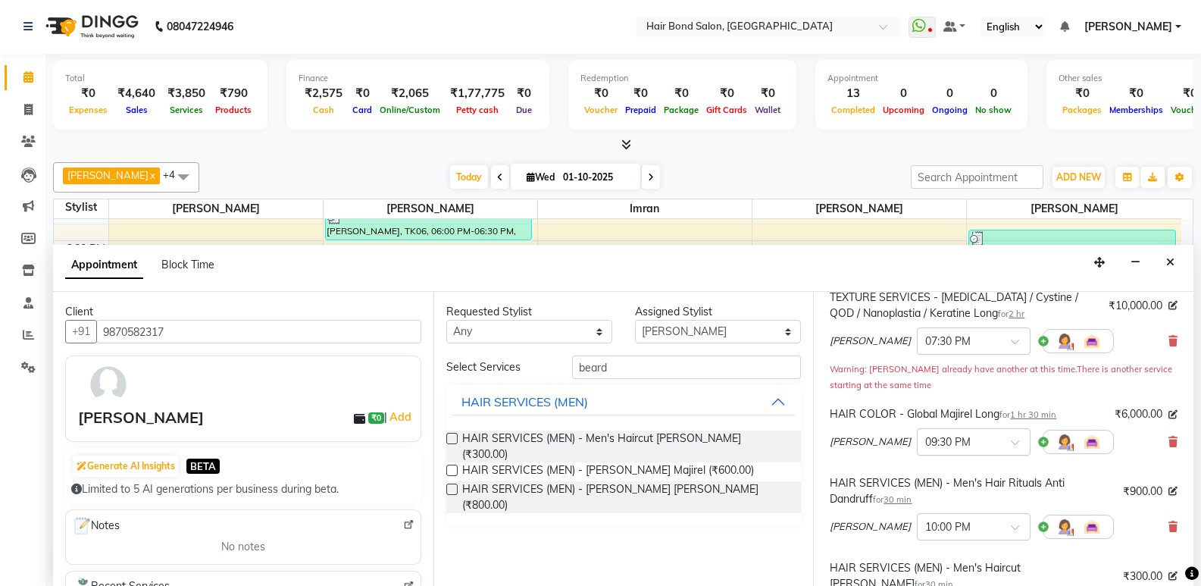
scroll to position [76, 0]
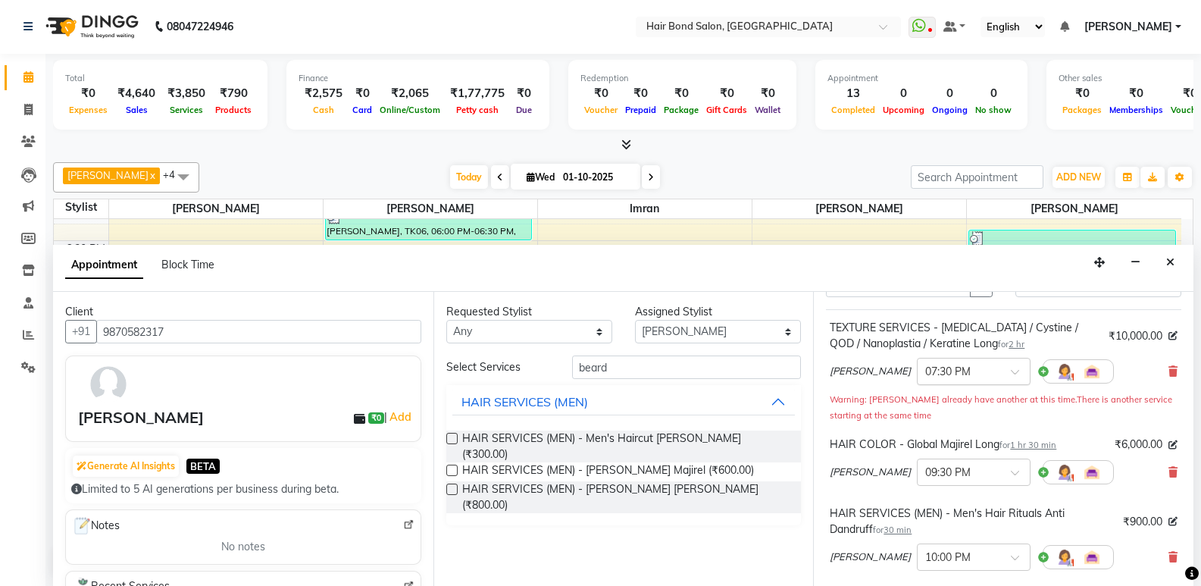
click at [954, 373] on div "× 07:30 PM" at bounding box center [974, 371] width 114 height 27
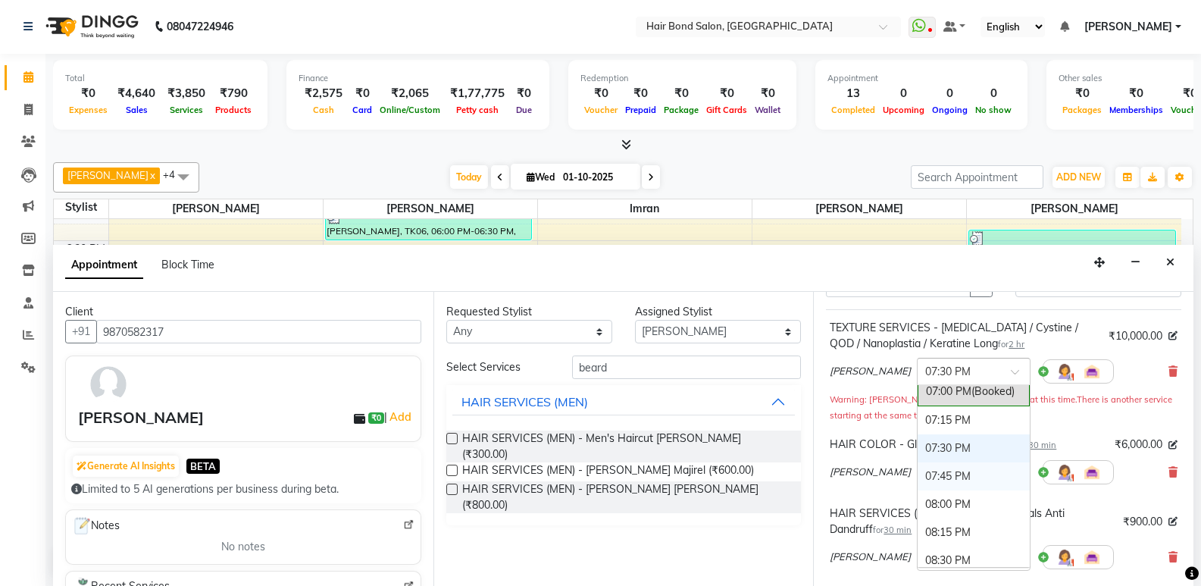
scroll to position [1112, 0]
click at [917, 450] on div "07:15 PM" at bounding box center [973, 447] width 112 height 28
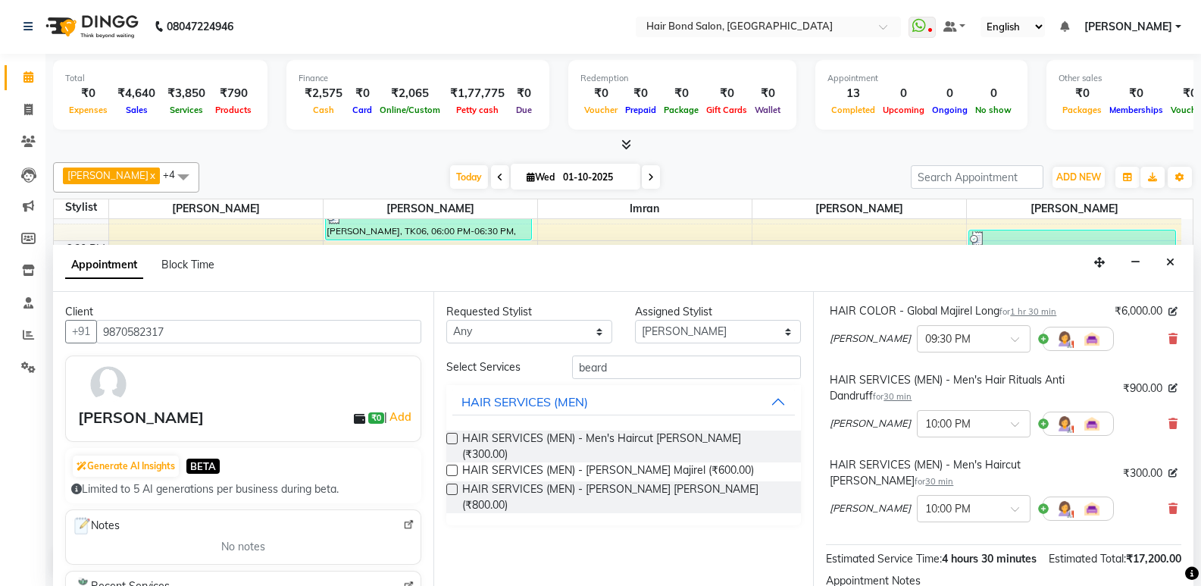
scroll to position [376, 0]
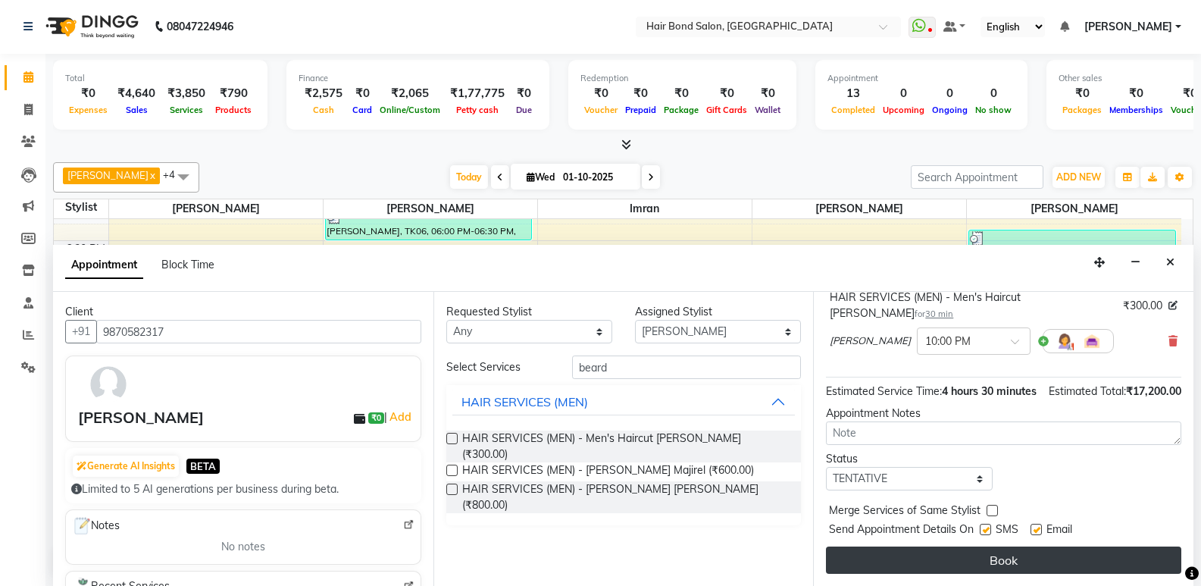
click at [991, 555] on button "Book" at bounding box center [1003, 559] width 355 height 27
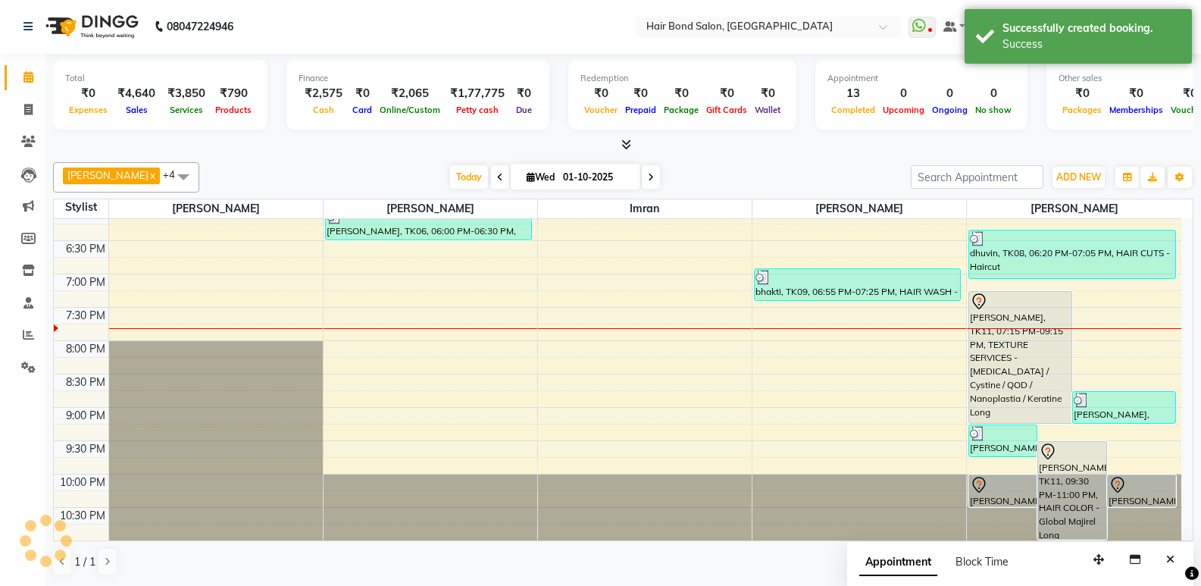
scroll to position [0, 0]
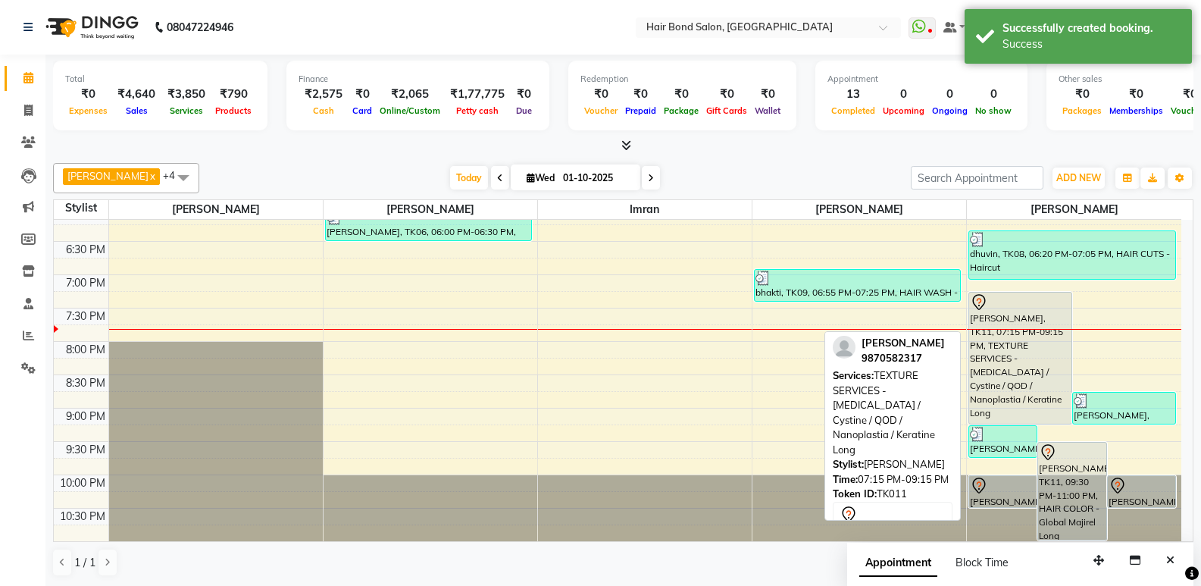
click at [994, 347] on div "[PERSON_NAME], TK11, 07:15 PM-09:15 PM, TEXTURE SERVICES - [MEDICAL_DATA] / Cys…" at bounding box center [1020, 357] width 102 height 131
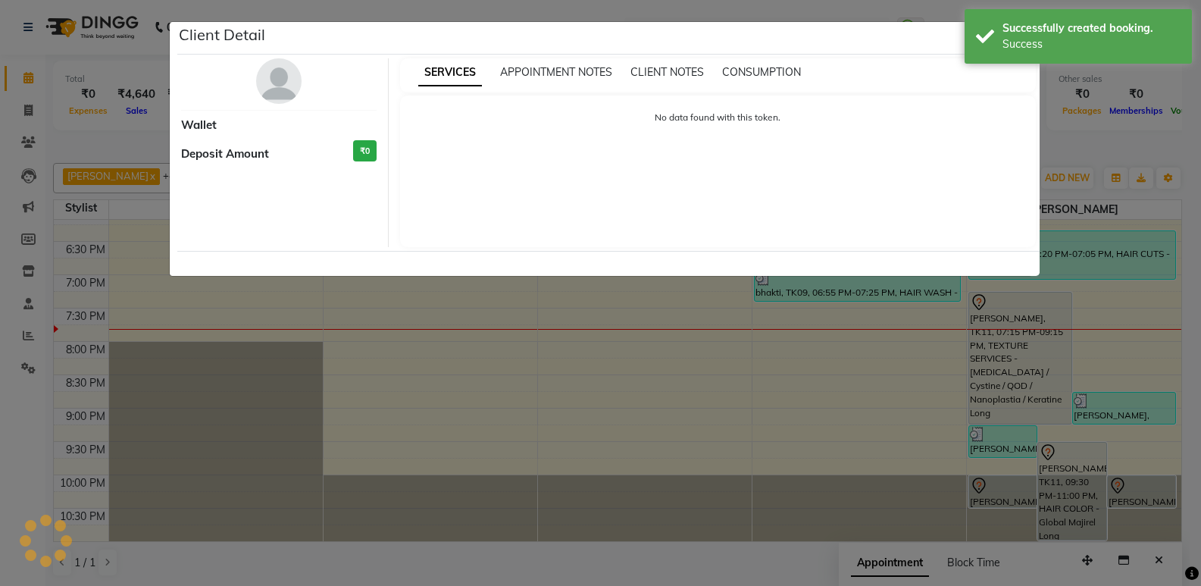
select select "7"
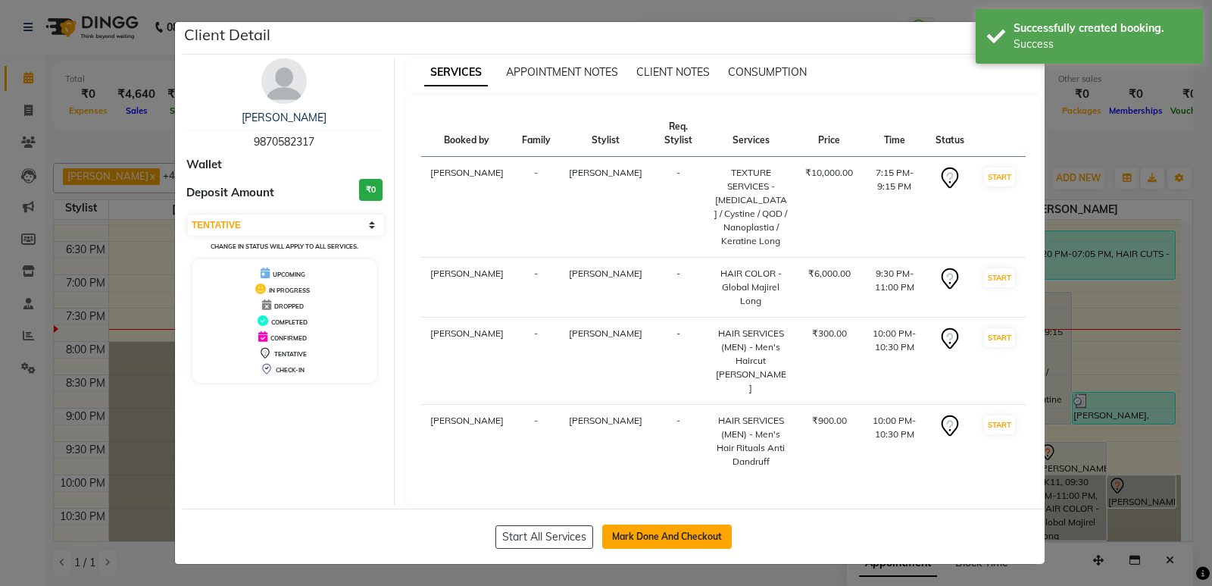
click at [667, 524] on button "Mark Done And Checkout" at bounding box center [667, 536] width 130 height 24
select select "8721"
select select "service"
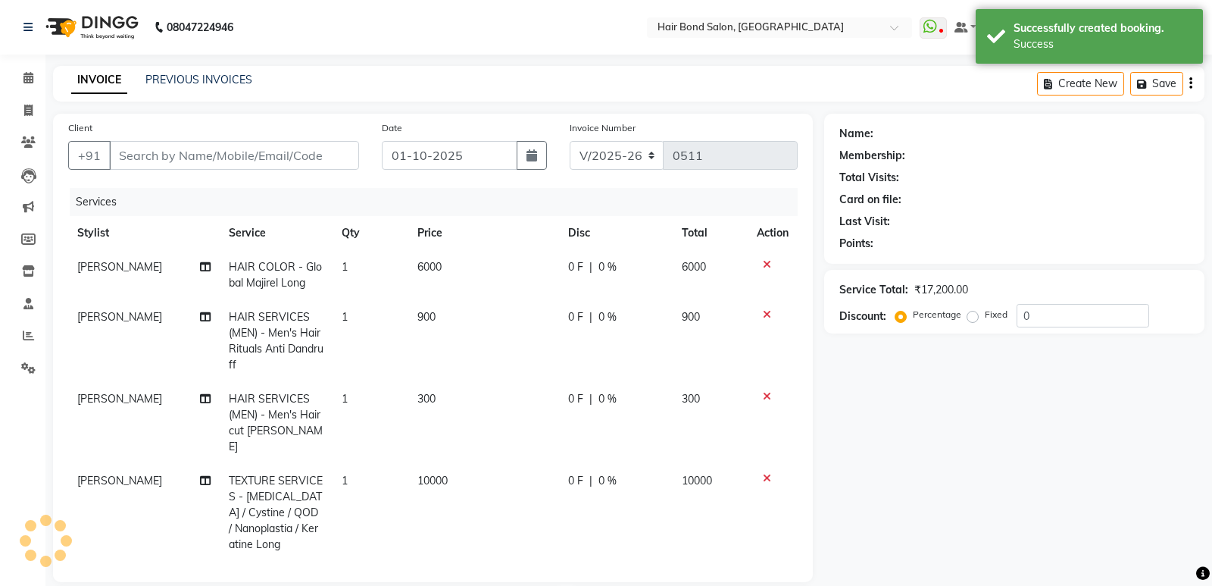
type input "9870582317"
select select "92019"
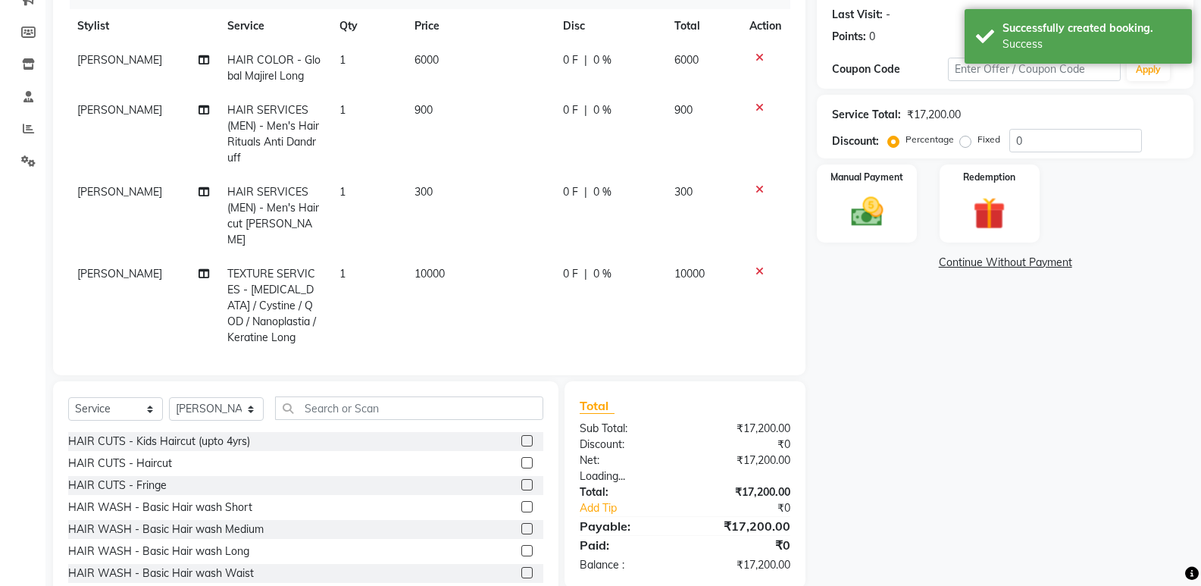
scroll to position [235, 0]
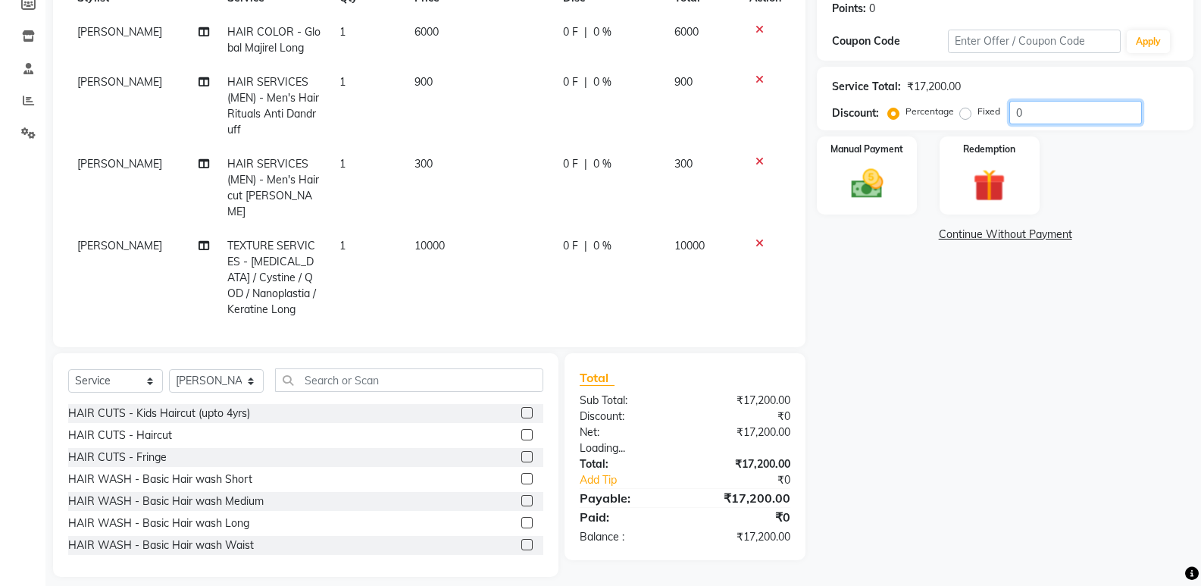
click at [1068, 109] on input "0" at bounding box center [1075, 112] width 133 height 23
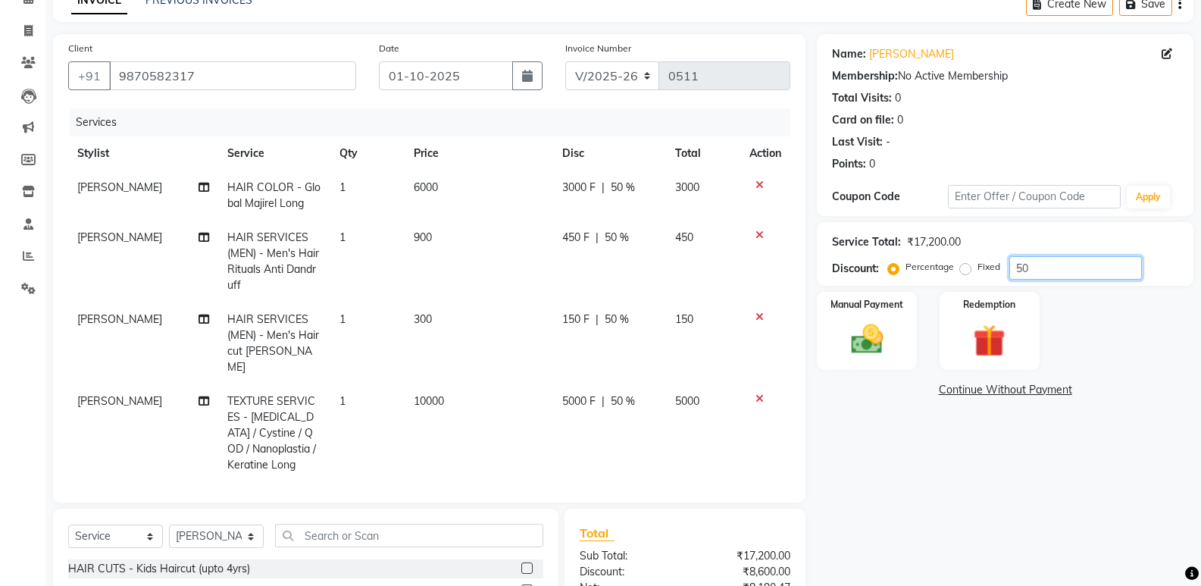
scroll to position [0, 0]
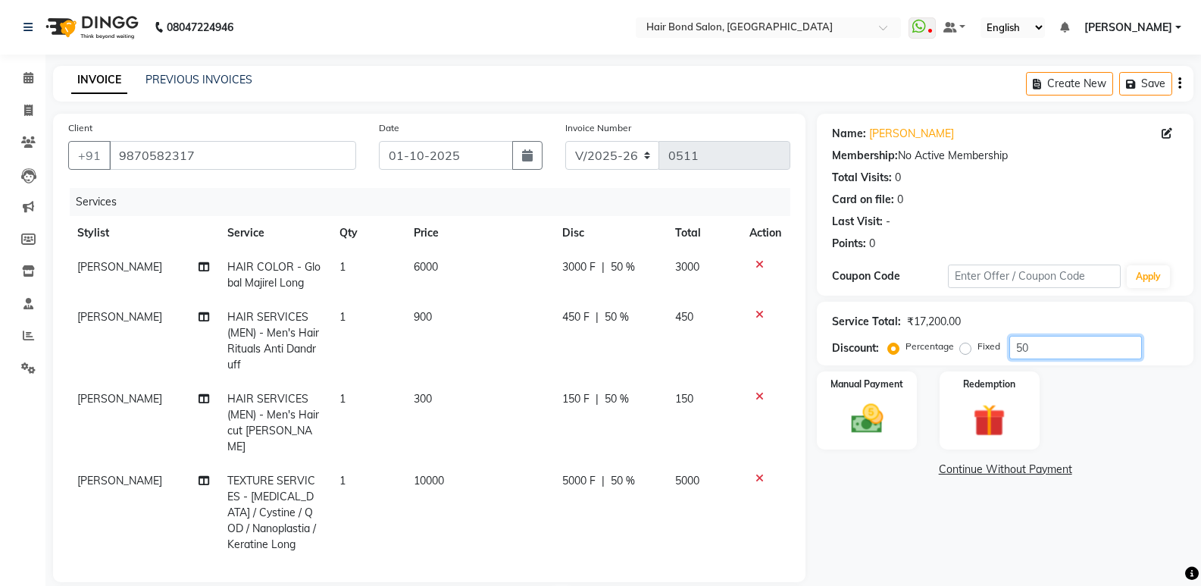
type input "50"
click at [432, 314] on td "900" at bounding box center [478, 341] width 148 height 82
select select "92019"
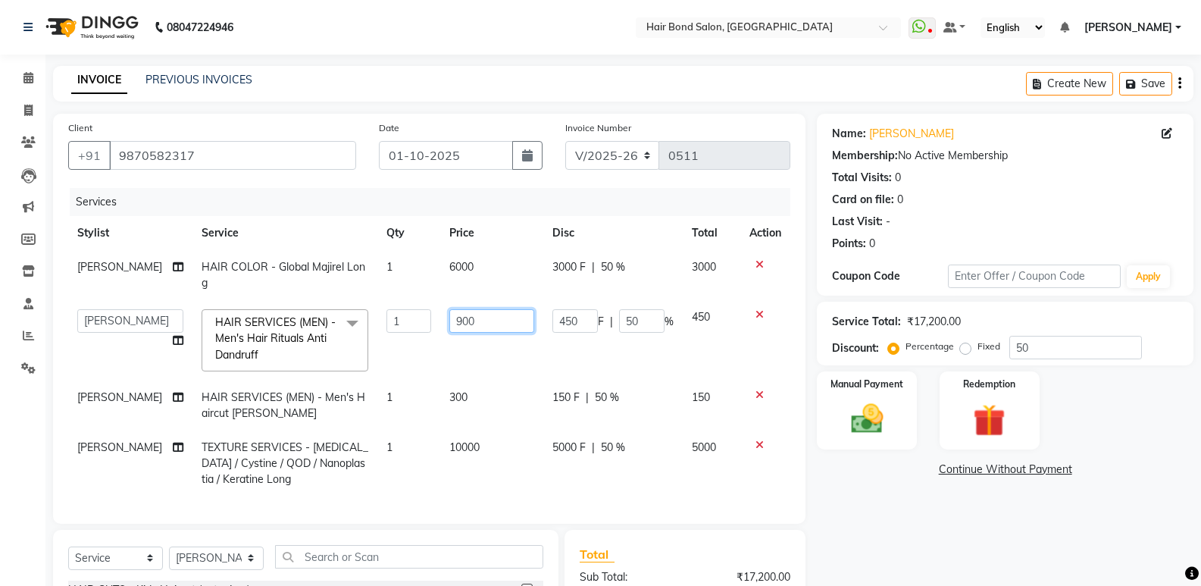
click at [476, 323] on input "900" at bounding box center [491, 320] width 85 height 23
type input "9"
type input "1200"
click at [722, 343] on td "450" at bounding box center [711, 340] width 58 height 80
select select "92019"
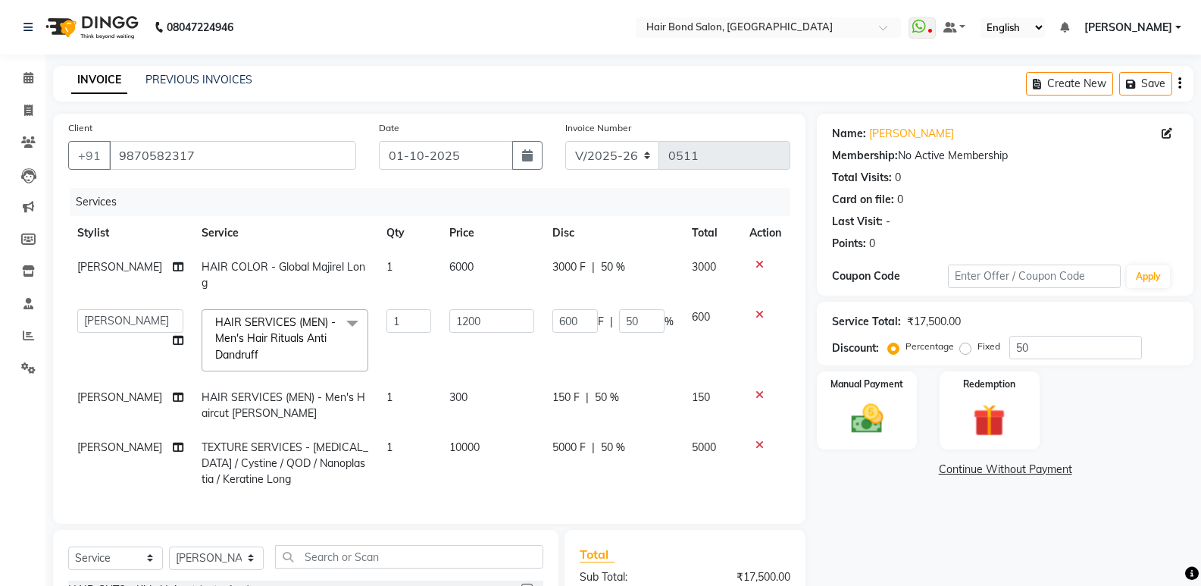
scroll to position [201, 0]
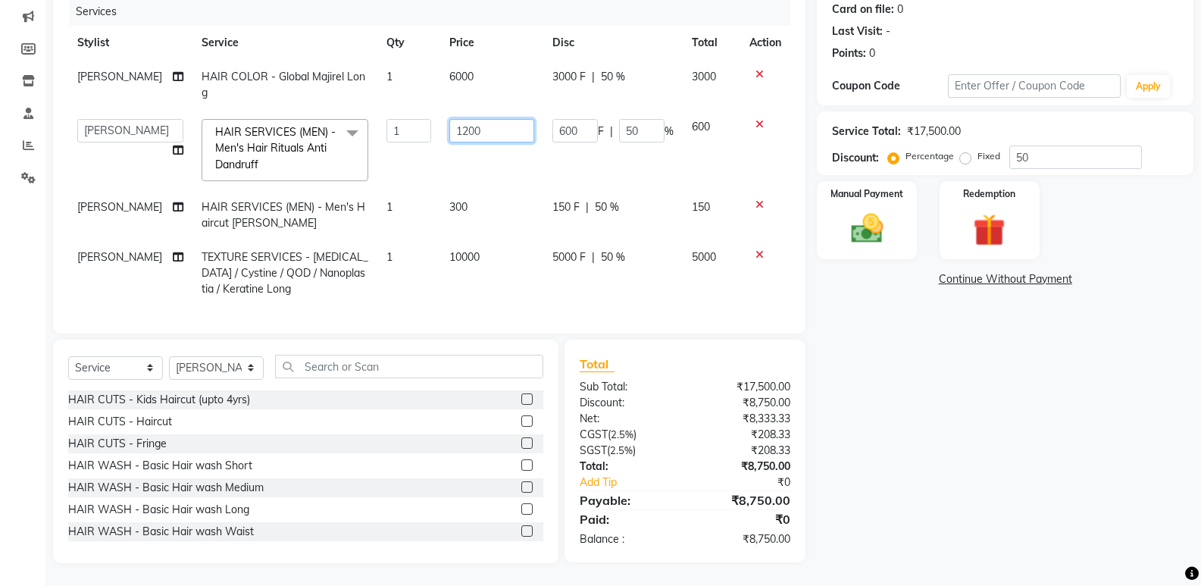
drag, startPoint x: 521, startPoint y: 158, endPoint x: 493, endPoint y: 162, distance: 28.3
click at [508, 159] on td "1200" at bounding box center [491, 150] width 103 height 80
click at [494, 192] on td "300" at bounding box center [491, 215] width 103 height 50
select select "92019"
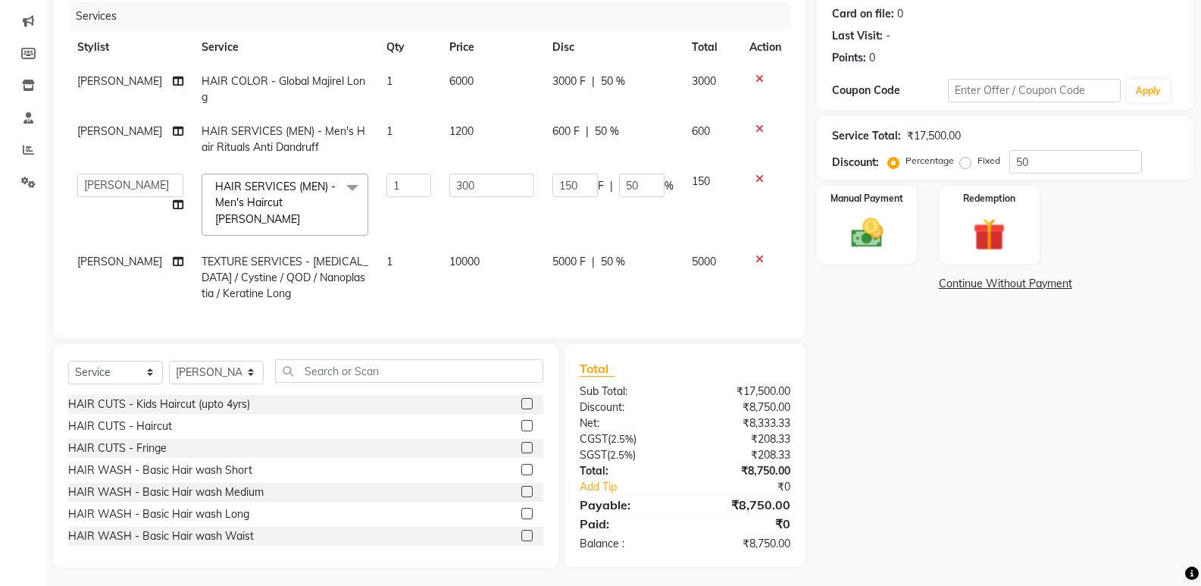
scroll to position [0, 0]
